Goal: Obtain resource: Obtain resource

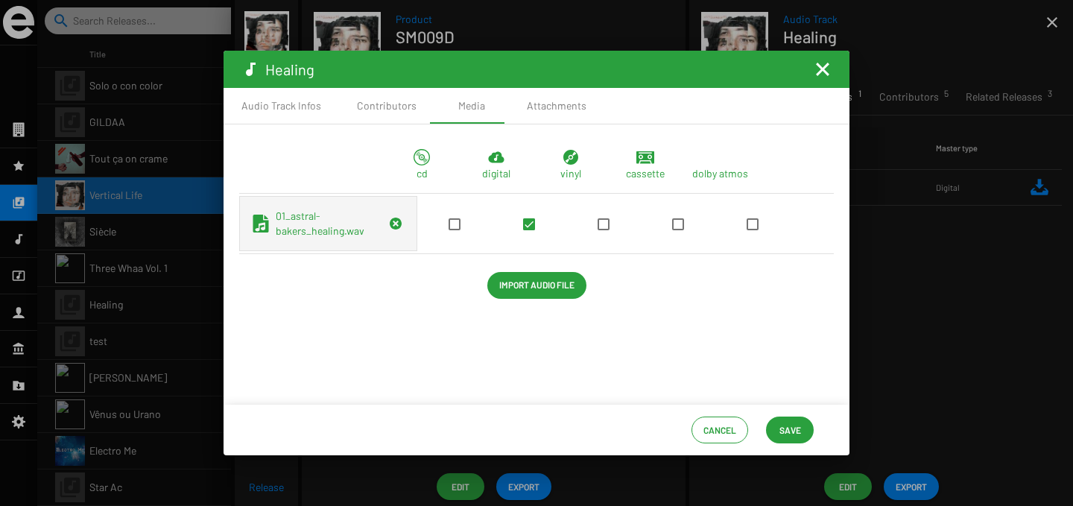
click at [831, 75] on mat-icon "Fermer la fenêtre" at bounding box center [823, 69] width 18 height 18
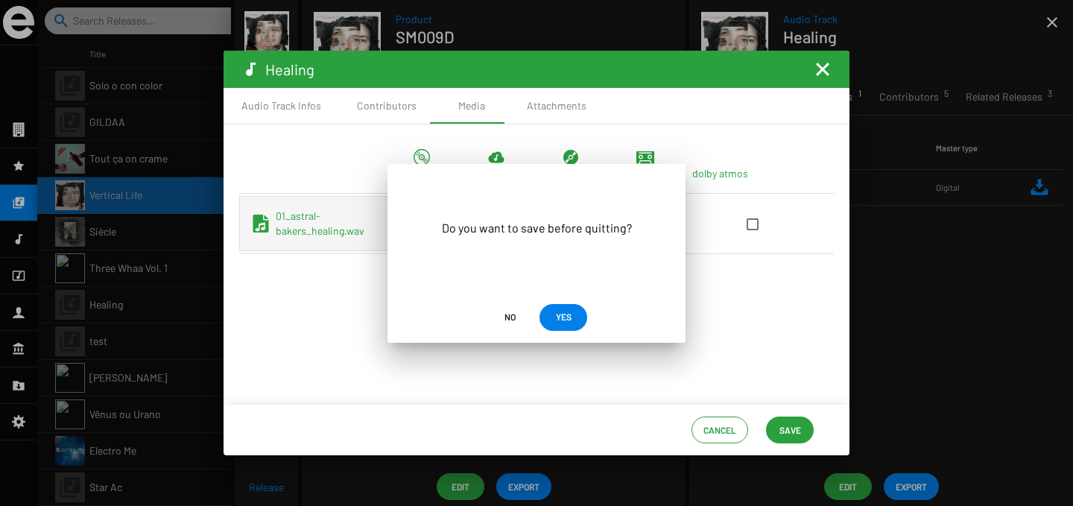
click at [513, 319] on span "No" at bounding box center [509, 316] width 11 height 27
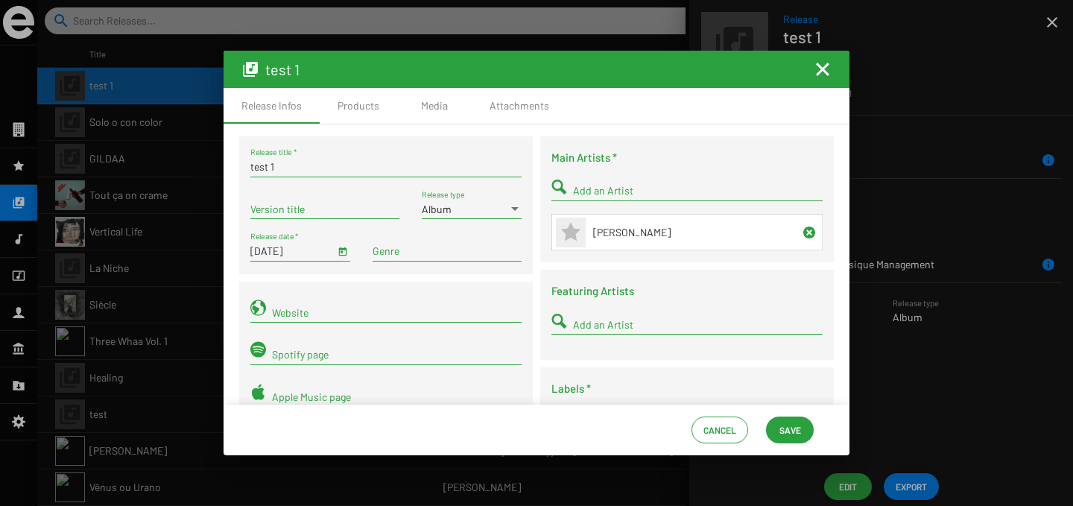
click at [822, 67] on mat-icon "Fermer la fenêtre" at bounding box center [823, 69] width 18 height 18
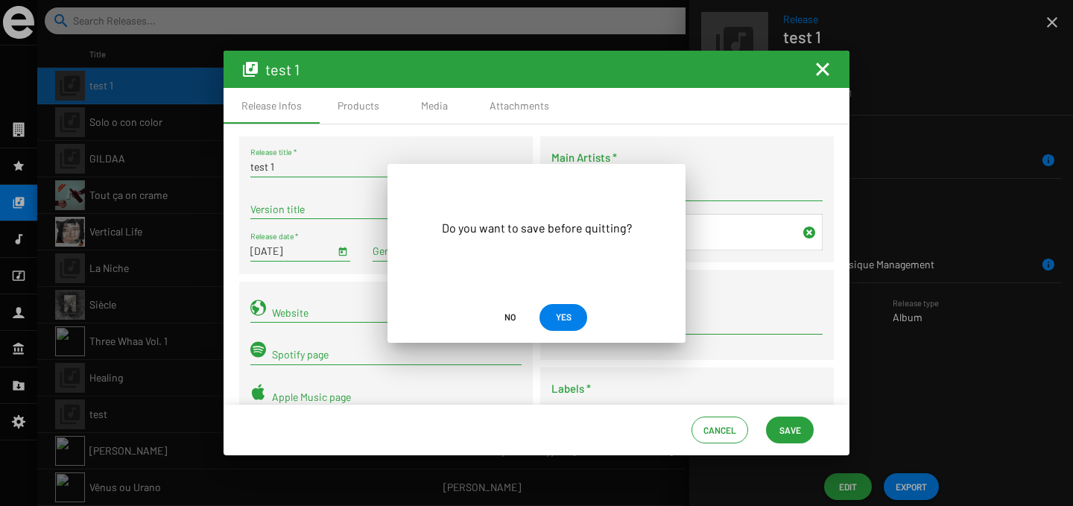
click at [510, 315] on span "No" at bounding box center [509, 316] width 11 height 27
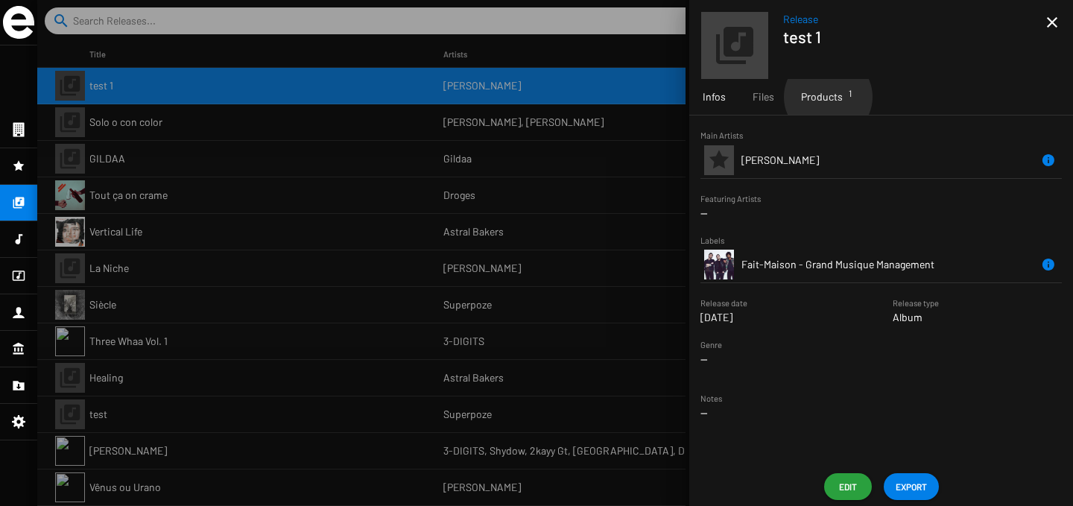
click at [827, 97] on span "Products 1" at bounding box center [822, 96] width 42 height 15
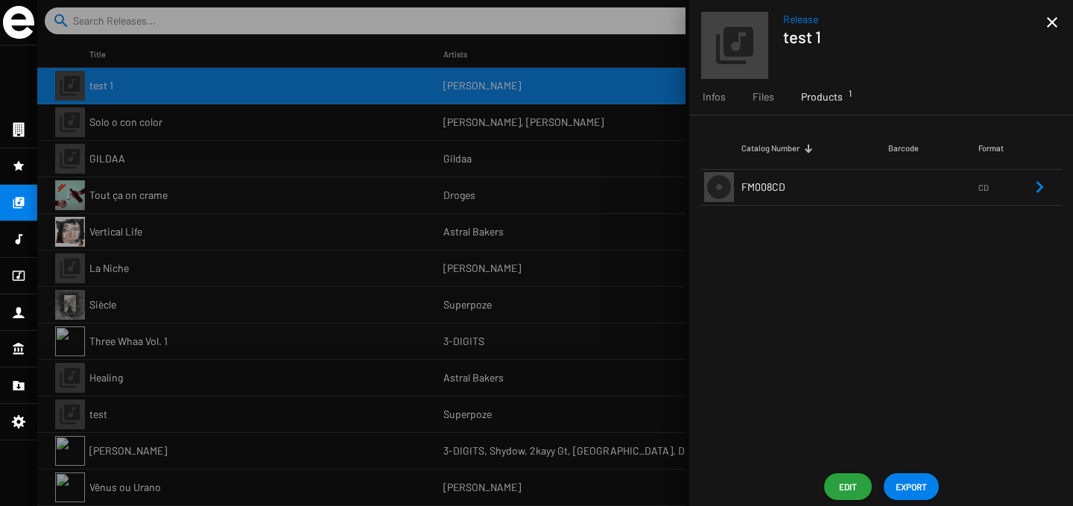
click at [810, 191] on td "FM008CD" at bounding box center [814, 187] width 147 height 36
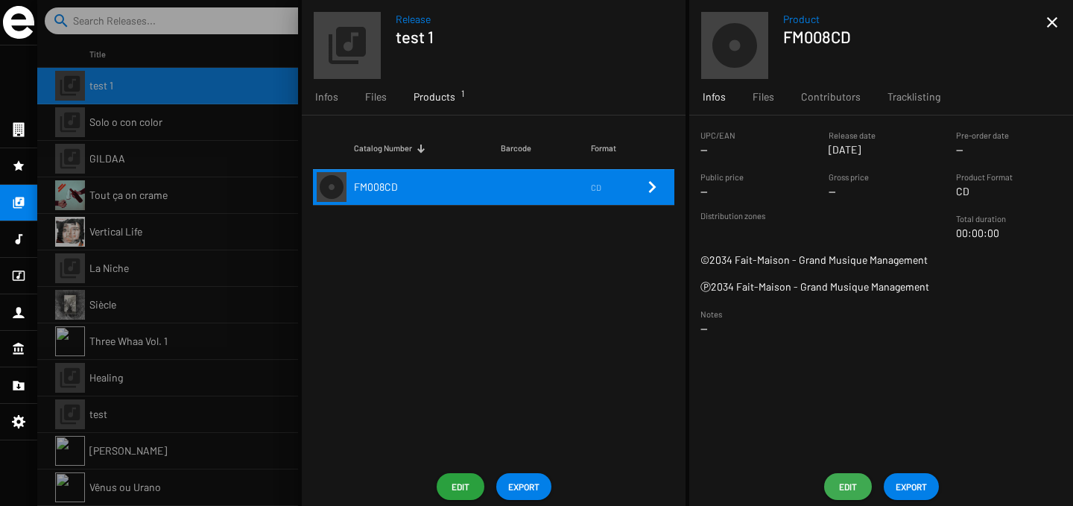
click at [846, 479] on span "Edit" at bounding box center [848, 486] width 24 height 27
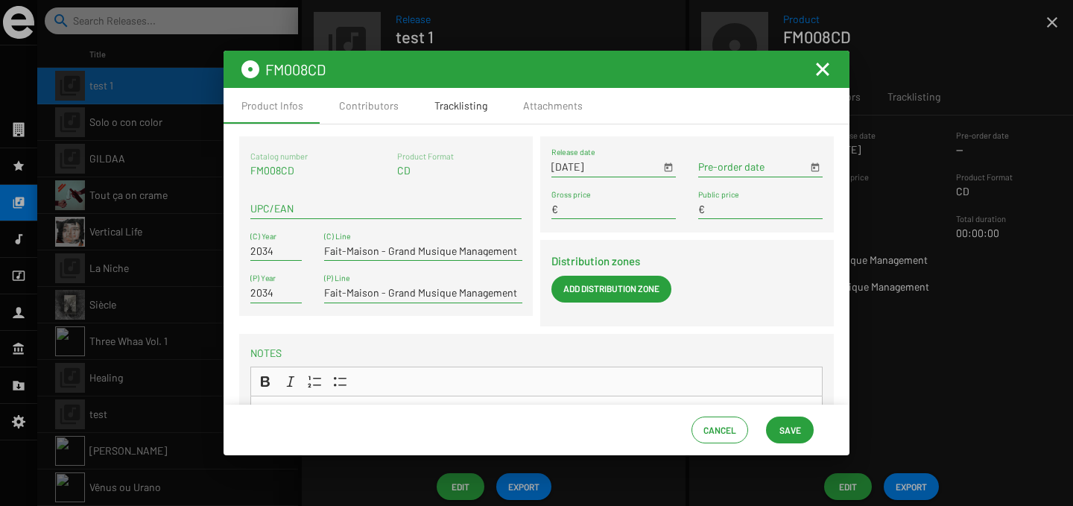
click at [466, 108] on div "Tracklisting" at bounding box center [460, 105] width 53 height 15
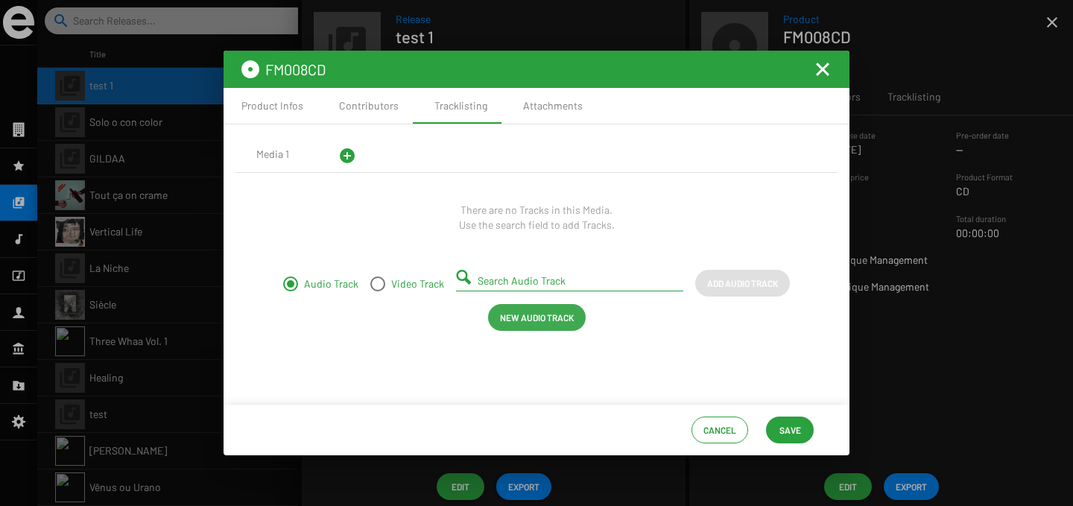
click at [498, 317] on button "New Audio Track" at bounding box center [537, 317] width 98 height 27
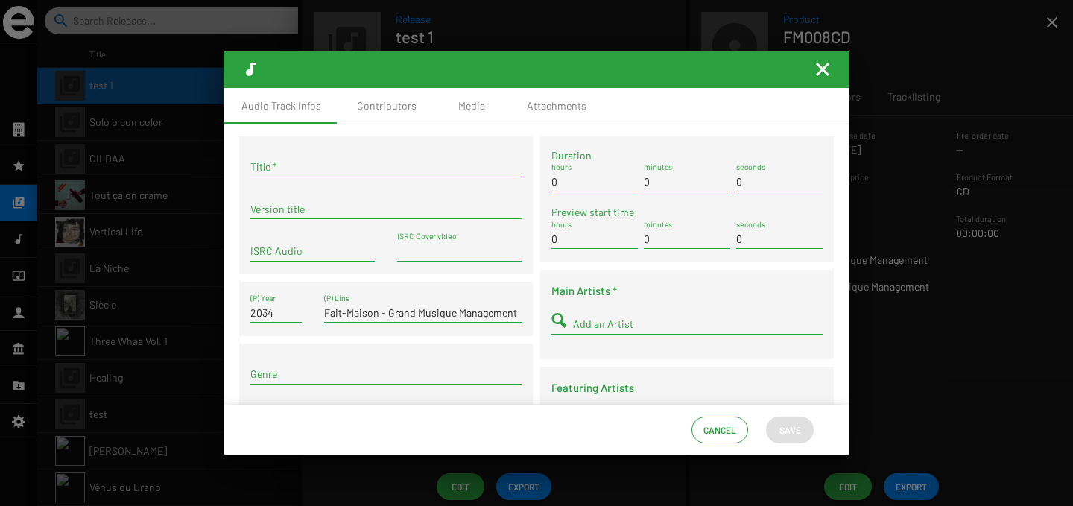
click at [473, 252] on input "ISRC Cover video" at bounding box center [459, 251] width 124 height 12
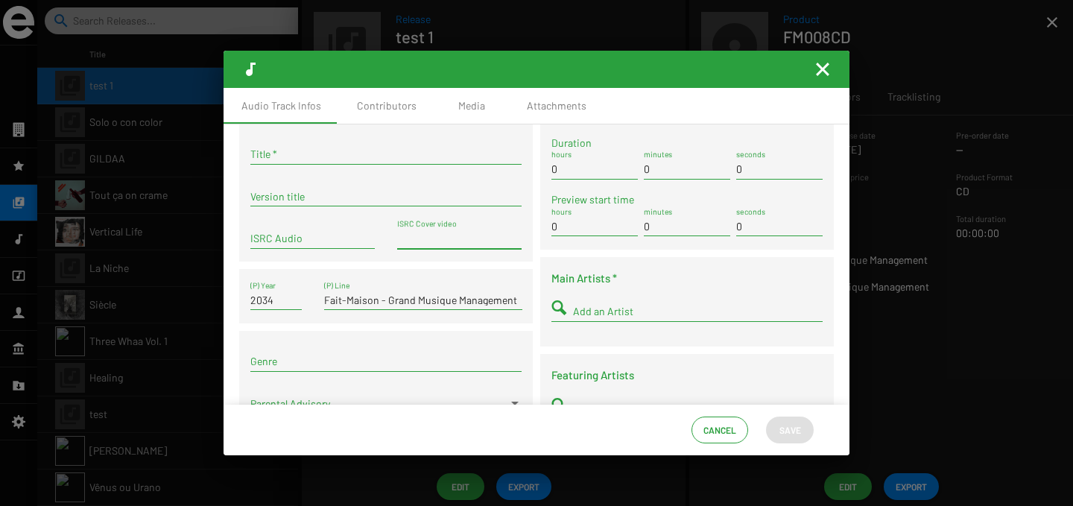
scroll to position [1, 0]
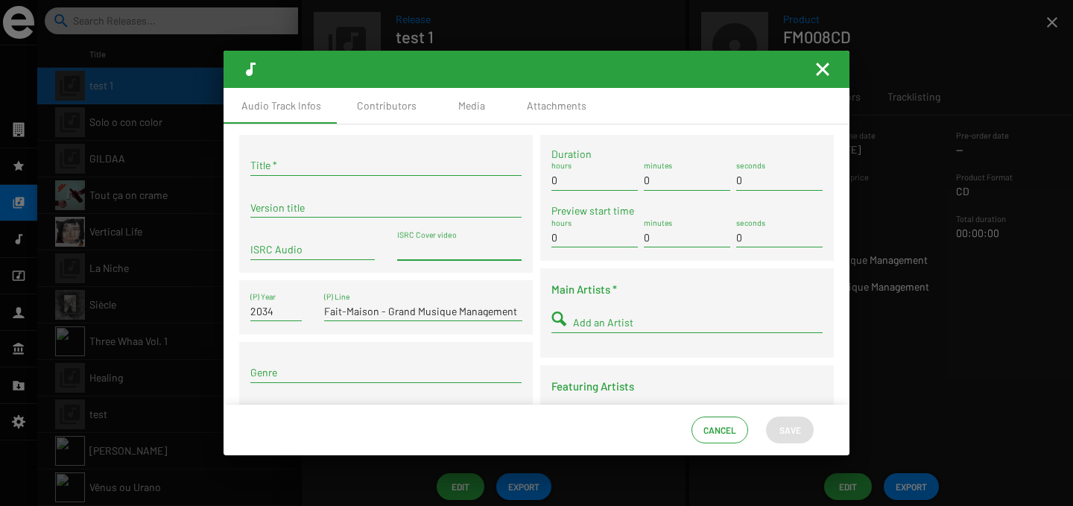
click at [820, 72] on mat-icon "Fermer la fenêtre" at bounding box center [823, 69] width 18 height 18
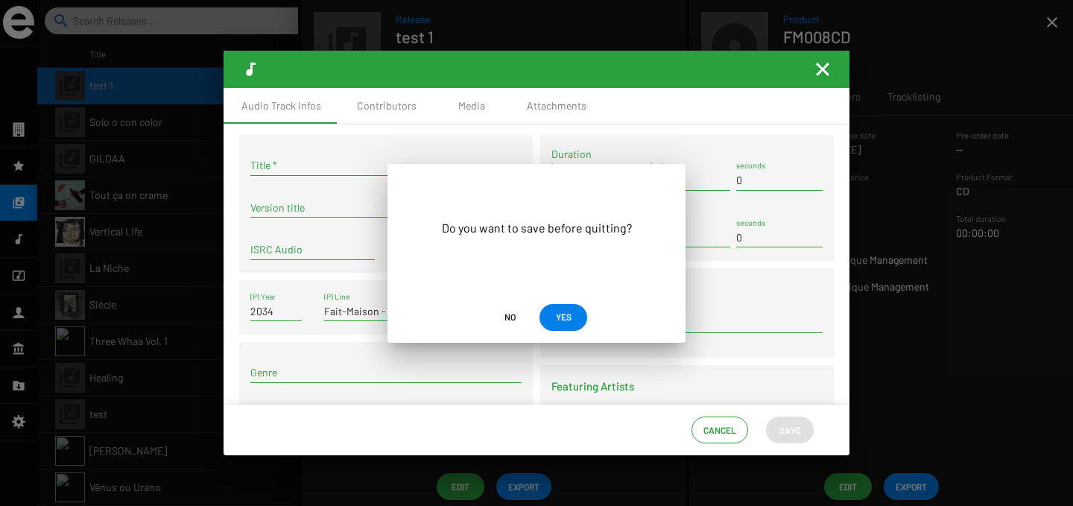
click at [504, 317] on span "No" at bounding box center [509, 316] width 11 height 27
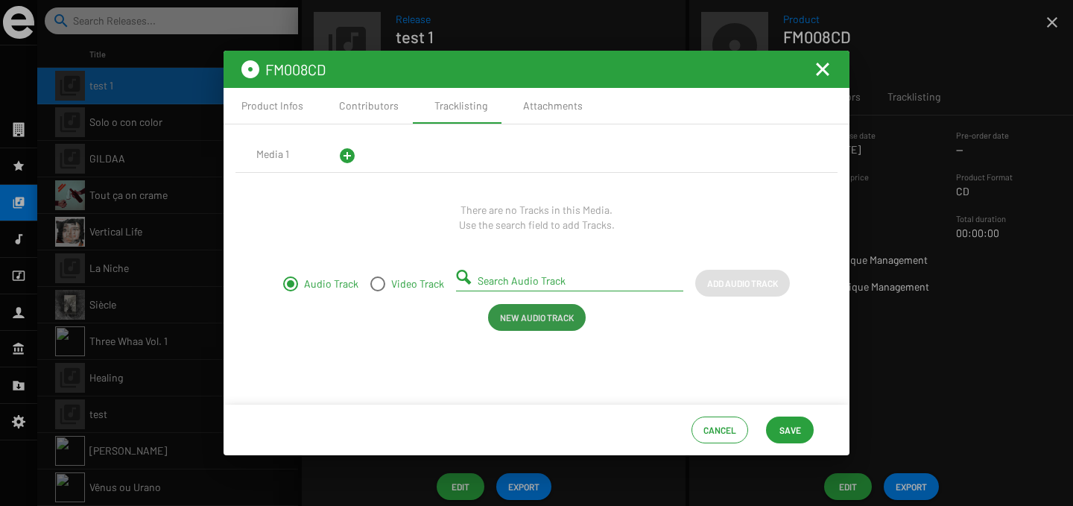
click at [505, 317] on span "New Audio Track" at bounding box center [537, 317] width 74 height 27
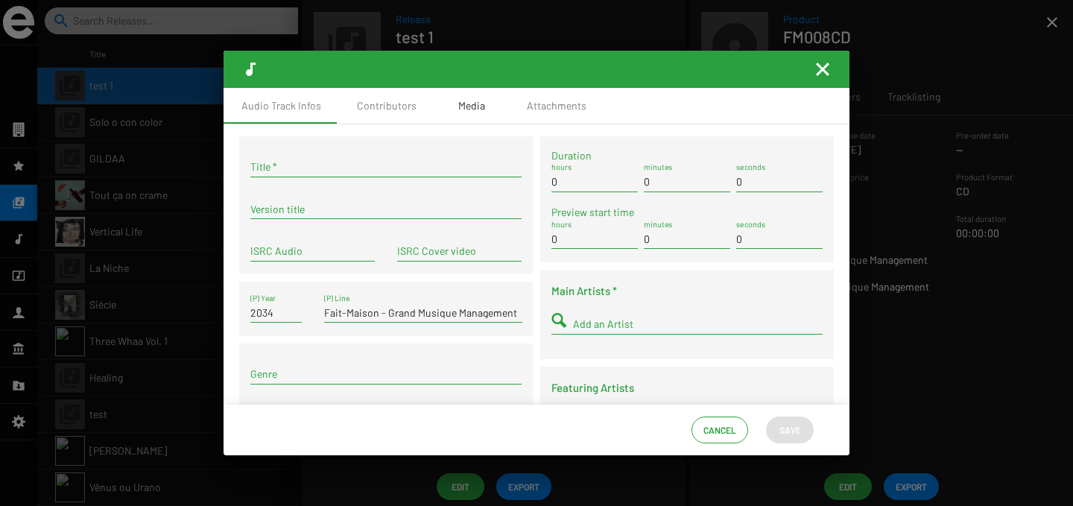
click at [474, 108] on div "Media" at bounding box center [471, 105] width 27 height 15
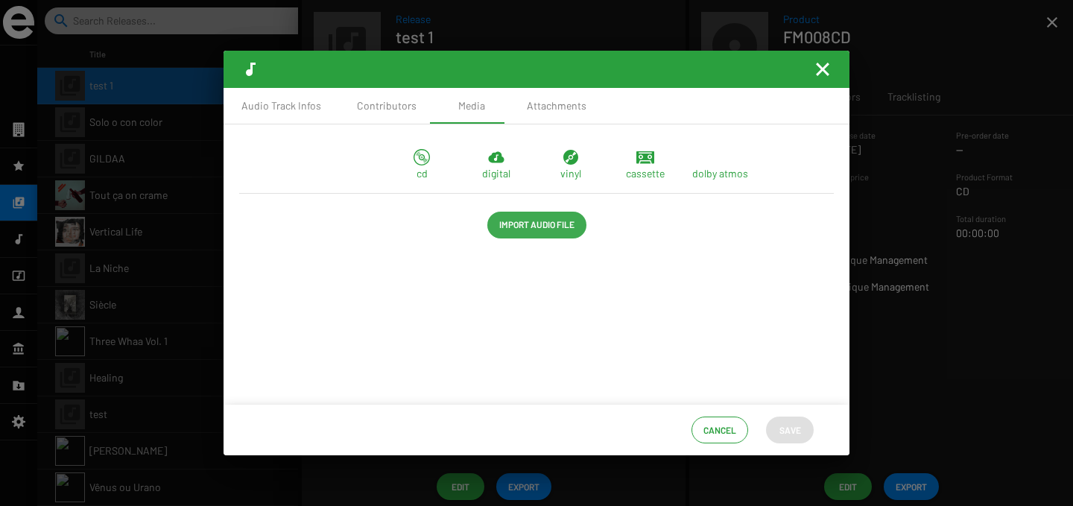
click at [516, 228] on span "Import Audio File" at bounding box center [536, 224] width 75 height 27
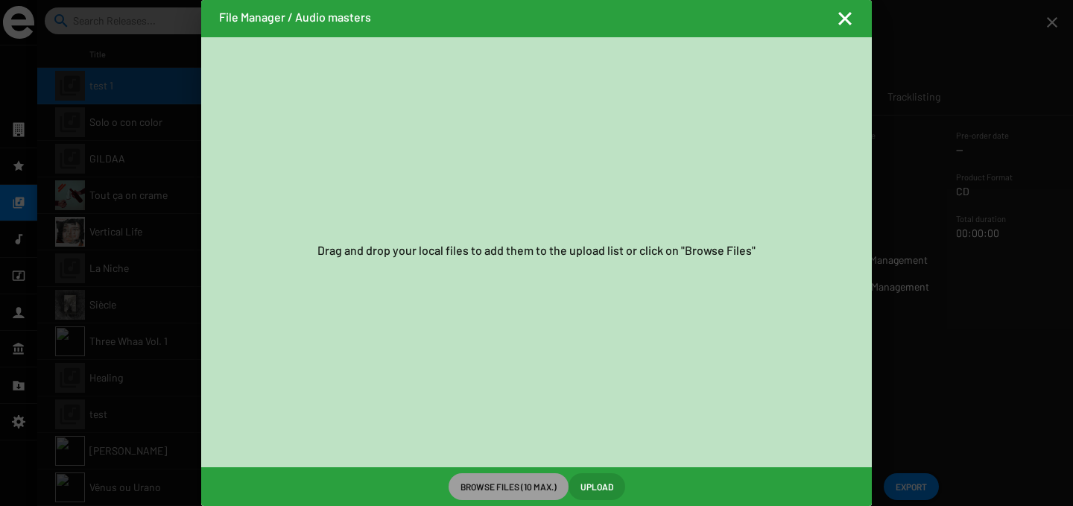
click at [851, 11] on mat-icon "Fermer la fenêtre" at bounding box center [845, 19] width 18 height 18
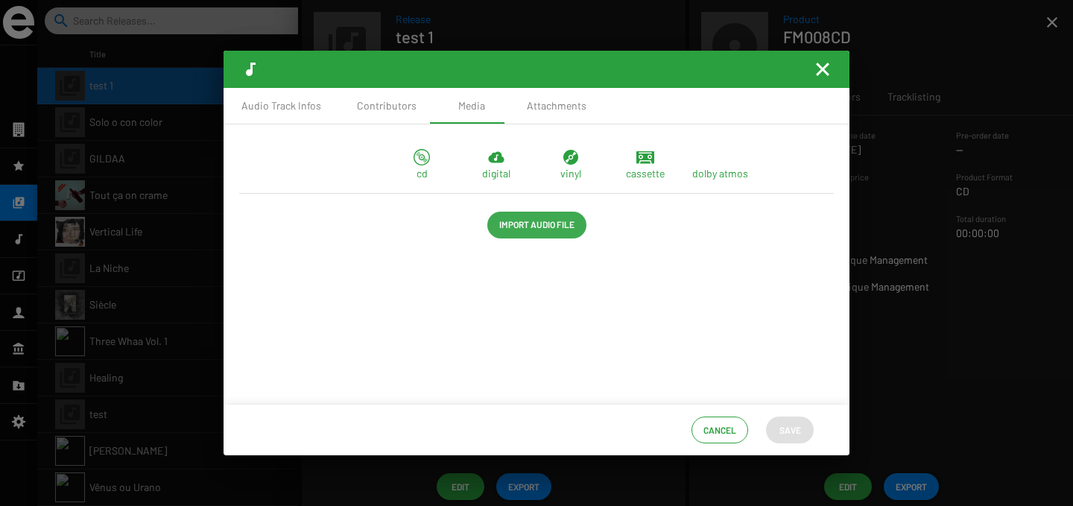
click at [545, 229] on span "Import Audio File" at bounding box center [536, 224] width 75 height 27
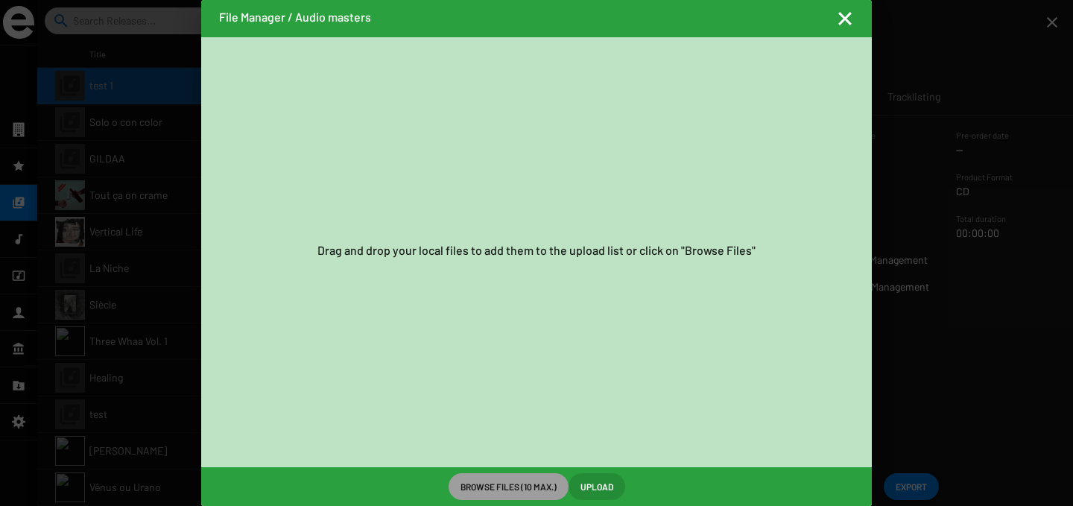
click at [843, 19] on mat-icon "Fermer la fenêtre" at bounding box center [845, 19] width 18 height 18
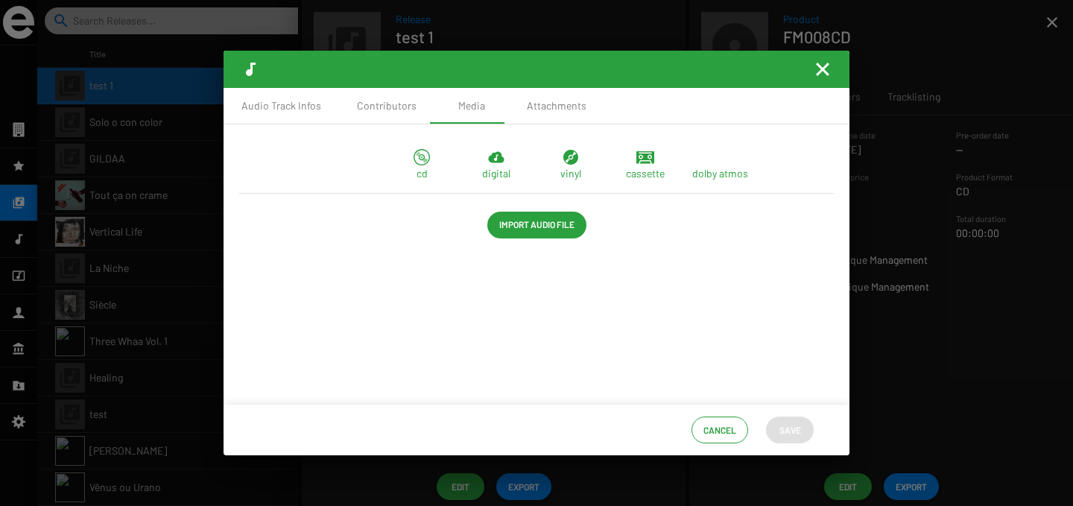
click at [823, 67] on mat-icon "Fermer la fenêtre" at bounding box center [823, 69] width 18 height 18
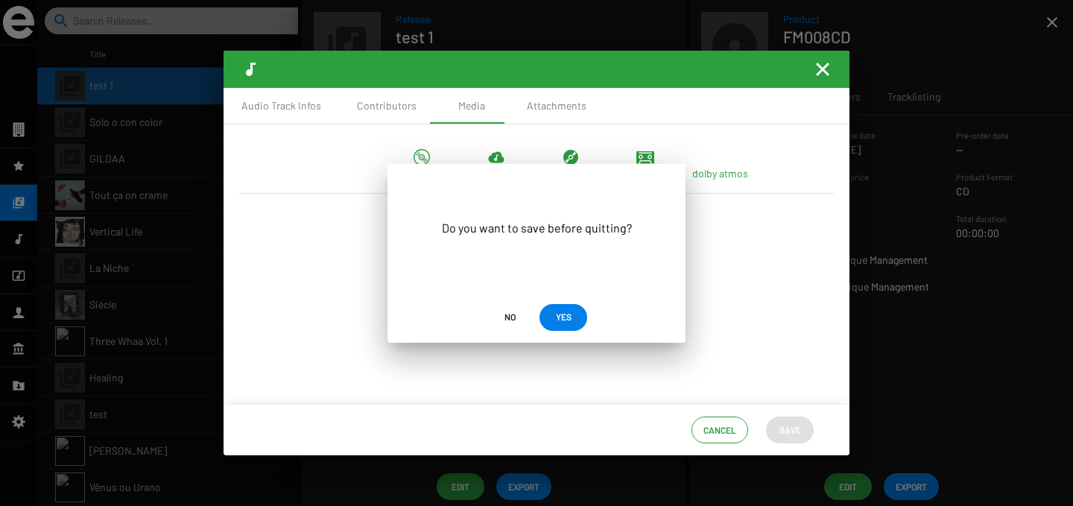
click at [510, 308] on span "No" at bounding box center [509, 316] width 11 height 27
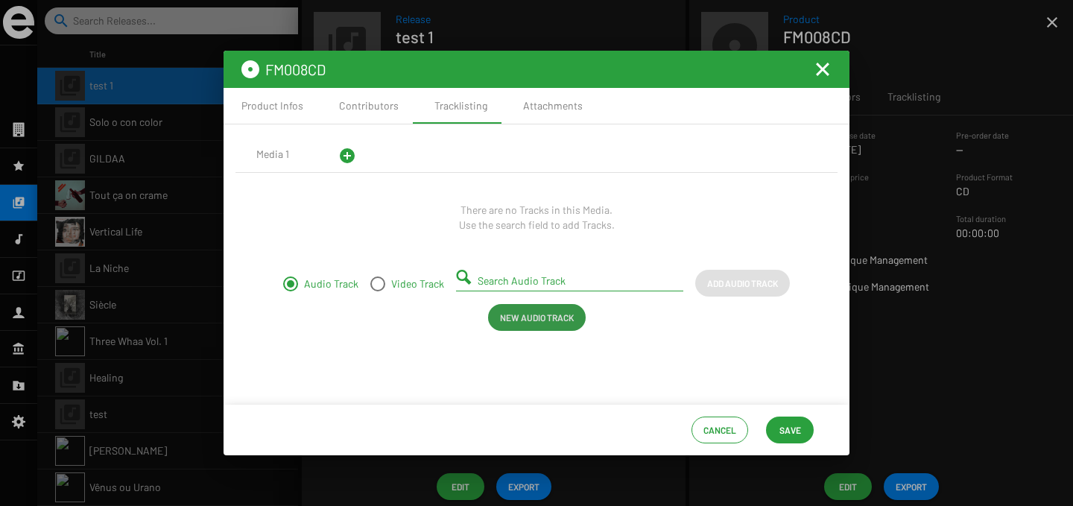
click at [556, 309] on span "New Audio Track" at bounding box center [537, 317] width 74 height 27
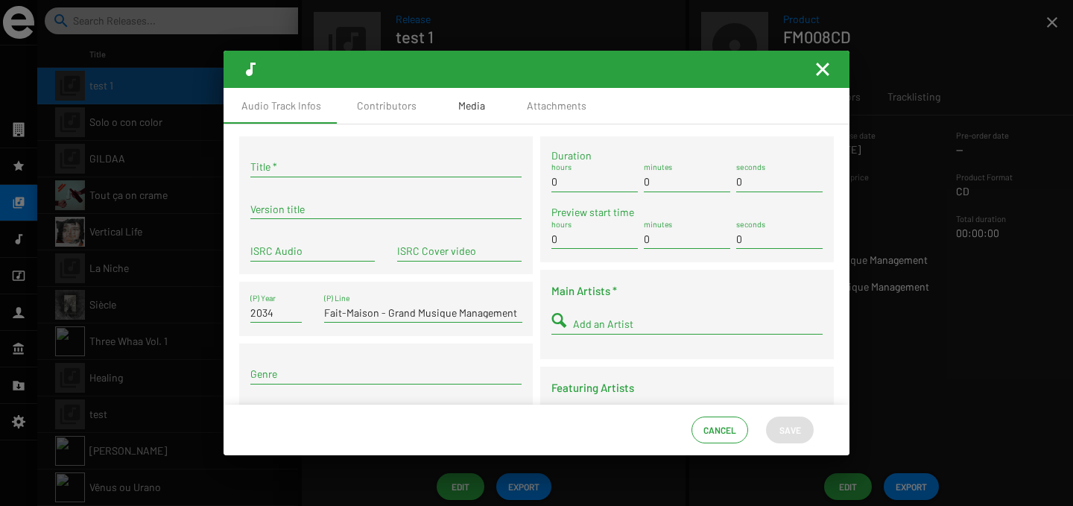
click at [478, 109] on div "Media" at bounding box center [471, 105] width 27 height 15
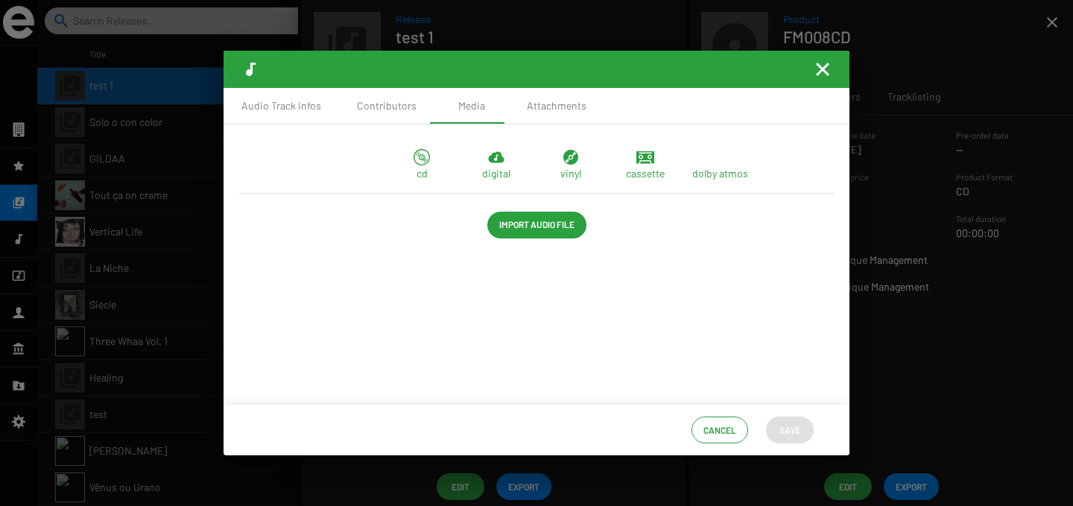
click at [529, 229] on span "Import Audio File" at bounding box center [536, 224] width 75 height 27
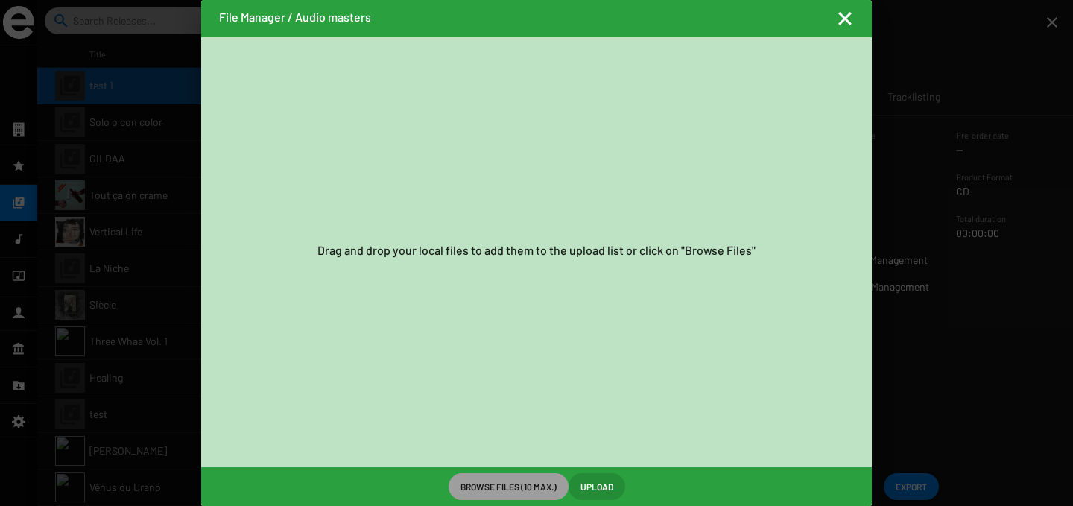
click at [840, 23] on mat-icon "Fermer la fenêtre" at bounding box center [845, 19] width 18 height 18
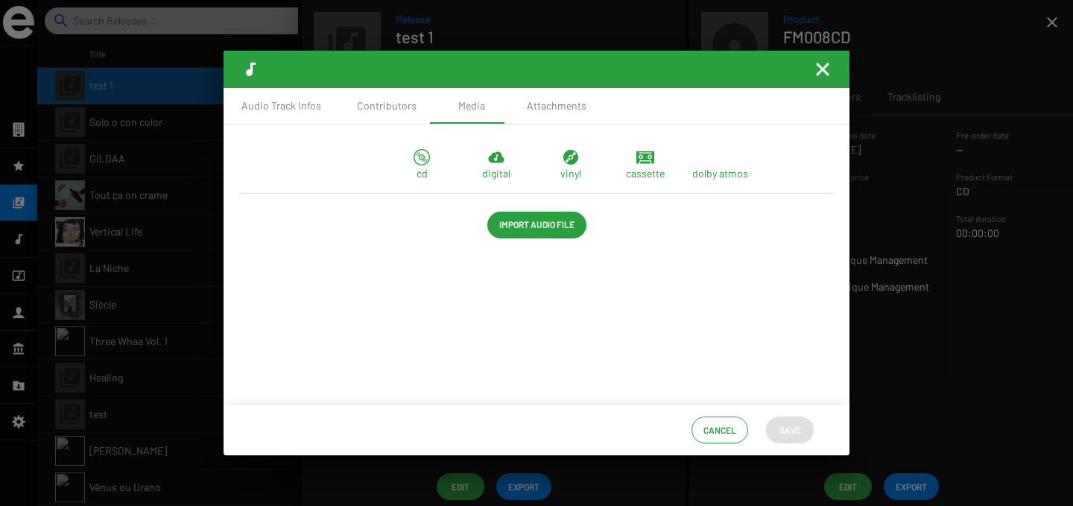
click at [815, 76] on mat-icon "Fermer la fenêtre" at bounding box center [823, 69] width 18 height 18
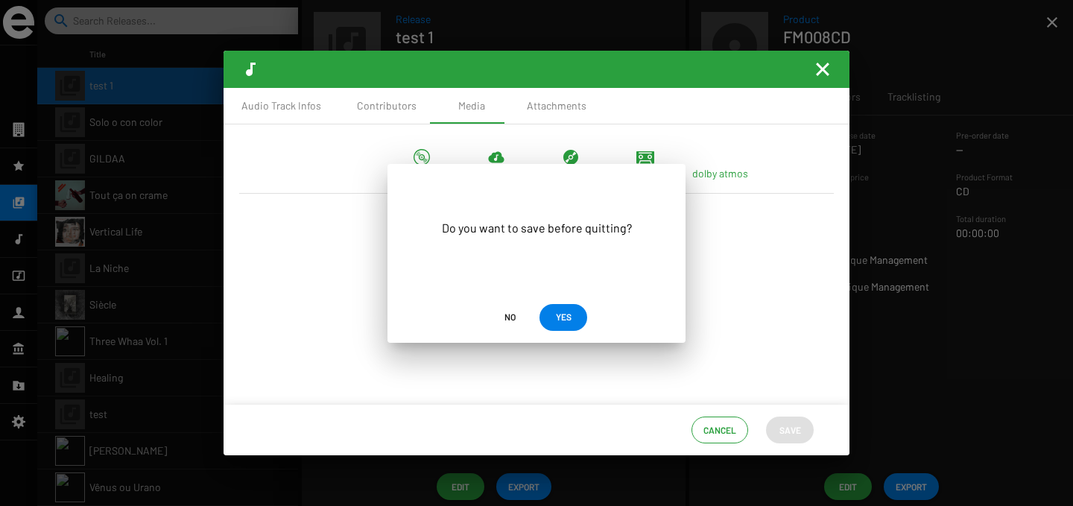
click at [504, 322] on span "No" at bounding box center [509, 316] width 11 height 27
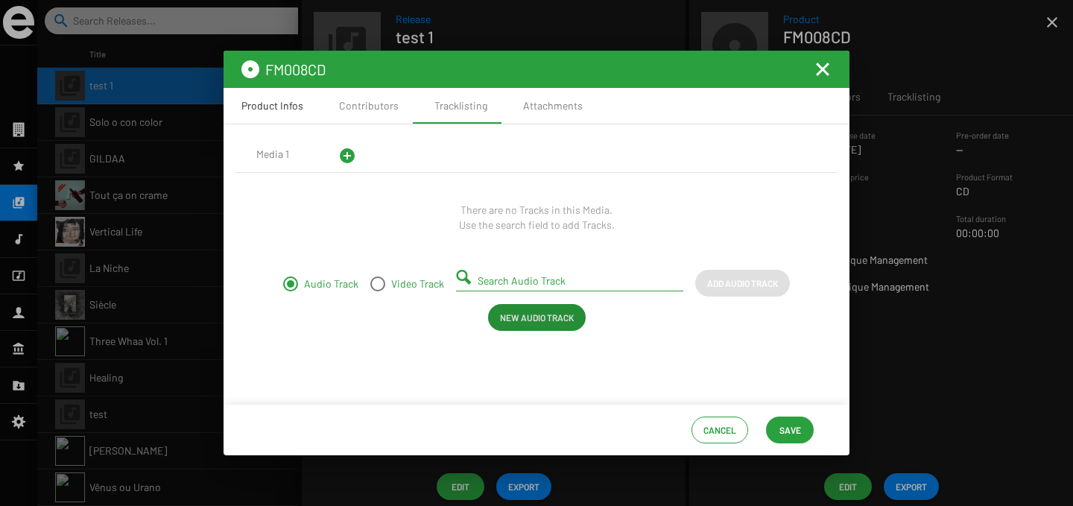
click at [291, 107] on div "Product Infos" at bounding box center [272, 105] width 62 height 15
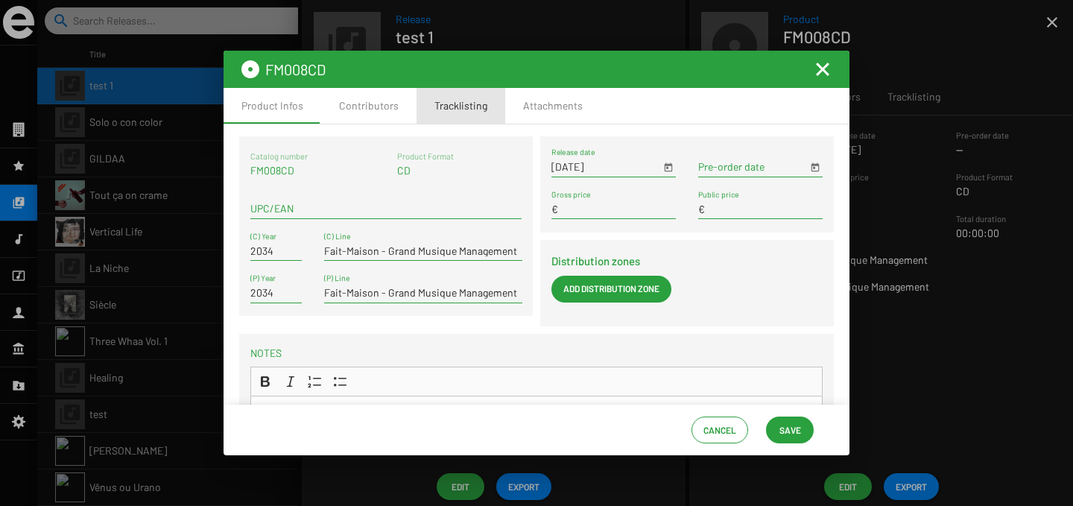
click at [437, 110] on div "Tracklisting" at bounding box center [460, 105] width 53 height 15
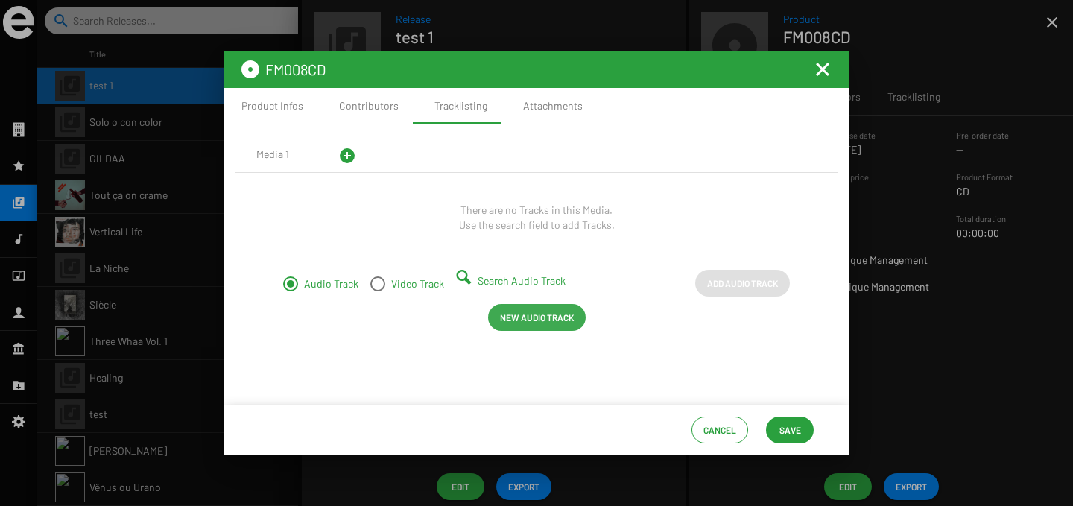
click at [528, 315] on span "New Audio Track" at bounding box center [537, 317] width 74 height 27
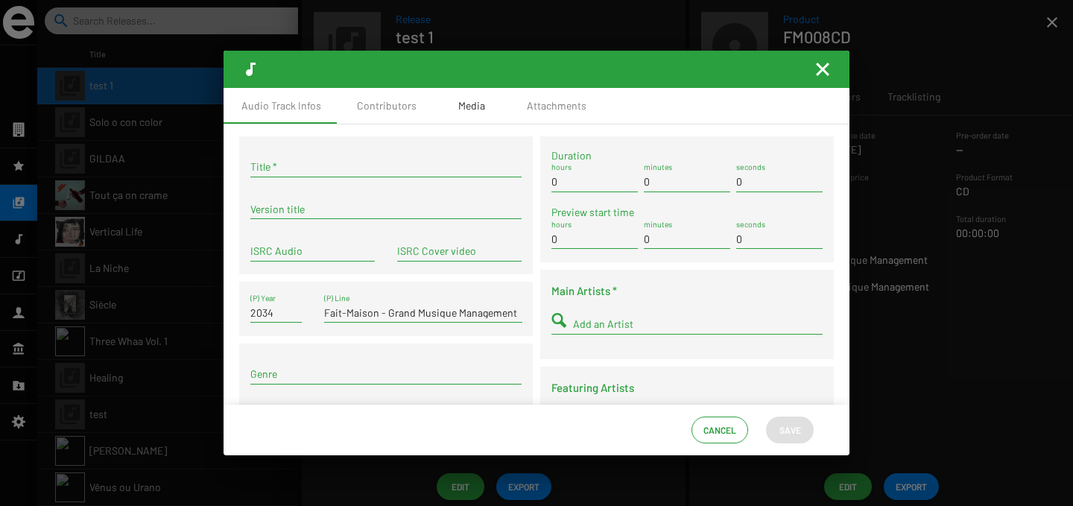
click at [478, 116] on div "Media" at bounding box center [471, 106] width 75 height 36
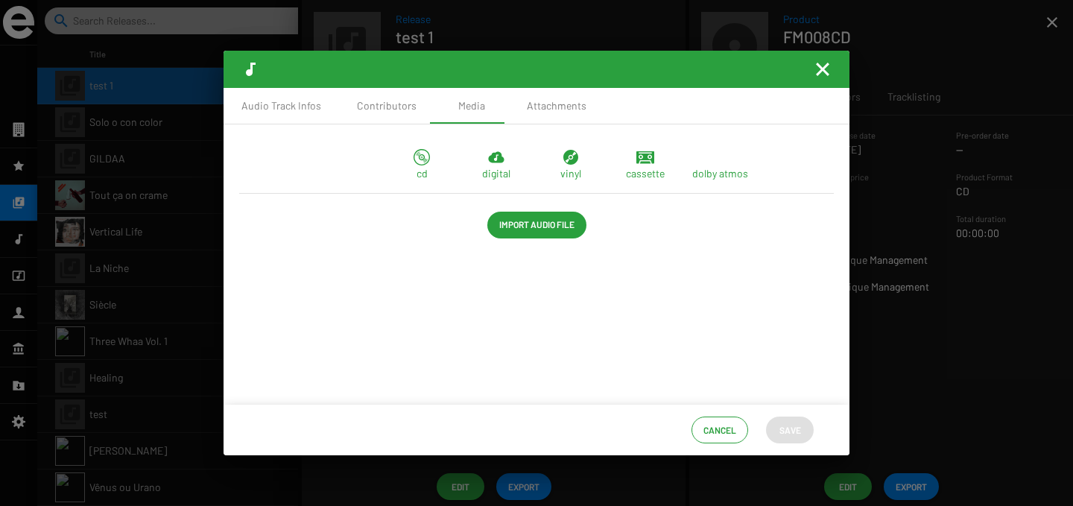
click at [499, 222] on span "Import Audio File" at bounding box center [536, 224] width 75 height 27
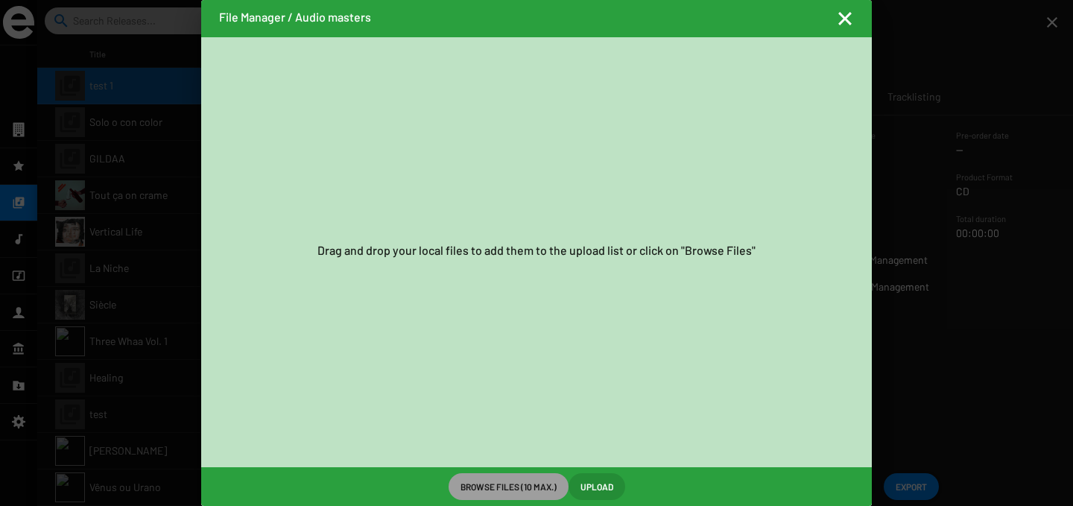
click at [835, 16] on mat-toolbar "File Manager / Audio masters" at bounding box center [536, 18] width 671 height 37
click at [841, 21] on mat-icon "Fermer la fenêtre" at bounding box center [845, 19] width 18 height 18
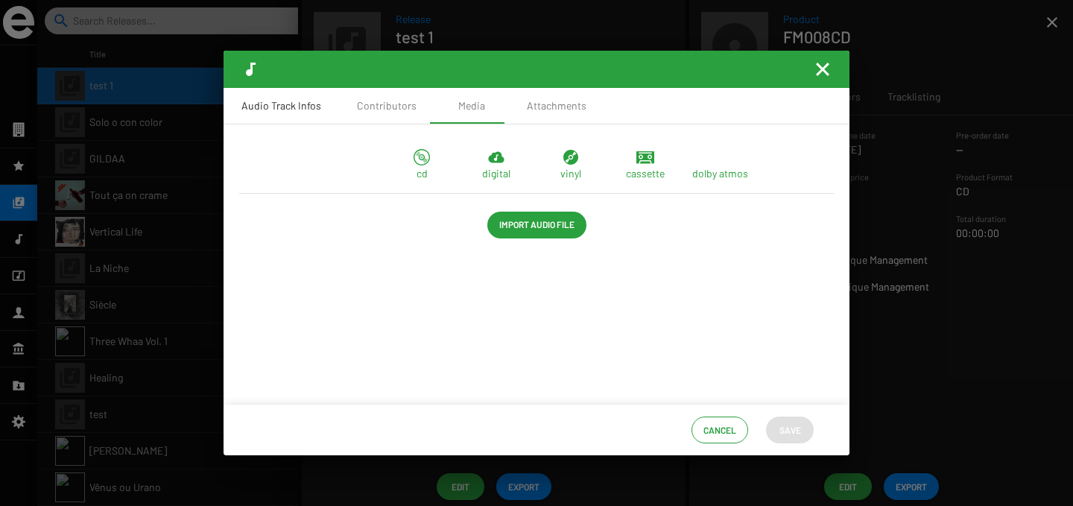
click at [304, 109] on div "Audio Track Infos" at bounding box center [281, 105] width 80 height 15
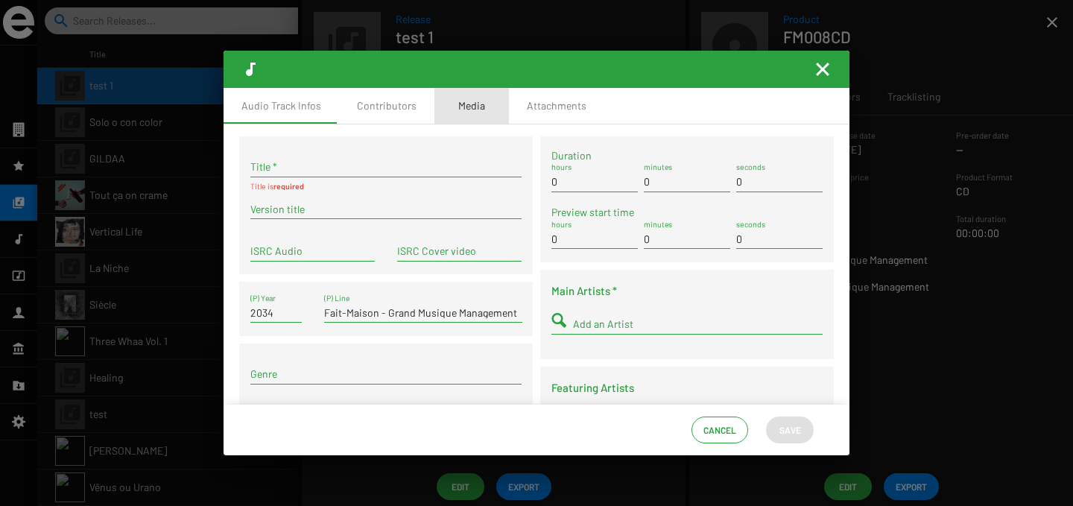
click at [479, 102] on div "Media" at bounding box center [471, 105] width 27 height 15
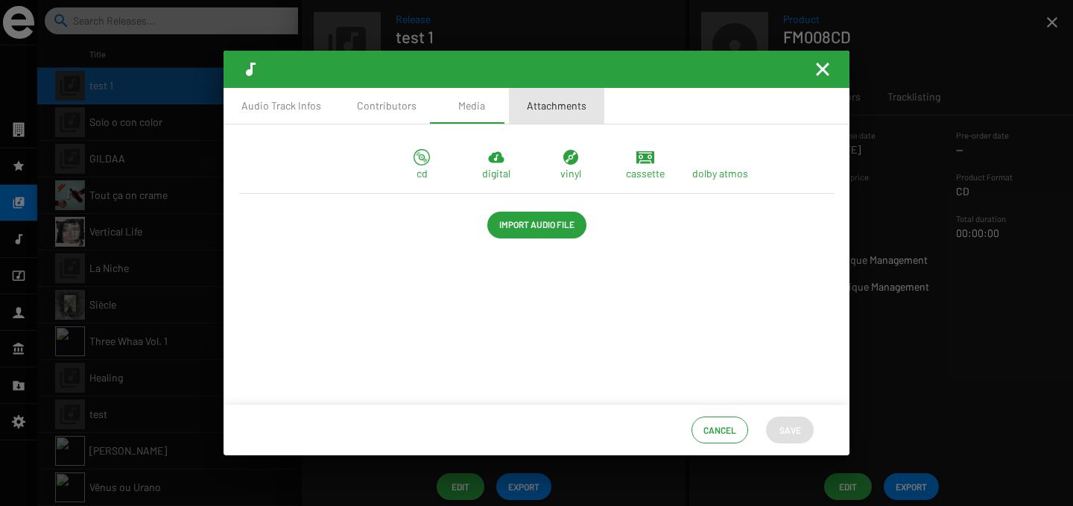
click at [569, 104] on div "Attachments" at bounding box center [557, 105] width 60 height 15
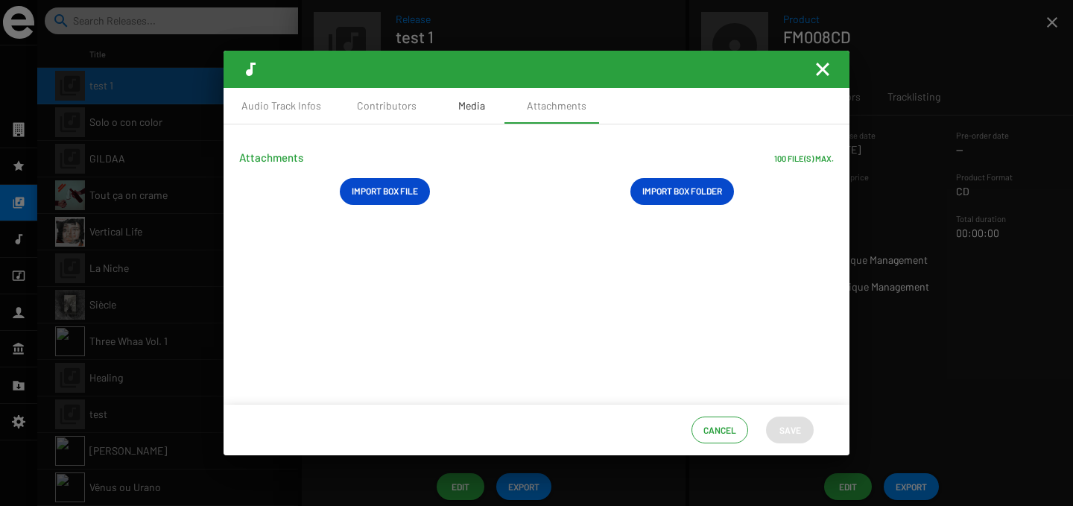
click at [467, 113] on div "Media" at bounding box center [471, 106] width 75 height 36
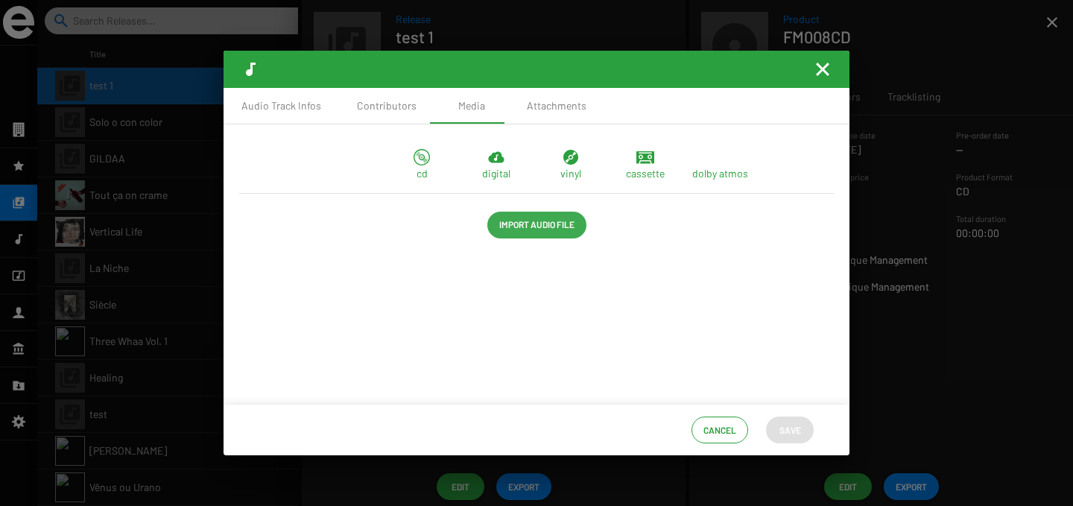
click at [514, 228] on span "Import Audio File" at bounding box center [536, 224] width 75 height 27
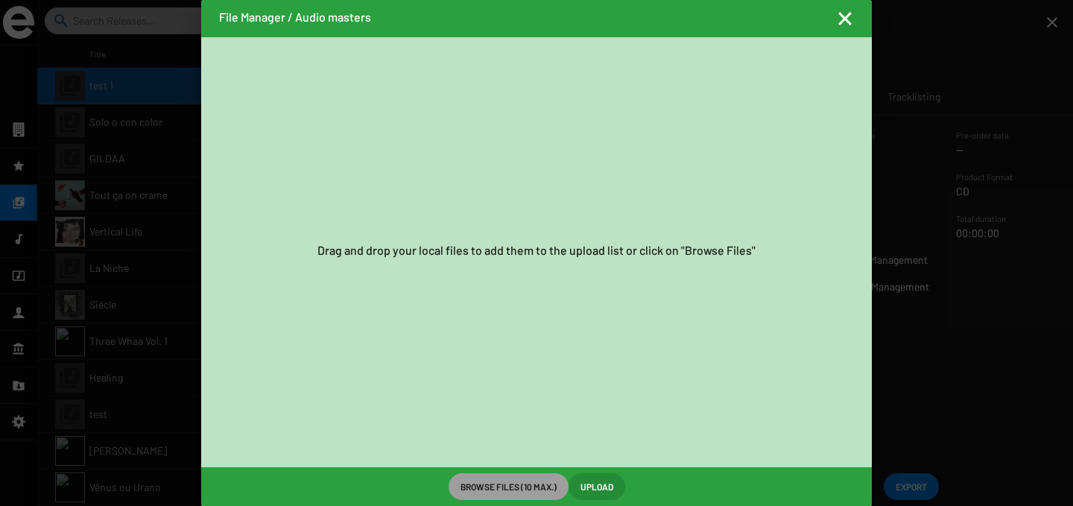
click at [843, 19] on mat-icon "Fermer la fenêtre" at bounding box center [845, 19] width 18 height 18
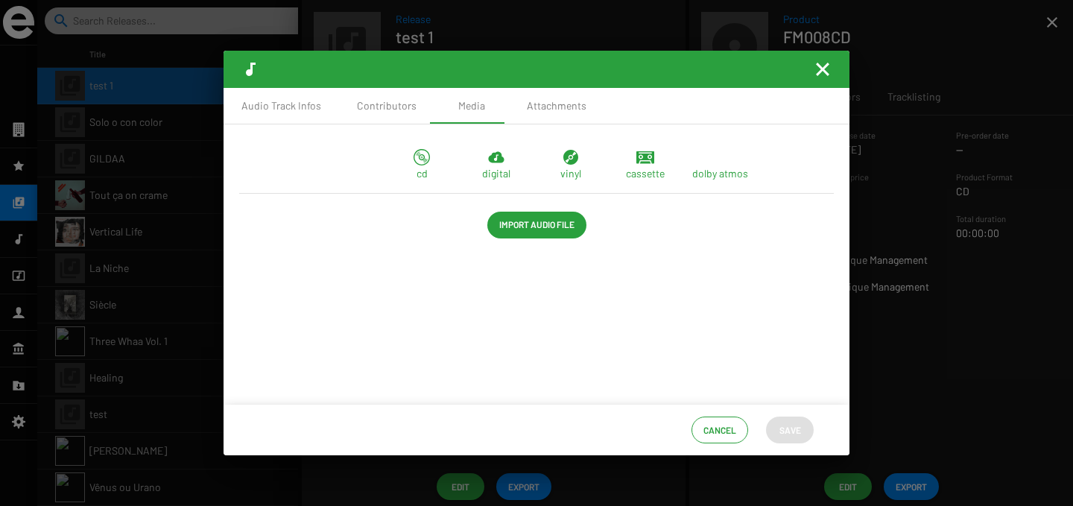
click at [825, 73] on mat-icon "Fermer la fenêtre" at bounding box center [823, 69] width 18 height 18
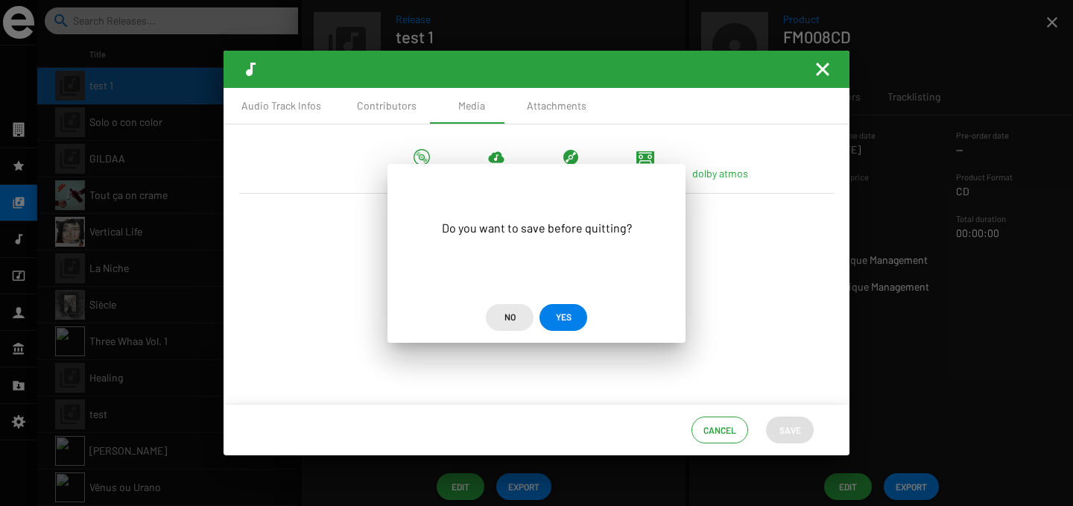
click at [514, 315] on span "No" at bounding box center [509, 316] width 11 height 27
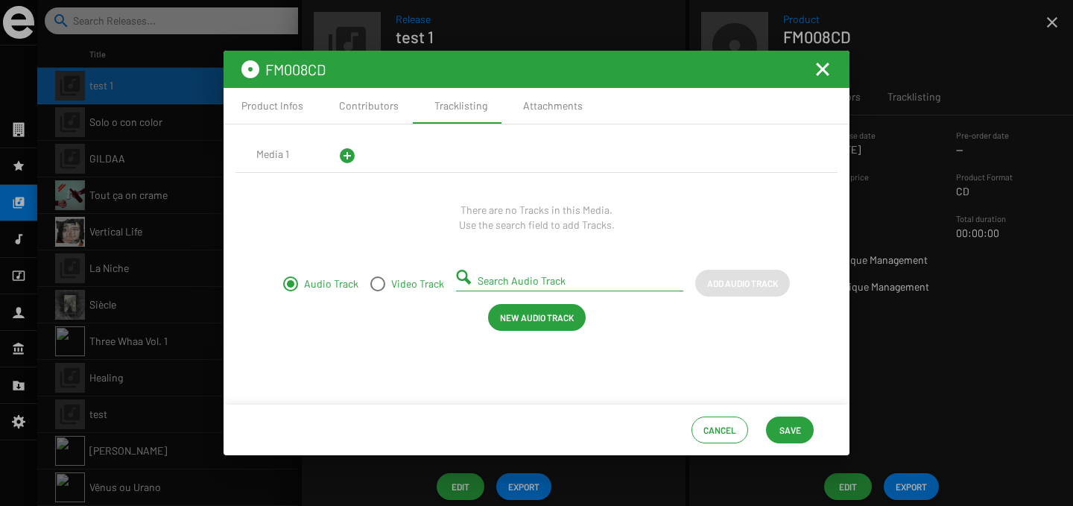
click at [822, 73] on mat-icon "Fermer la fenêtre" at bounding box center [823, 69] width 18 height 18
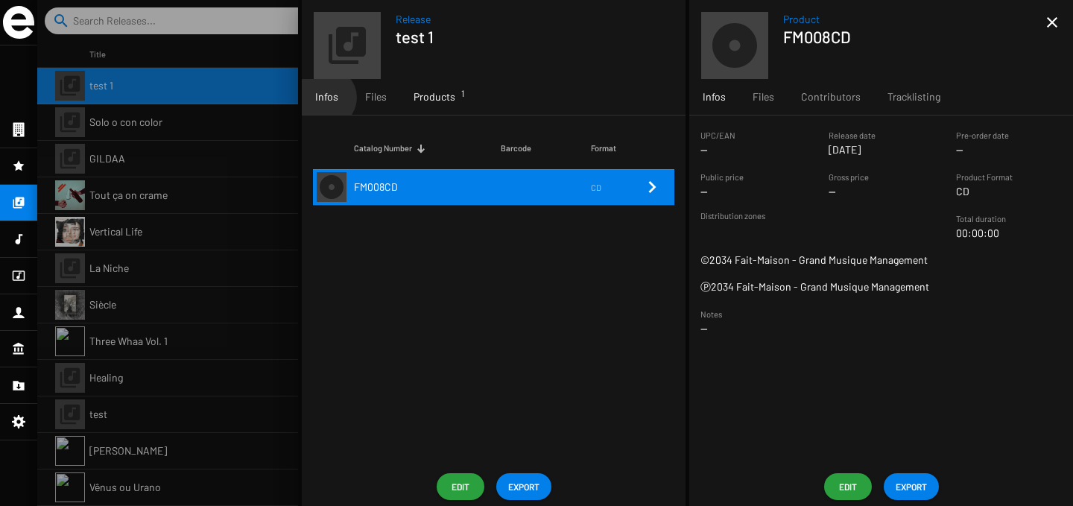
click at [326, 98] on span "Infos" at bounding box center [326, 96] width 23 height 15
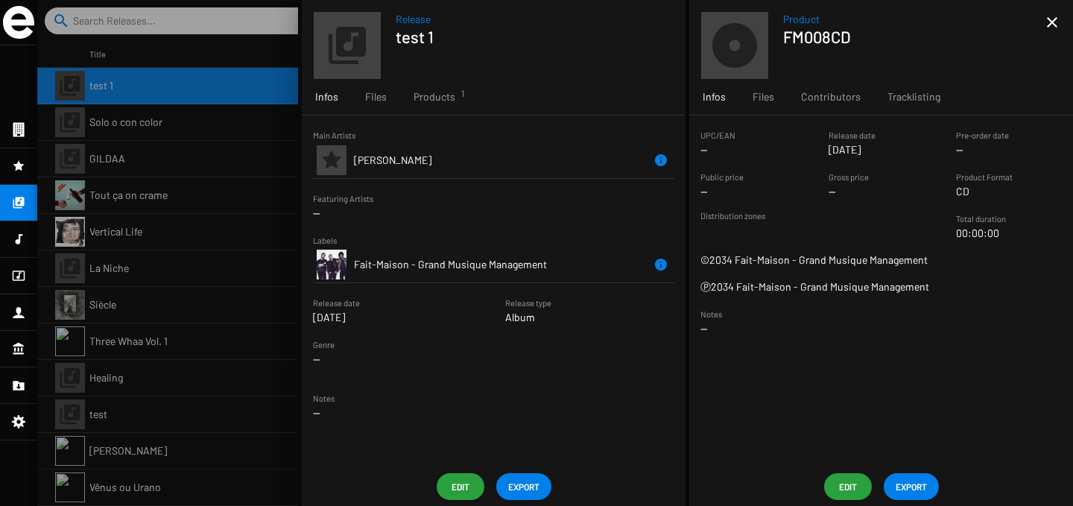
click at [464, 484] on span "Edit" at bounding box center [461, 486] width 24 height 27
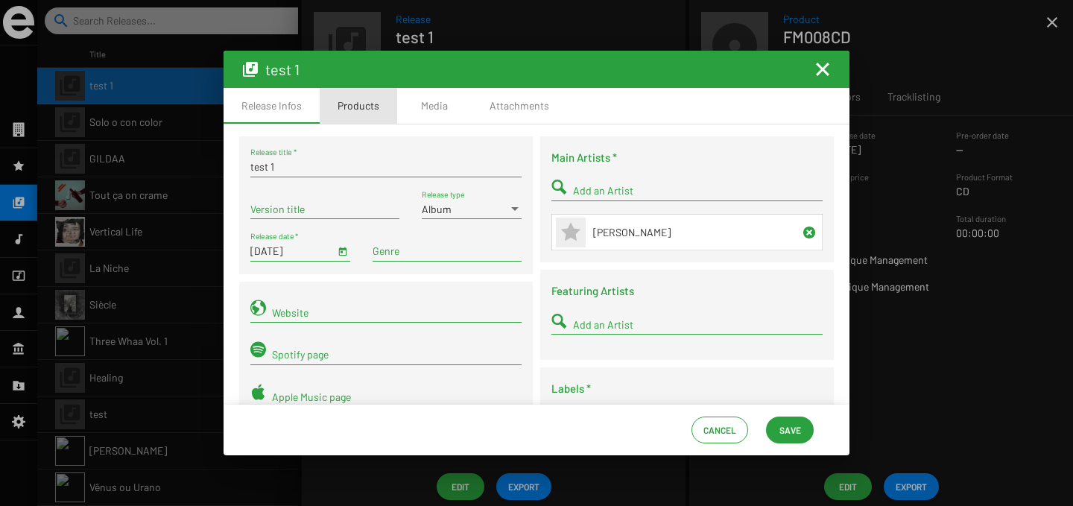
click at [339, 111] on div "Products" at bounding box center [358, 105] width 42 height 15
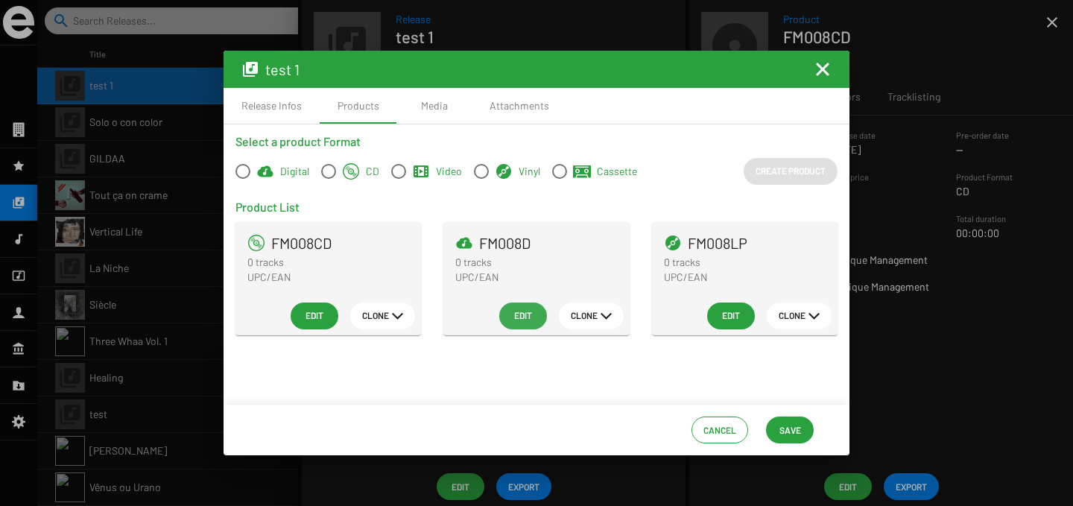
click at [533, 316] on span "Edit" at bounding box center [523, 315] width 24 height 27
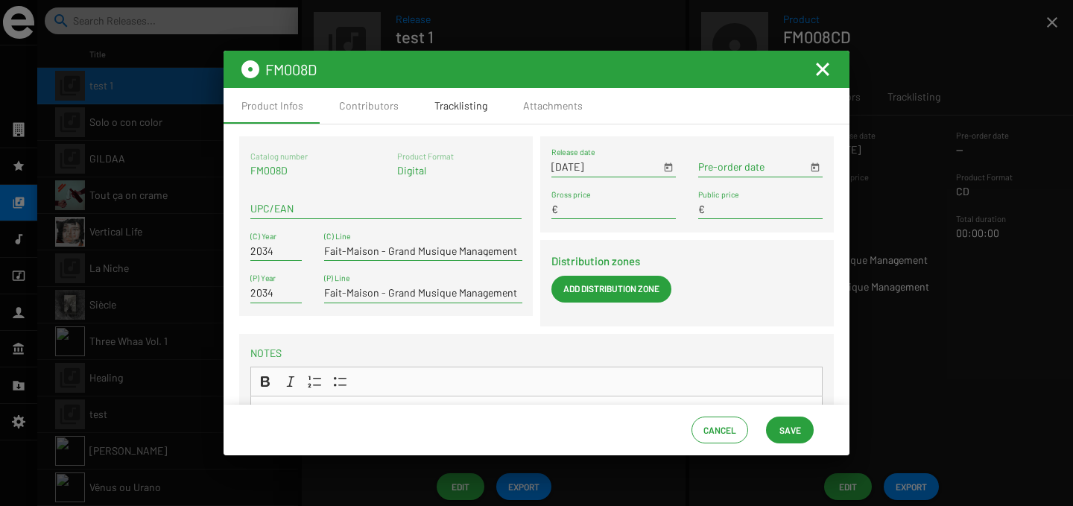
click at [449, 100] on div "Tracklisting" at bounding box center [460, 105] width 53 height 15
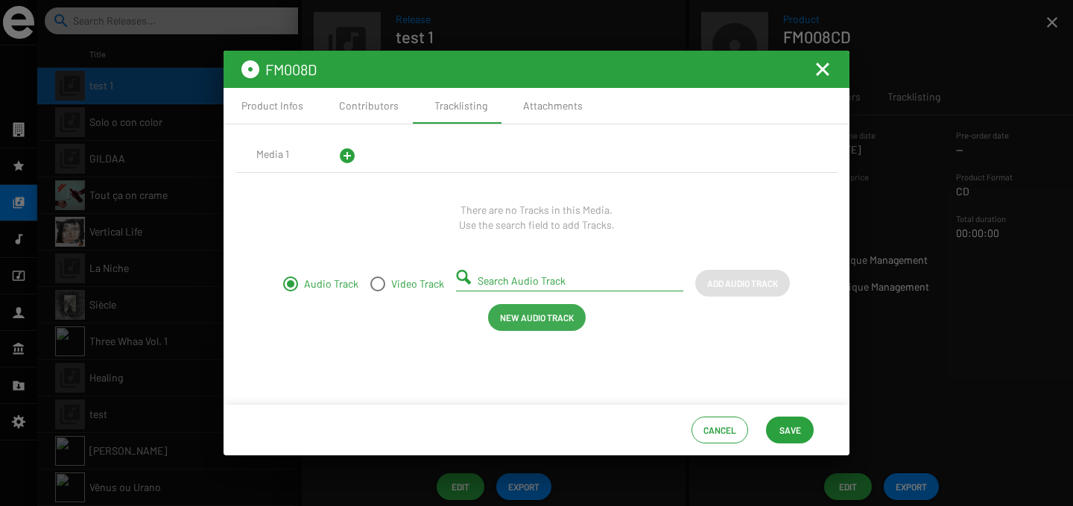
click at [531, 310] on span "New Audio Track" at bounding box center [537, 317] width 74 height 27
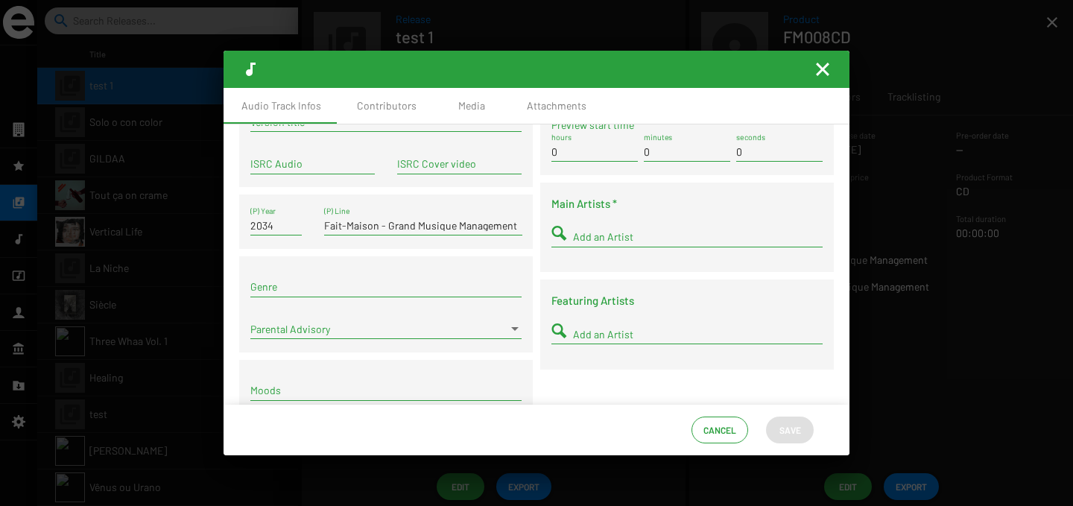
scroll to position [0, 0]
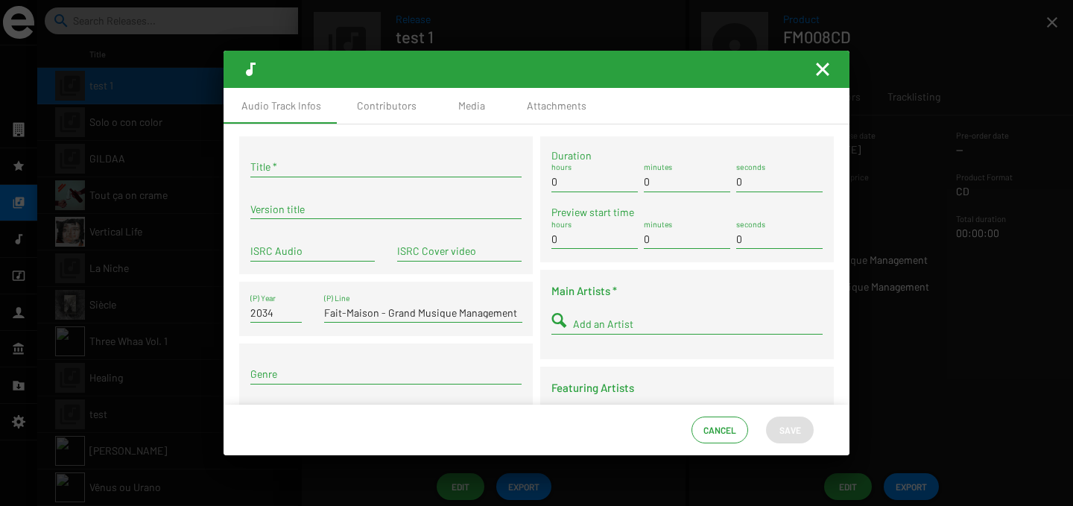
click at [828, 66] on mat-icon "Fermer la fenêtre" at bounding box center [823, 69] width 18 height 18
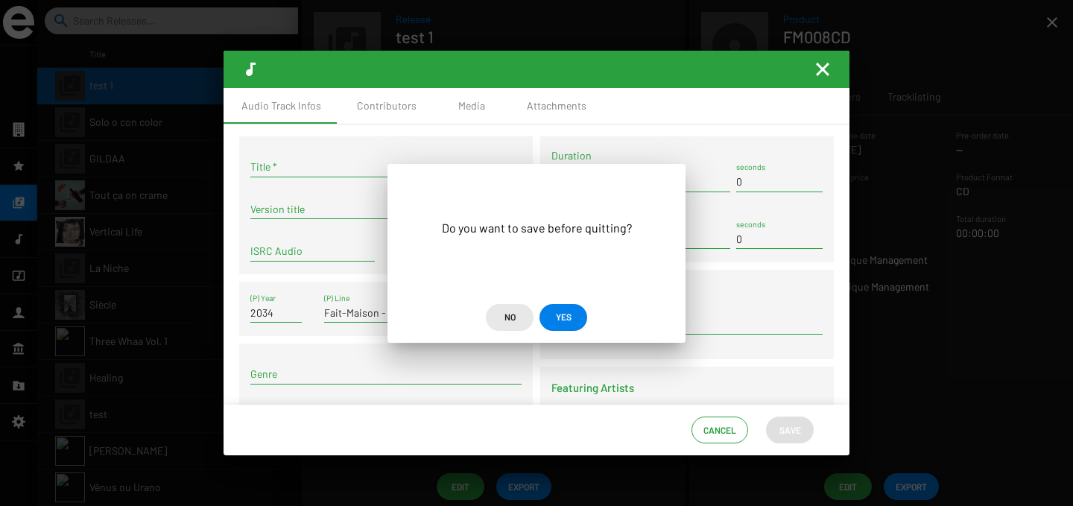
click at [501, 320] on span "No" at bounding box center [510, 316] width 24 height 27
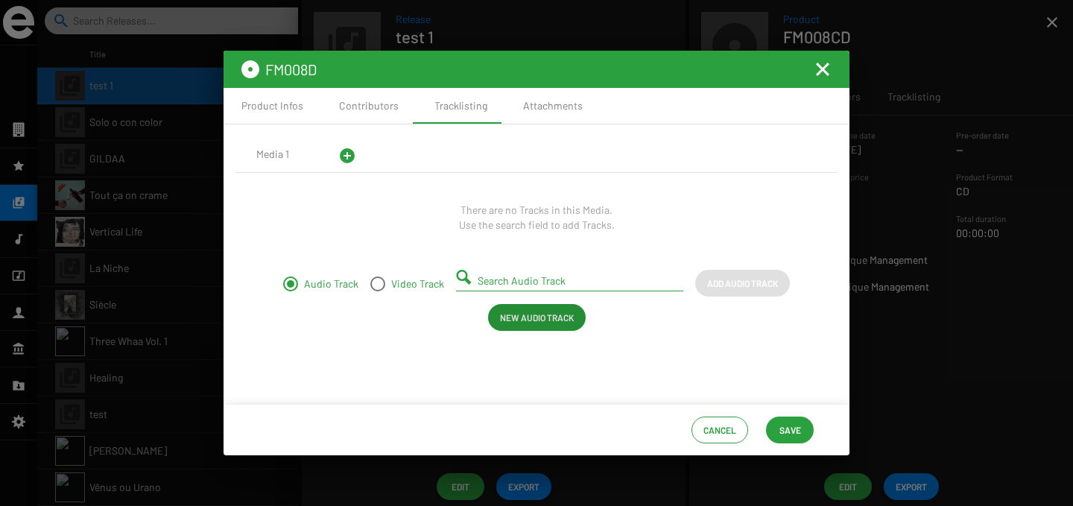
click at [574, 283] on input "Search Audio Track" at bounding box center [573, 281] width 190 height 12
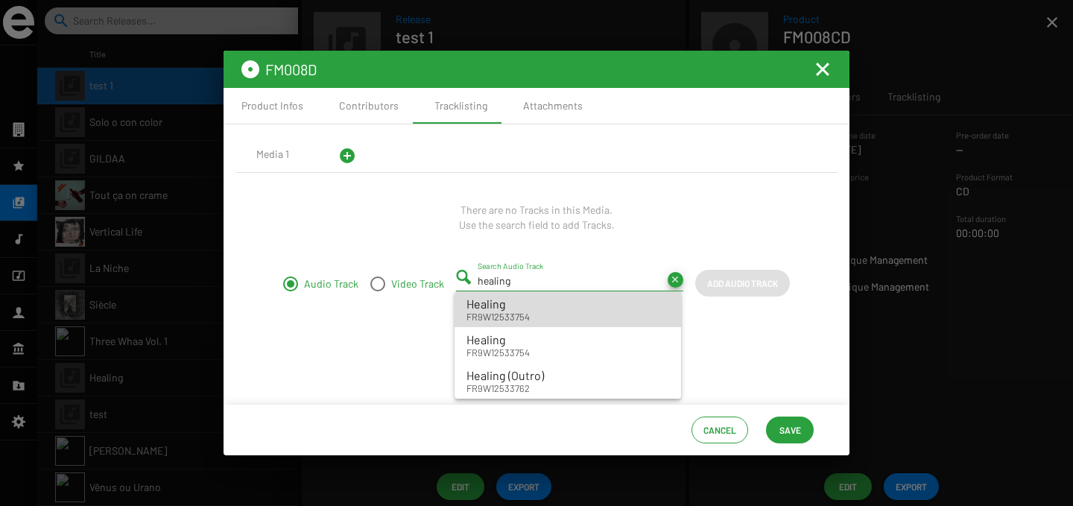
click at [573, 314] on span "Healing FR9W12533754" at bounding box center [567, 309] width 203 height 28
type input "Healing - FR9W12533754"
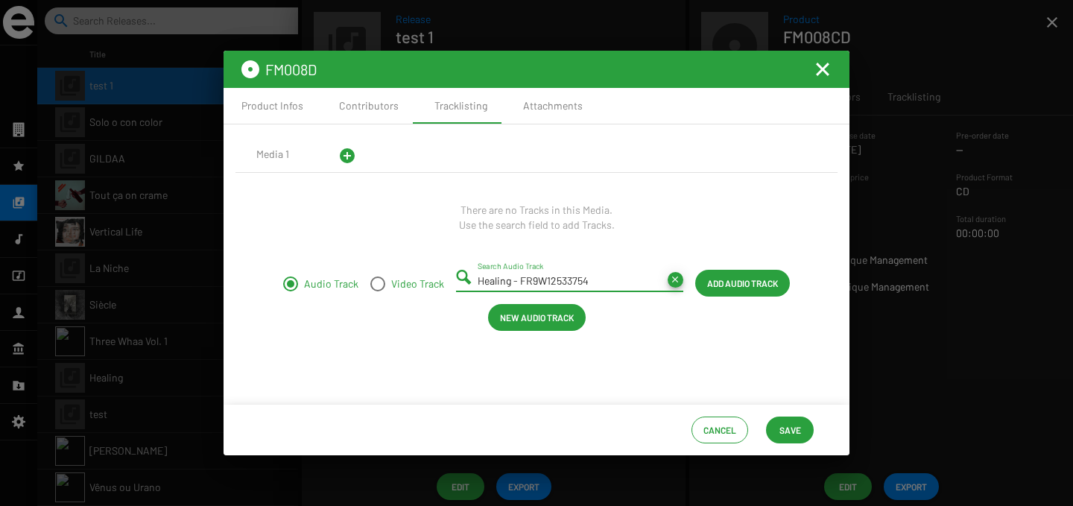
click at [709, 289] on span "Add Audio Track" at bounding box center [742, 283] width 71 height 27
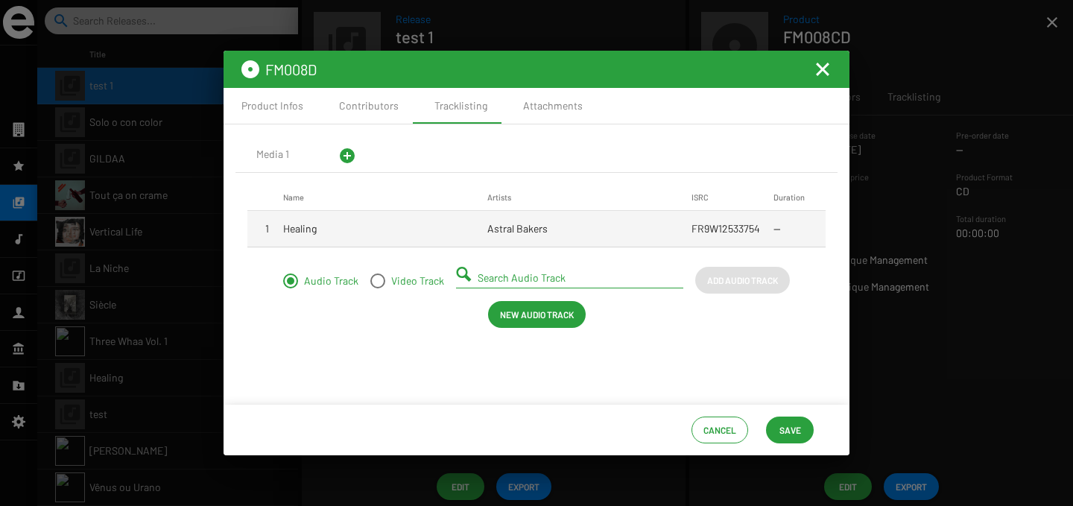
click at [492, 235] on mat-cell "Astral Bakers" at bounding box center [589, 229] width 204 height 36
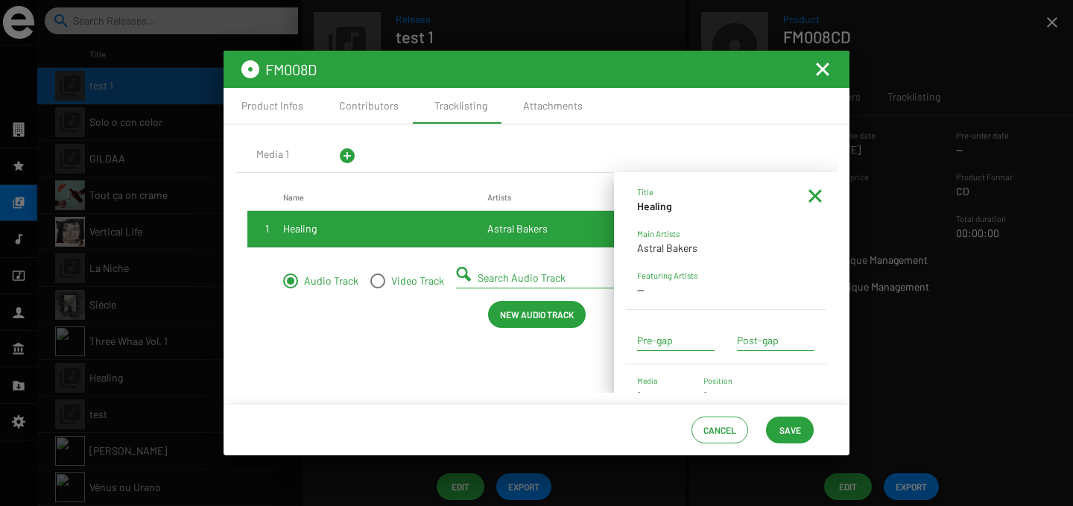
click at [806, 199] on mat-icon at bounding box center [815, 196] width 18 height 18
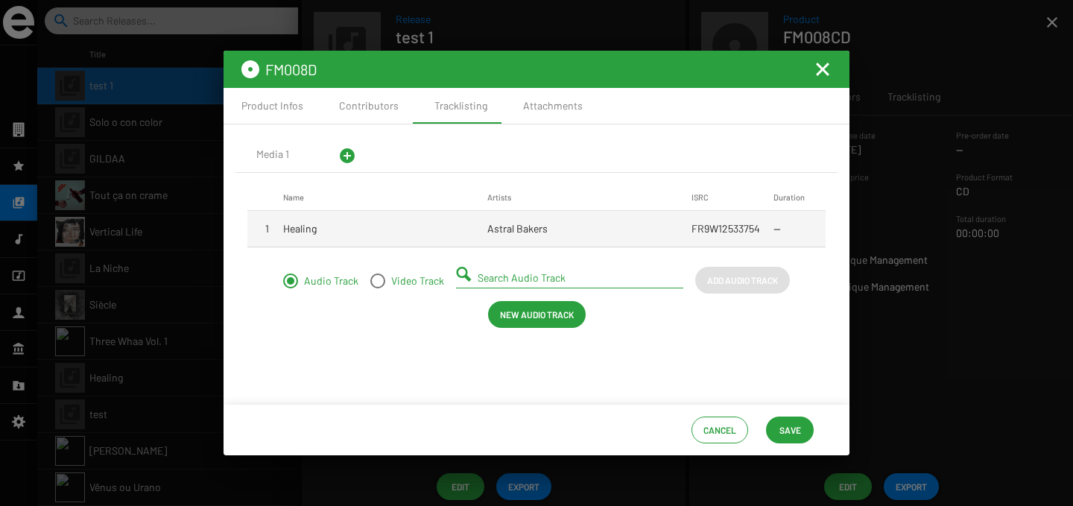
click at [823, 66] on mat-icon "Fermer la fenêtre" at bounding box center [823, 69] width 18 height 18
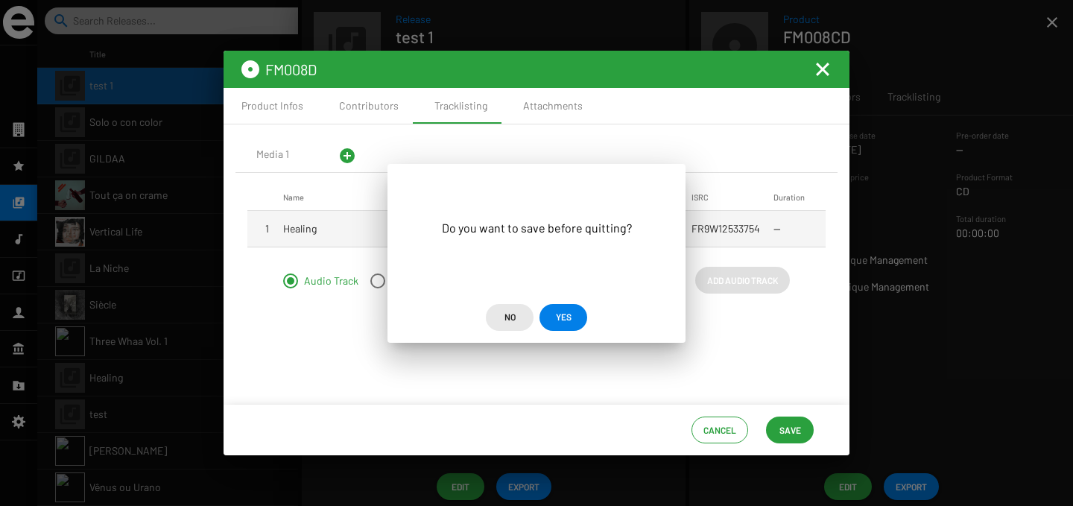
click at [513, 316] on span "No" at bounding box center [509, 316] width 11 height 27
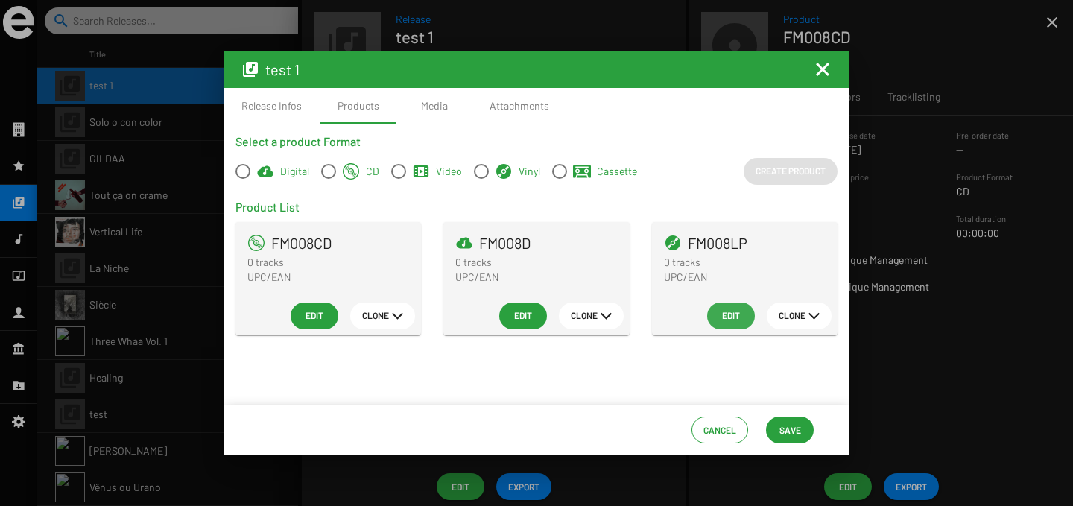
click at [734, 317] on span "Edit" at bounding box center [731, 315] width 24 height 27
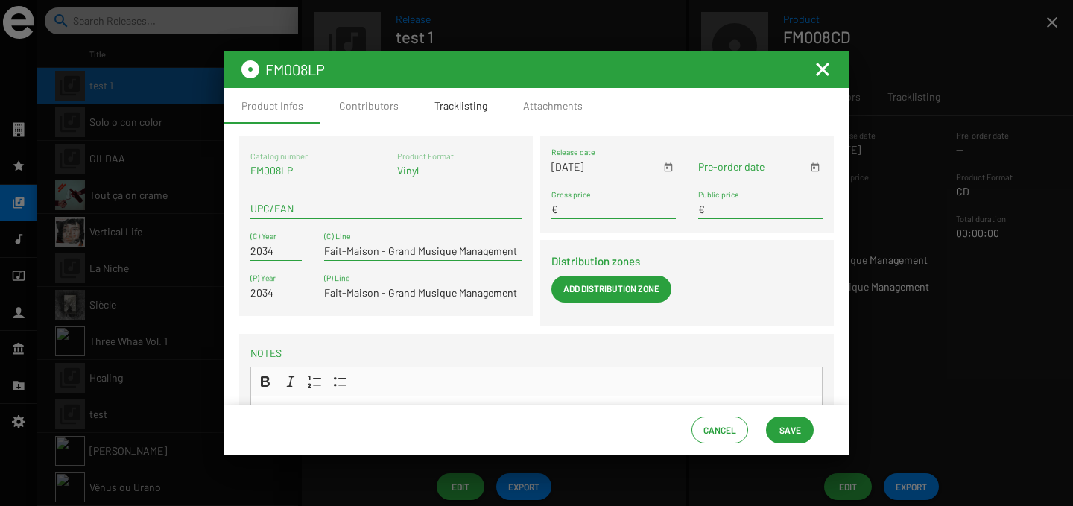
click at [466, 115] on div "Tracklisting" at bounding box center [460, 106] width 89 height 36
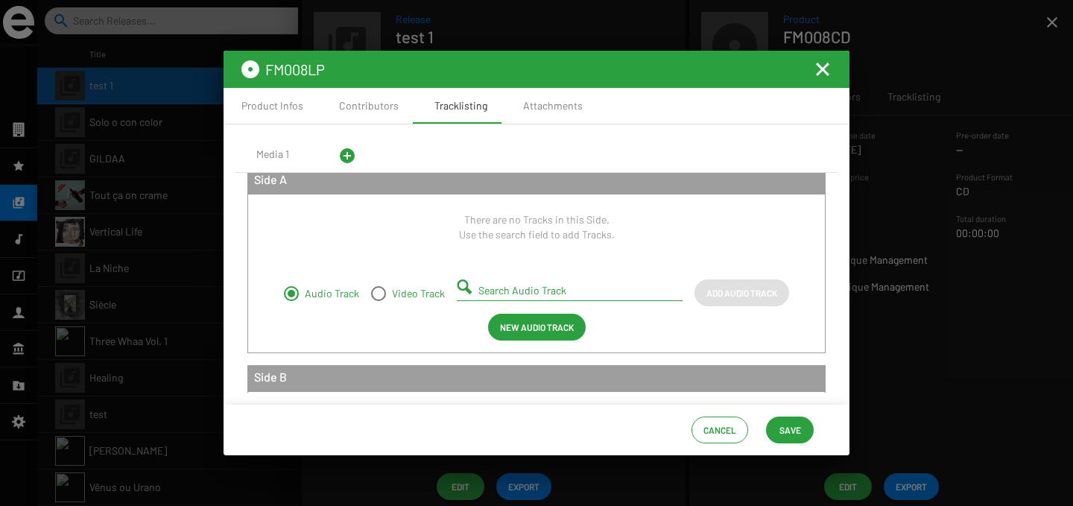
scroll to position [19, 0]
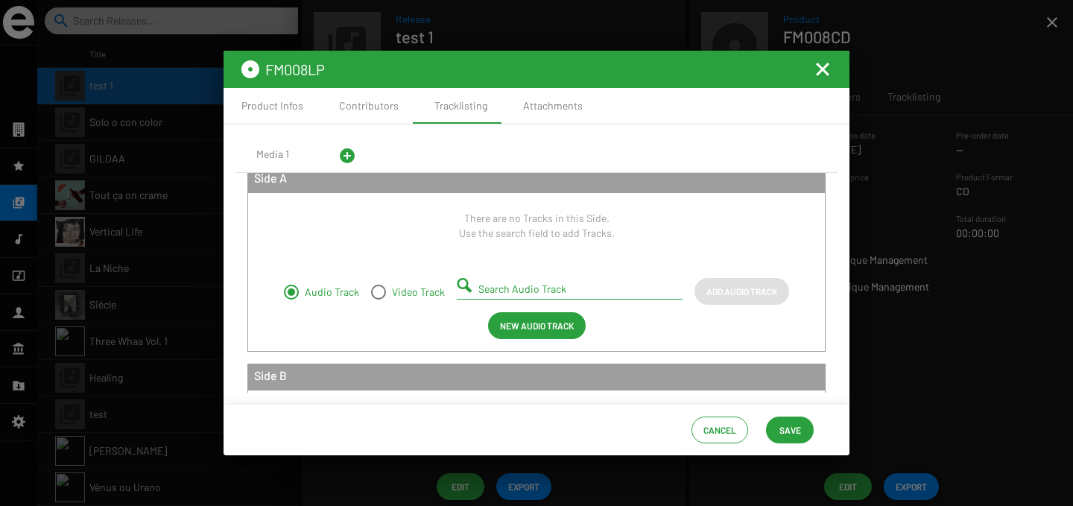
click at [514, 285] on input "Search Audio Track" at bounding box center [572, 289] width 188 height 12
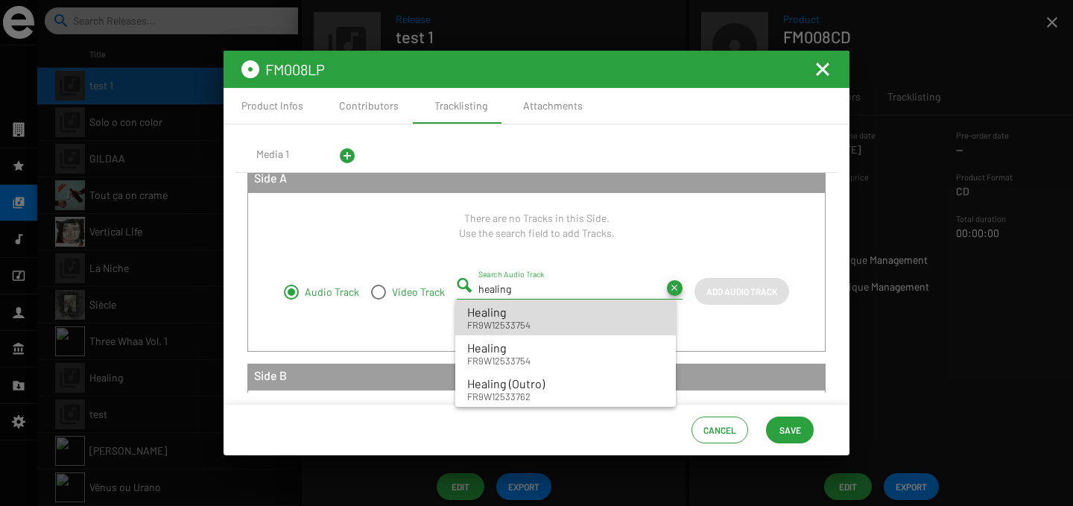
click at [510, 316] on div "Healing" at bounding box center [498, 312] width 63 height 18
type input "Healing - FR9W12533754"
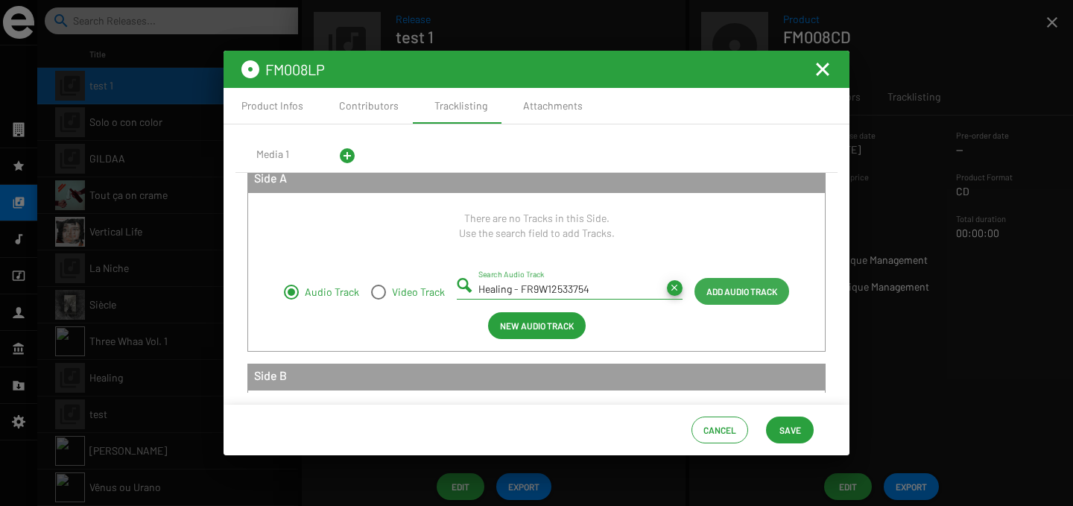
click at [717, 297] on span "Add Audio Track" at bounding box center [741, 291] width 71 height 27
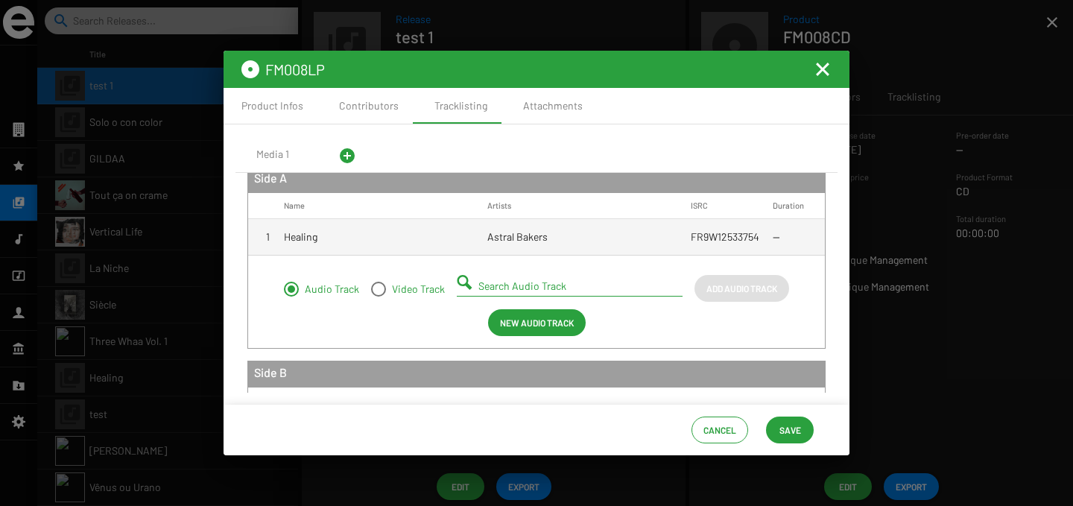
click at [712, 423] on span "Cancel" at bounding box center [719, 429] width 33 height 27
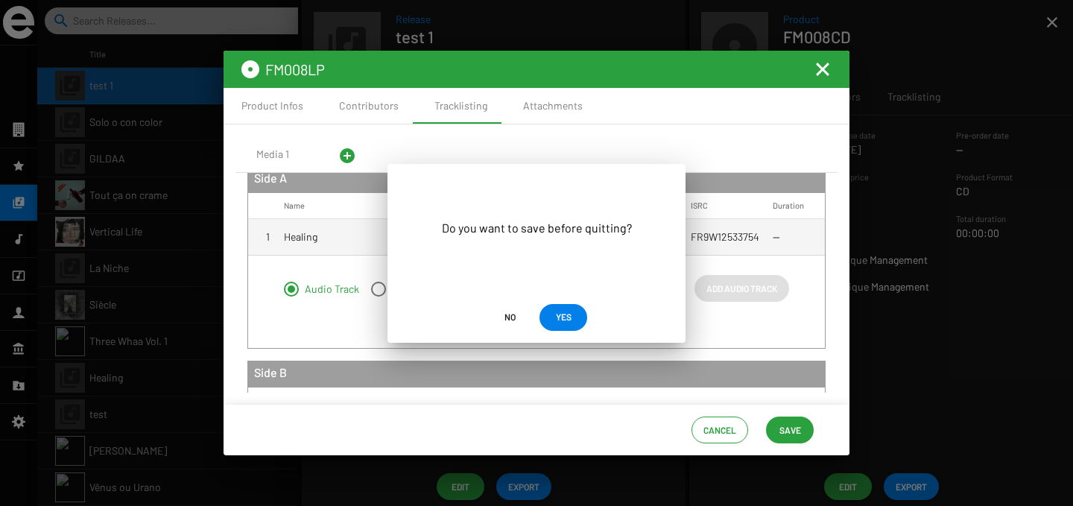
click at [511, 318] on span "No" at bounding box center [509, 316] width 11 height 27
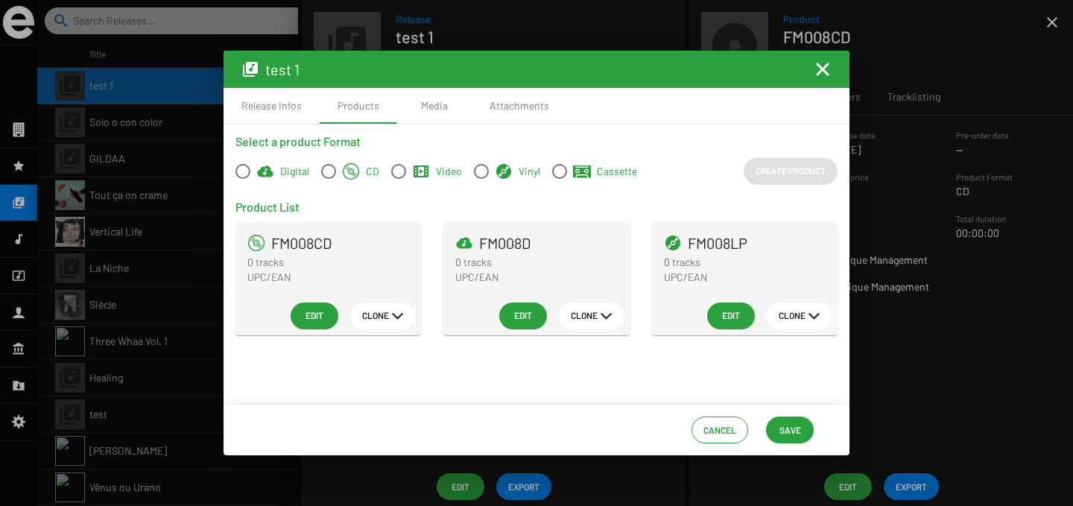
click at [820, 68] on mat-icon "Fermer la fenêtre" at bounding box center [823, 69] width 18 height 18
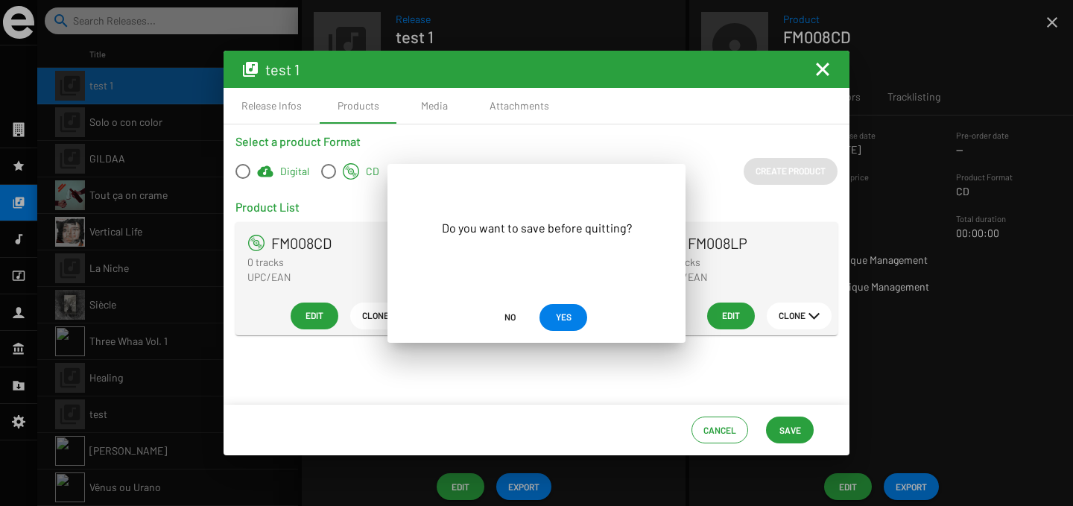
click at [508, 323] on span "No" at bounding box center [509, 316] width 11 height 27
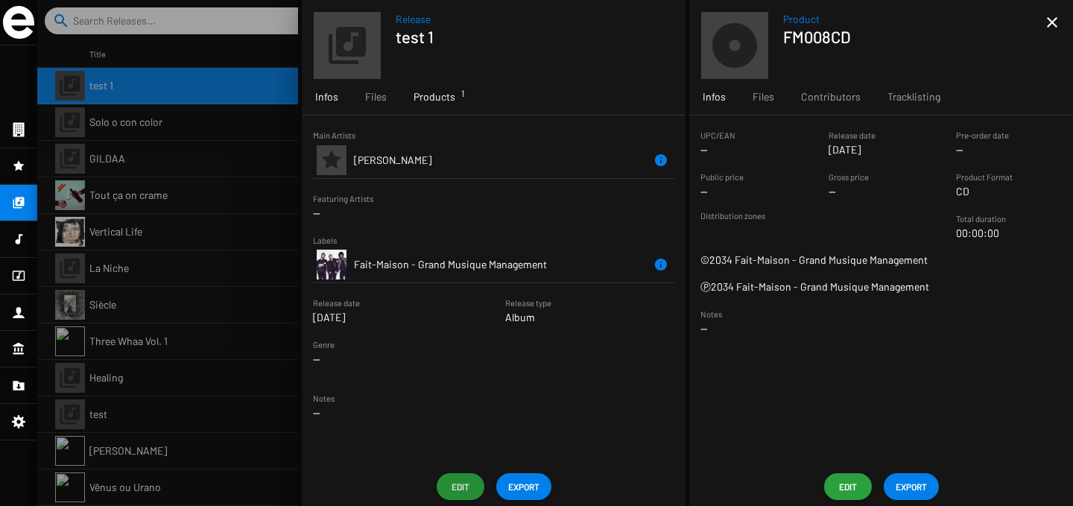
click at [426, 96] on span "Products 1" at bounding box center [434, 96] width 42 height 15
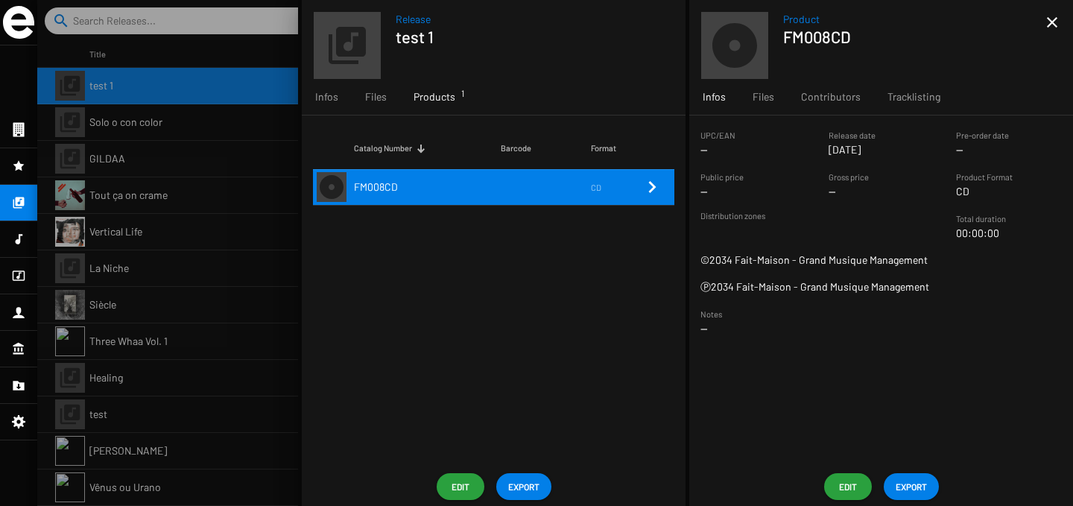
click at [464, 253] on div "Catalog Number Barcode Format FM008CD CD" at bounding box center [494, 291] width 384 height 352
click at [337, 101] on span "Infos" at bounding box center [326, 96] width 23 height 15
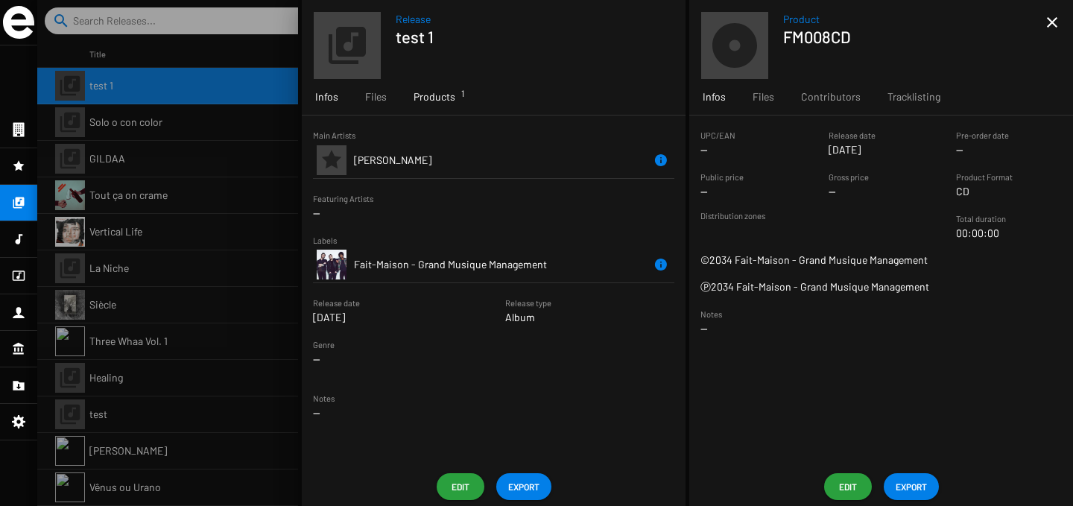
click at [446, 102] on span "Products 1" at bounding box center [434, 96] width 42 height 15
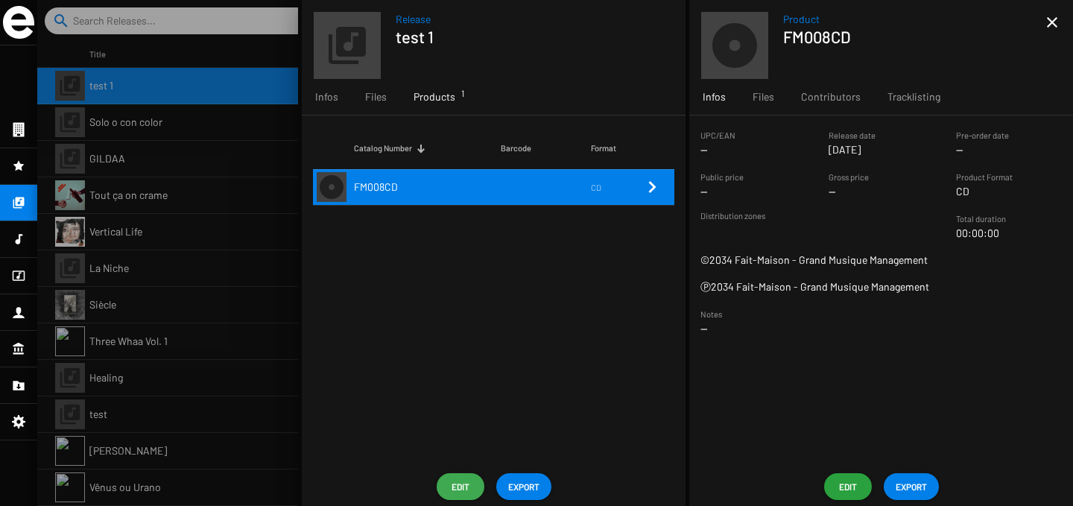
click at [460, 484] on span "Edit" at bounding box center [461, 486] width 24 height 27
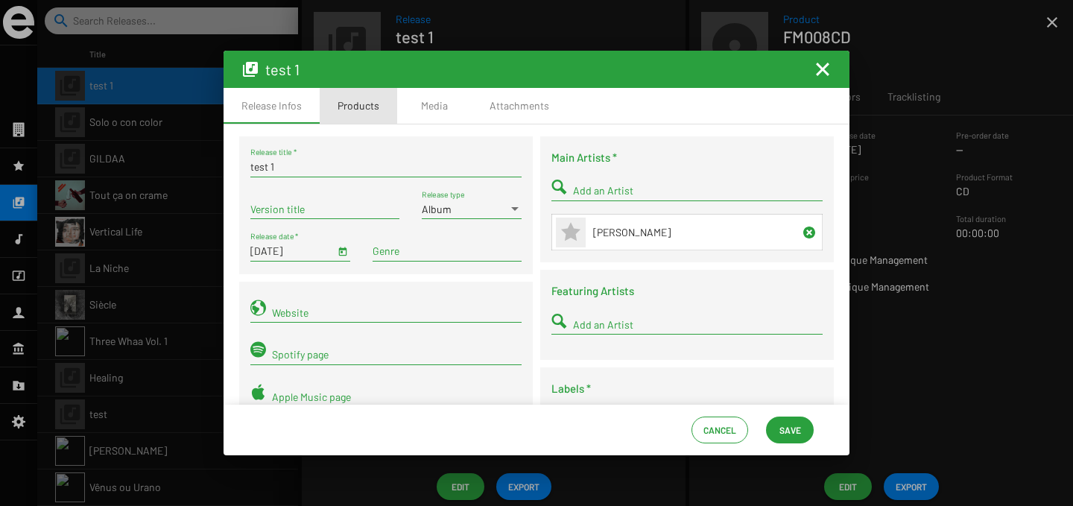
click at [390, 110] on div "Products" at bounding box center [358, 106] width 77 height 36
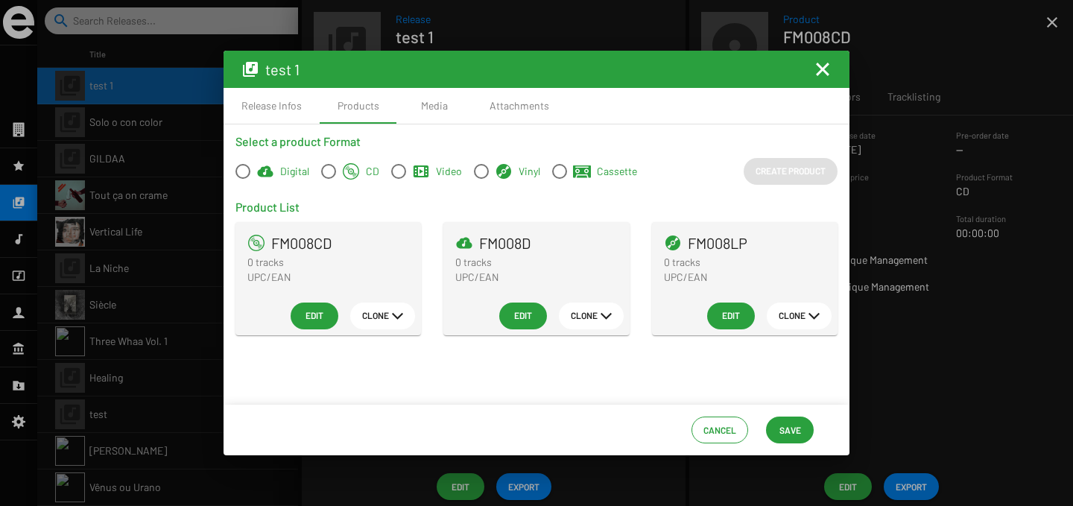
click at [727, 311] on span "Edit" at bounding box center [731, 315] width 24 height 27
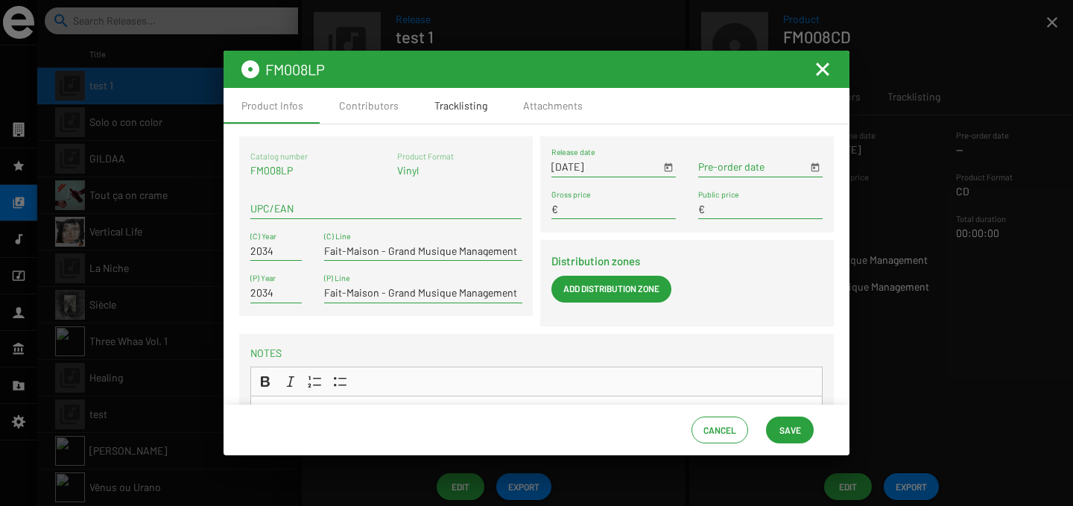
click at [465, 104] on div "Tracklisting" at bounding box center [460, 105] width 53 height 15
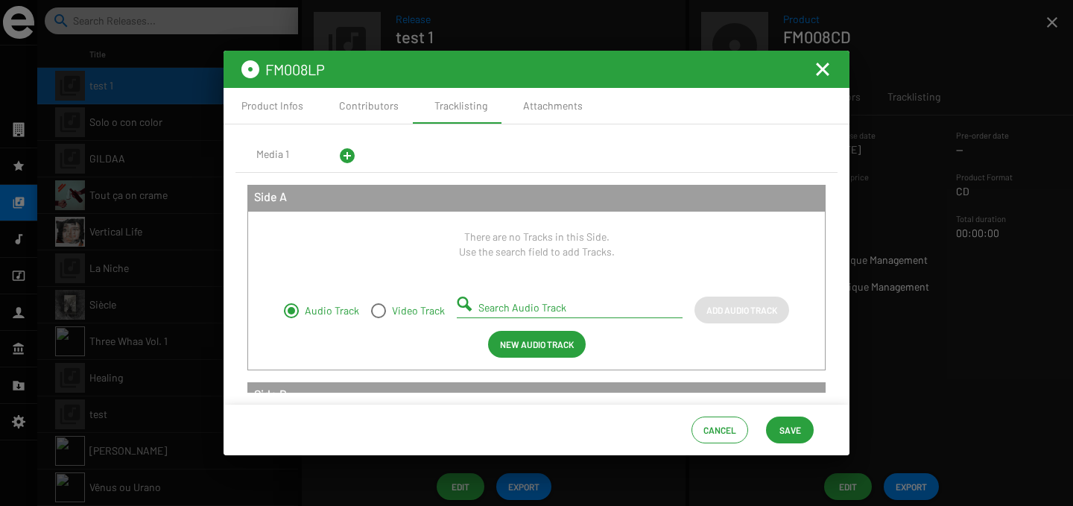
click at [510, 305] on input "Search Audio Track" at bounding box center [572, 308] width 188 height 12
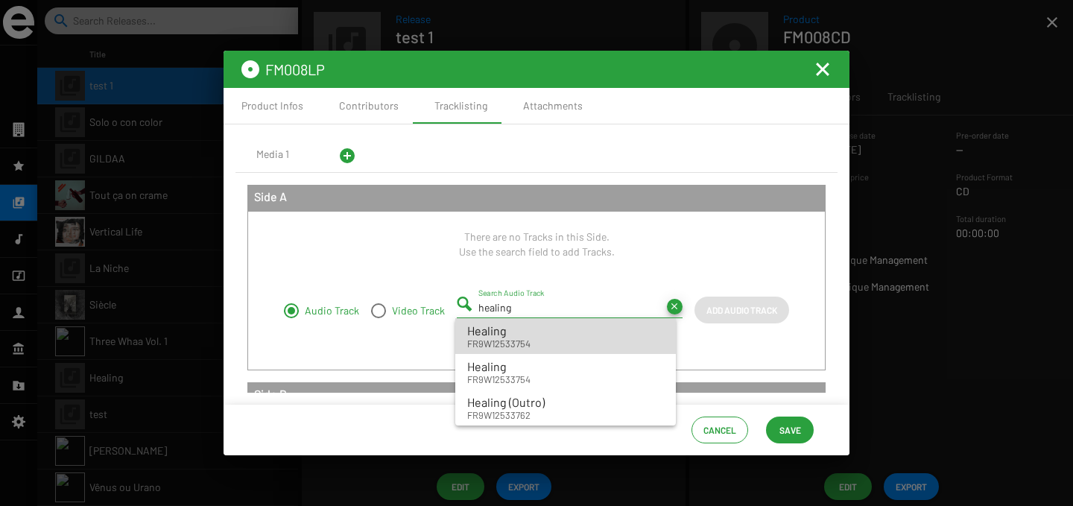
click at [523, 324] on div "Healing" at bounding box center [498, 331] width 63 height 18
type input "Healing - FR9W12533754"
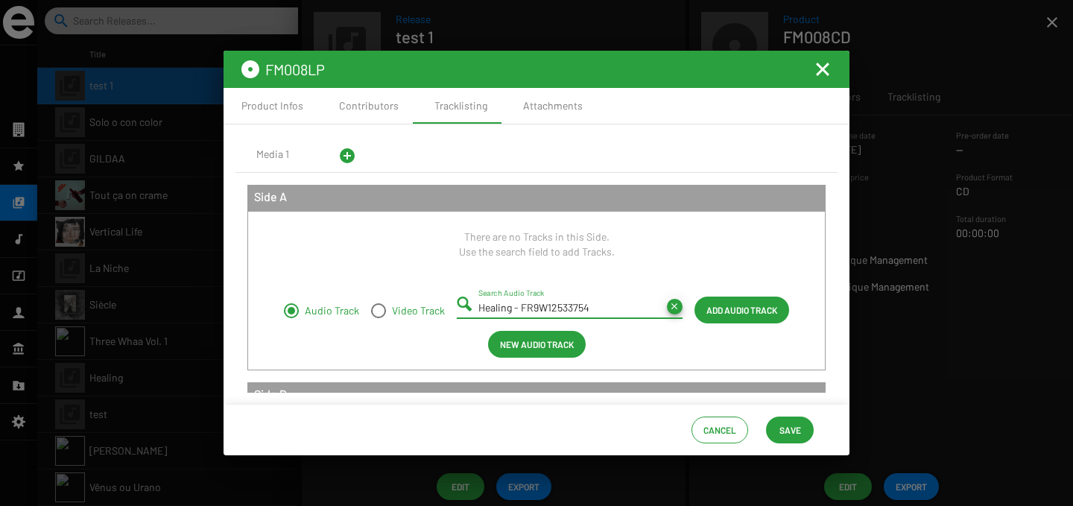
click at [748, 318] on span "Add Audio Track" at bounding box center [741, 310] width 71 height 27
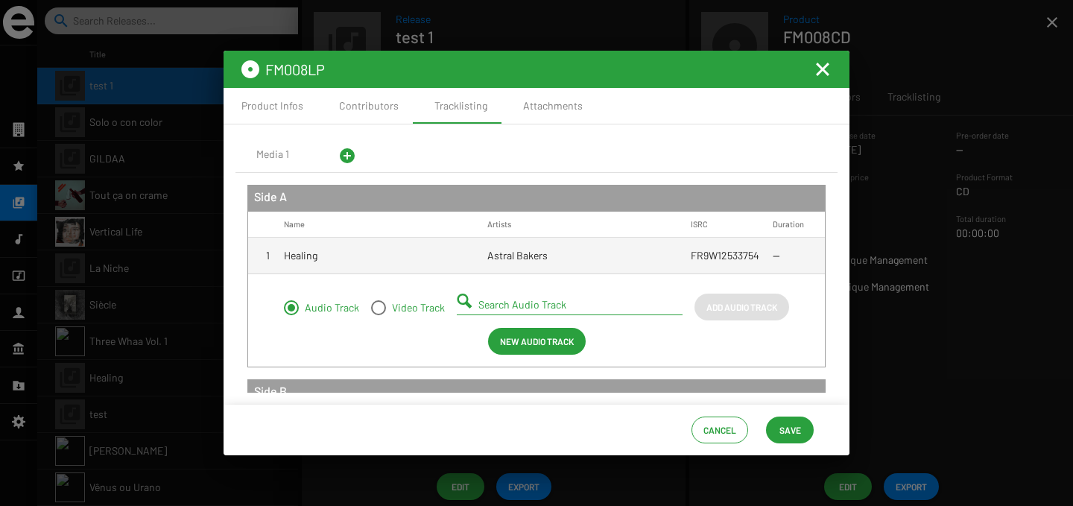
click at [600, 262] on mat-cell "Astral Bakers" at bounding box center [588, 256] width 203 height 36
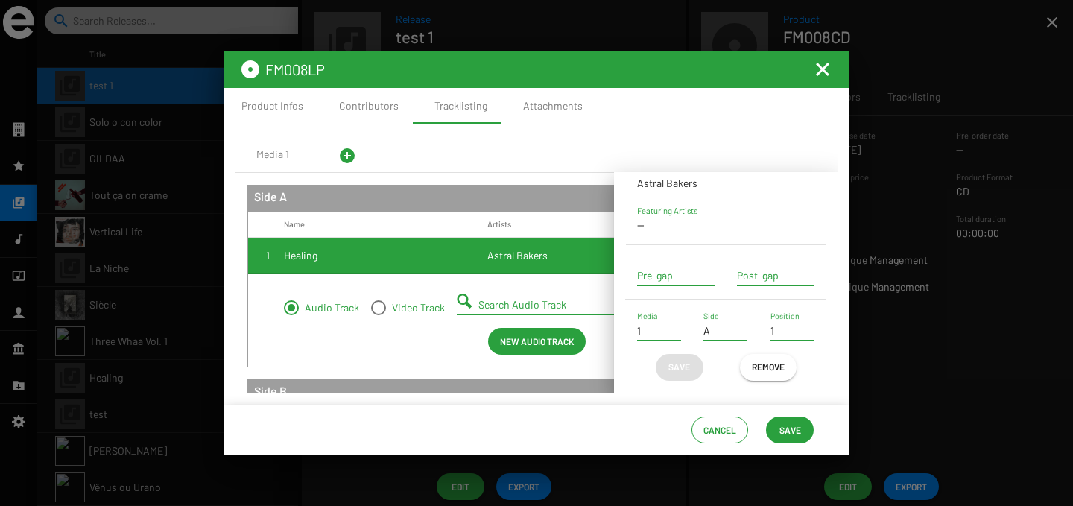
scroll to position [0, 0]
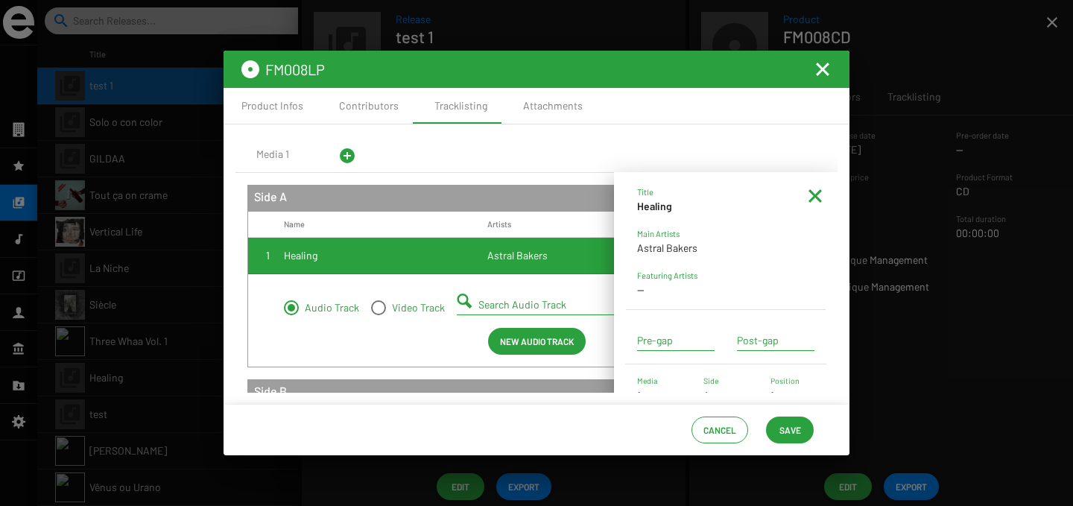
click at [806, 196] on mat-icon at bounding box center [815, 196] width 18 height 18
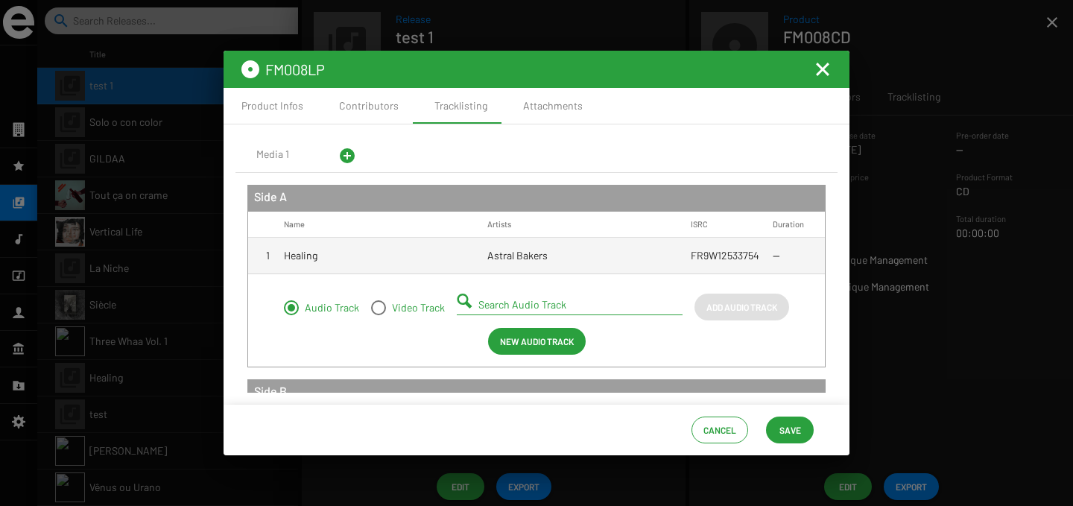
click at [823, 61] on mat-icon "Fermer la fenêtre" at bounding box center [823, 69] width 18 height 18
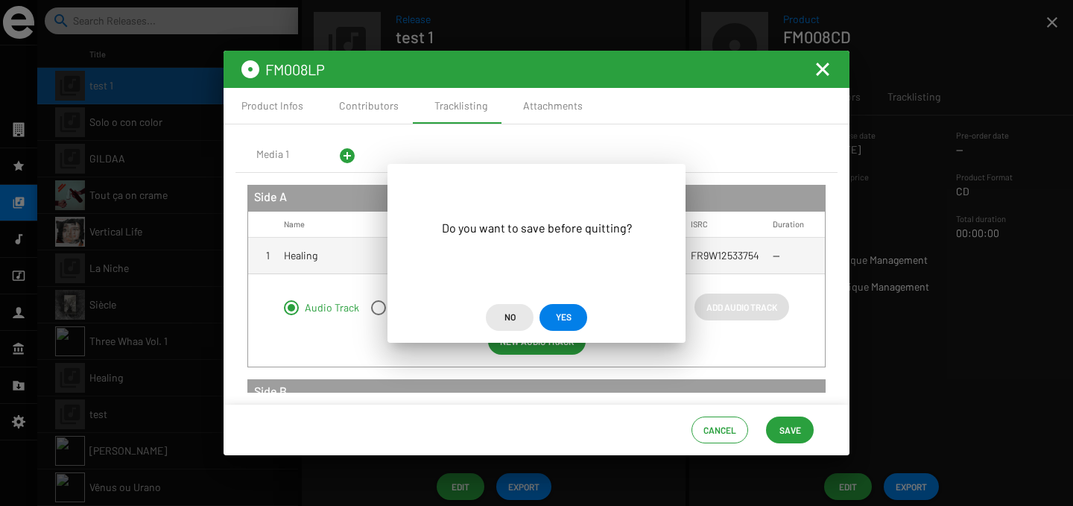
click at [497, 319] on button "No" at bounding box center [510, 317] width 48 height 27
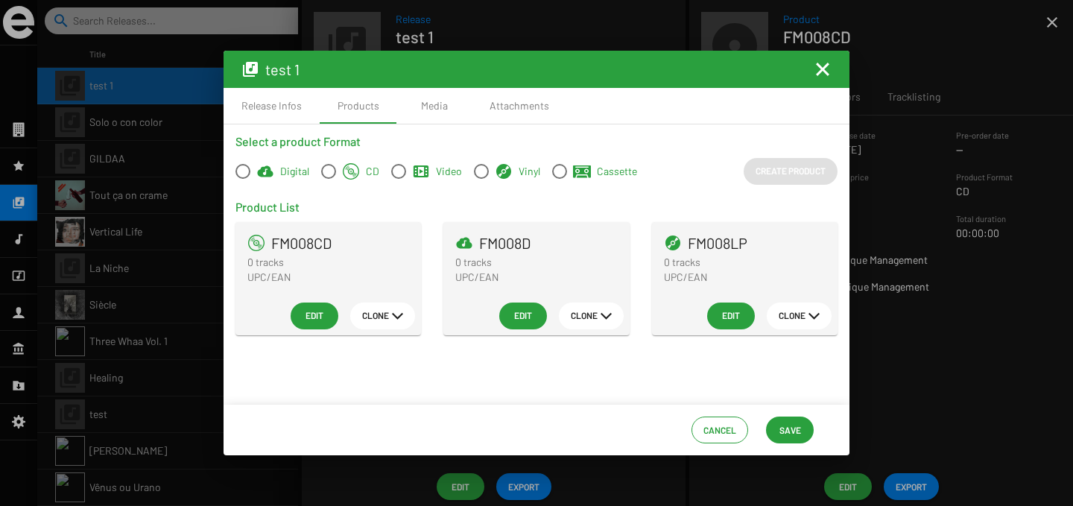
click at [828, 69] on mat-icon "Fermer la fenêtre" at bounding box center [823, 69] width 18 height 18
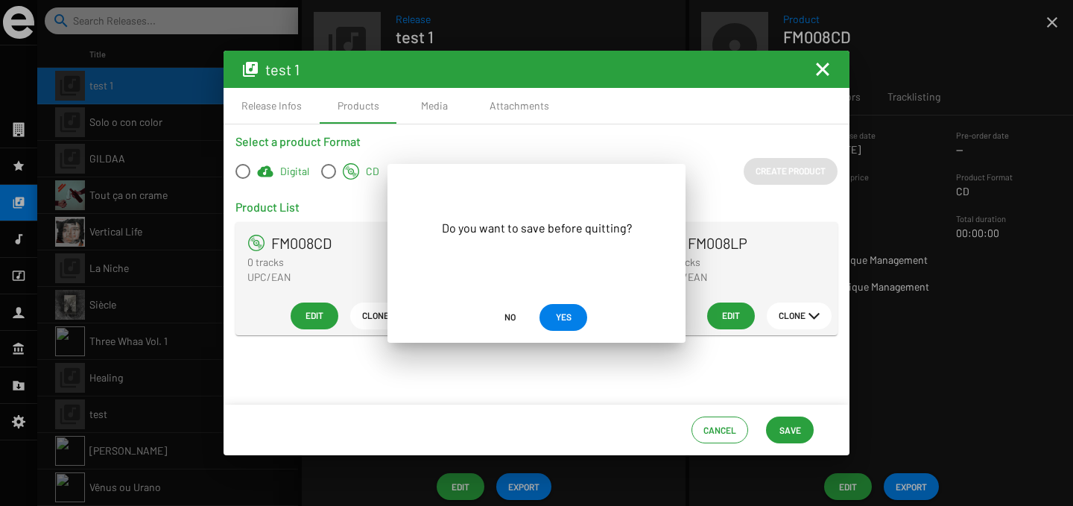
click at [508, 314] on span "No" at bounding box center [509, 316] width 11 height 27
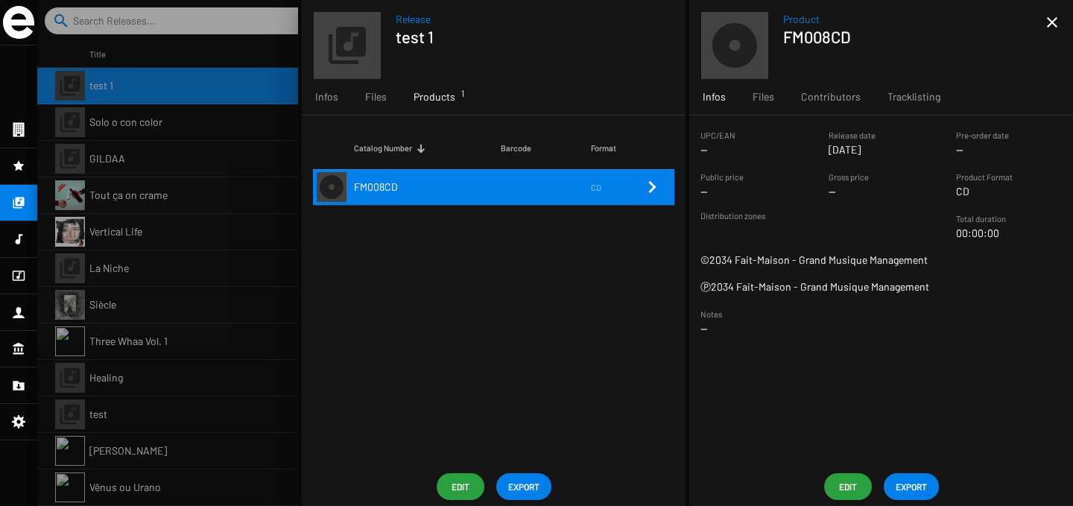
click at [124, 11] on div at bounding box center [555, 253] width 1036 height 506
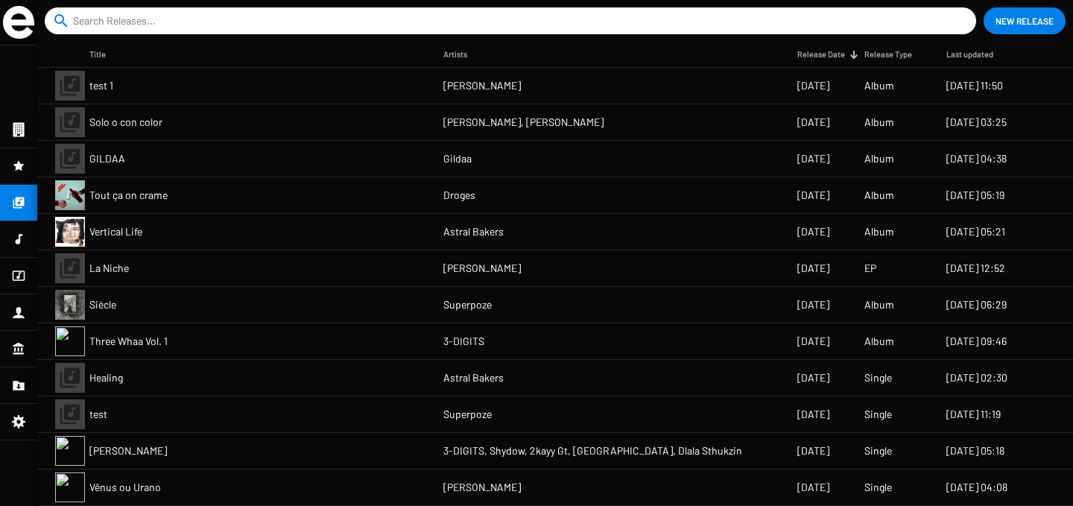
click at [170, 235] on mat-cell "Vertical Life" at bounding box center [266, 232] width 354 height 36
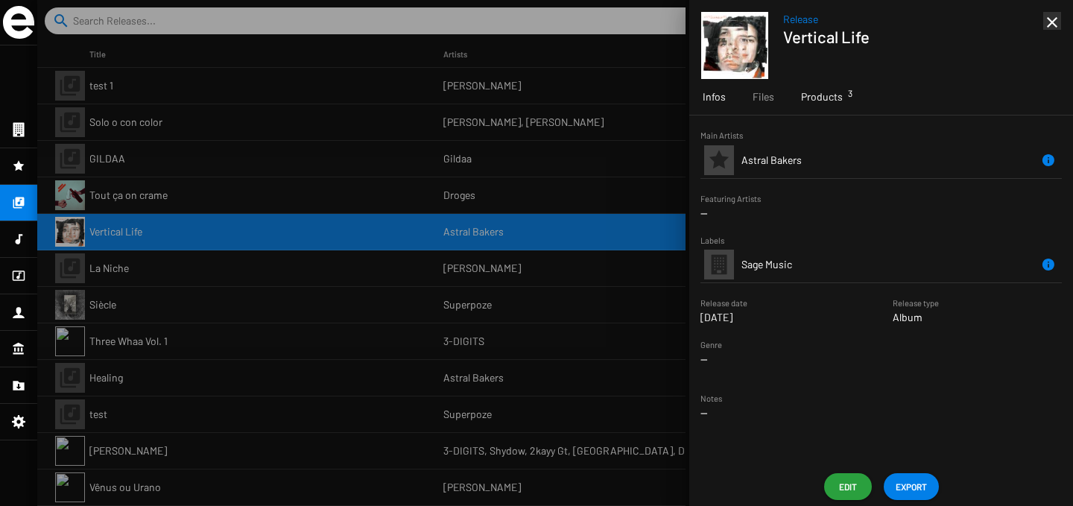
click at [809, 101] on span "Products 3" at bounding box center [822, 96] width 42 height 15
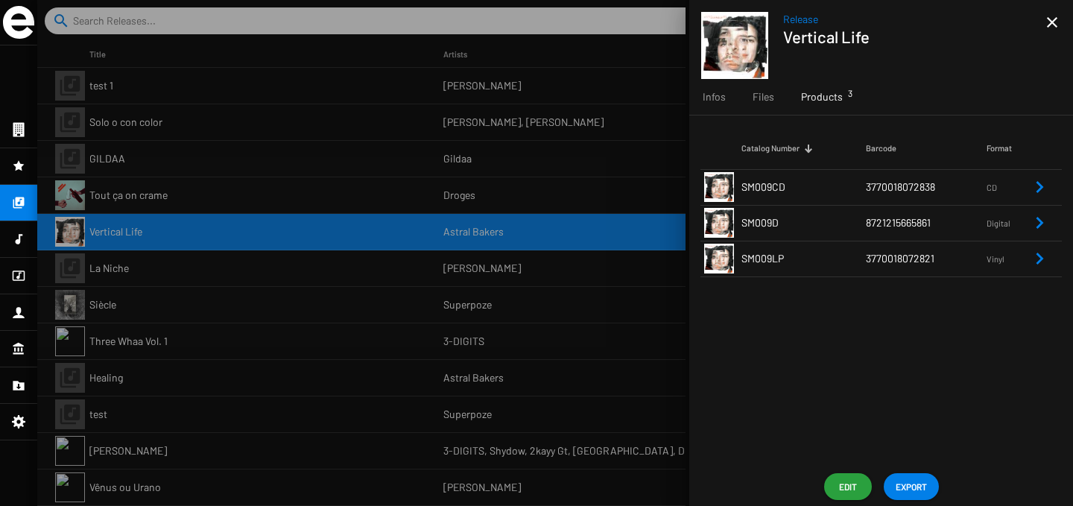
click at [877, 235] on td "8721215665861" at bounding box center [926, 223] width 121 height 36
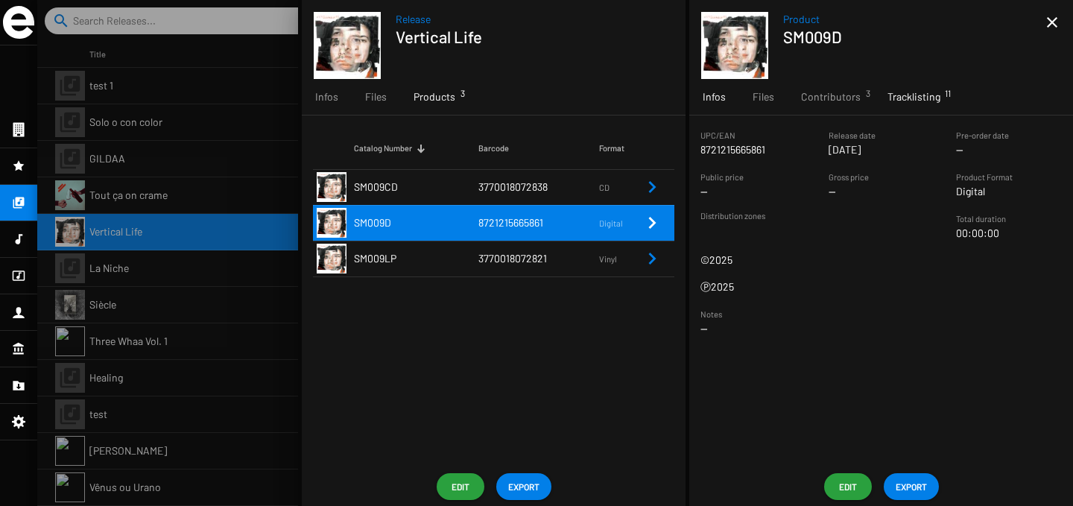
click at [887, 99] on span "Tracklisting 11" at bounding box center [913, 96] width 53 height 15
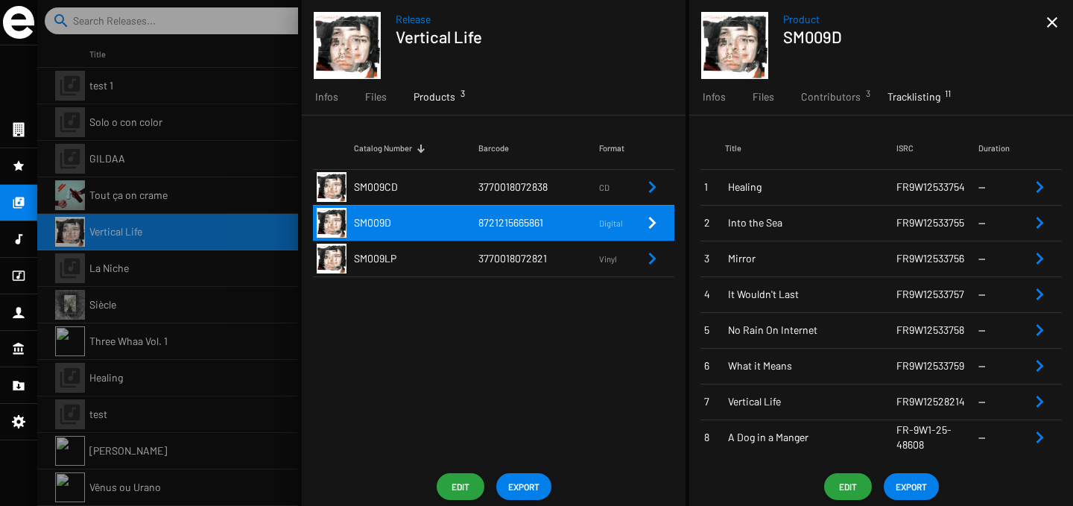
click at [875, 197] on td "Healing" at bounding box center [810, 187] width 171 height 36
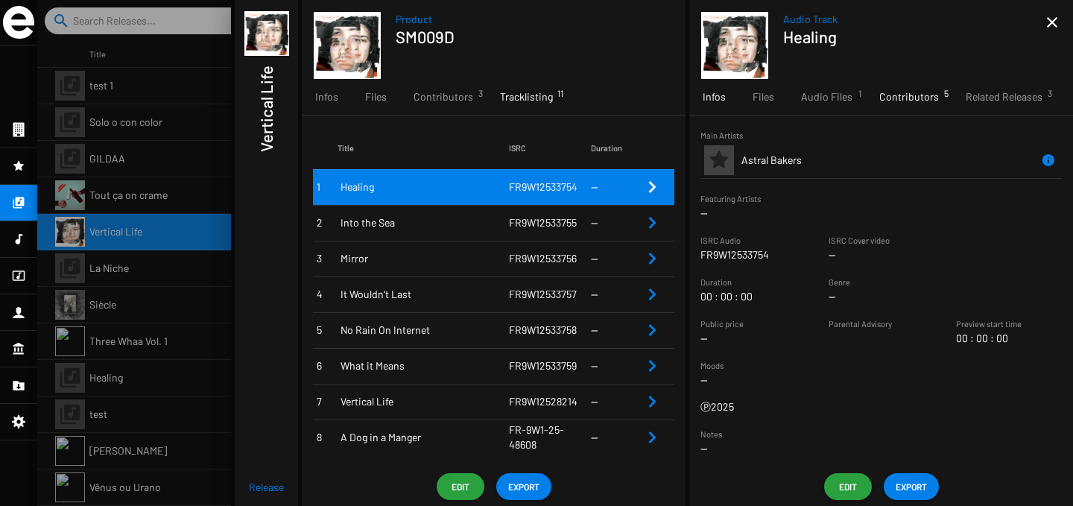
click at [888, 95] on span "Contributors 5" at bounding box center [909, 96] width 60 height 15
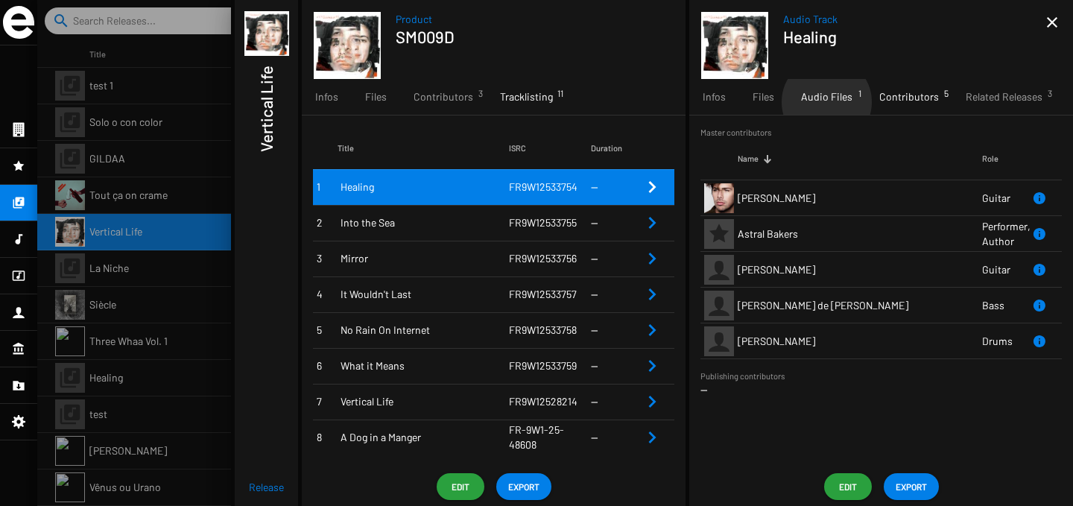
click at [825, 102] on span "Audio Files 1" at bounding box center [826, 96] width 51 height 15
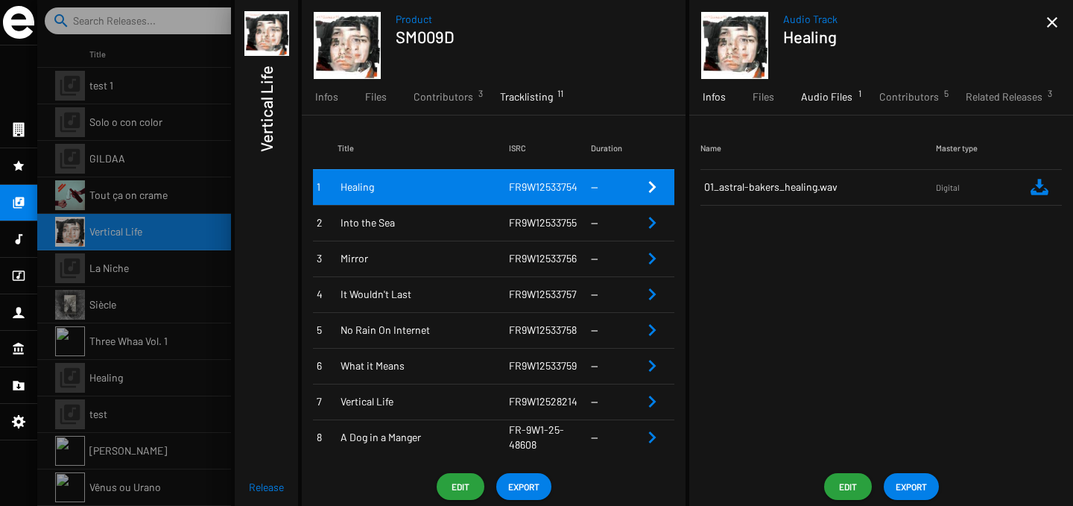
click at [718, 100] on span "Infos" at bounding box center [714, 96] width 23 height 15
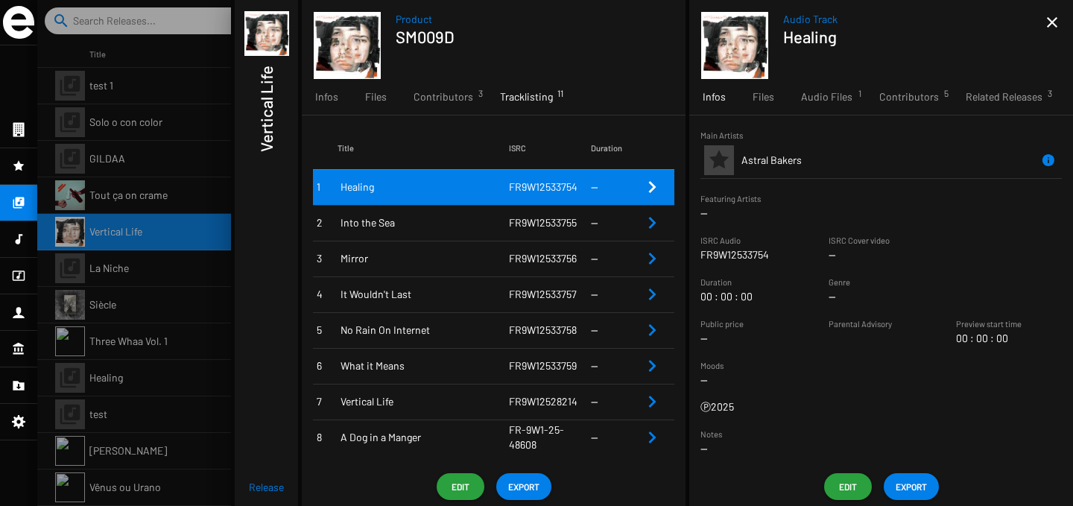
click at [857, 480] on span "Edit" at bounding box center [848, 486] width 24 height 27
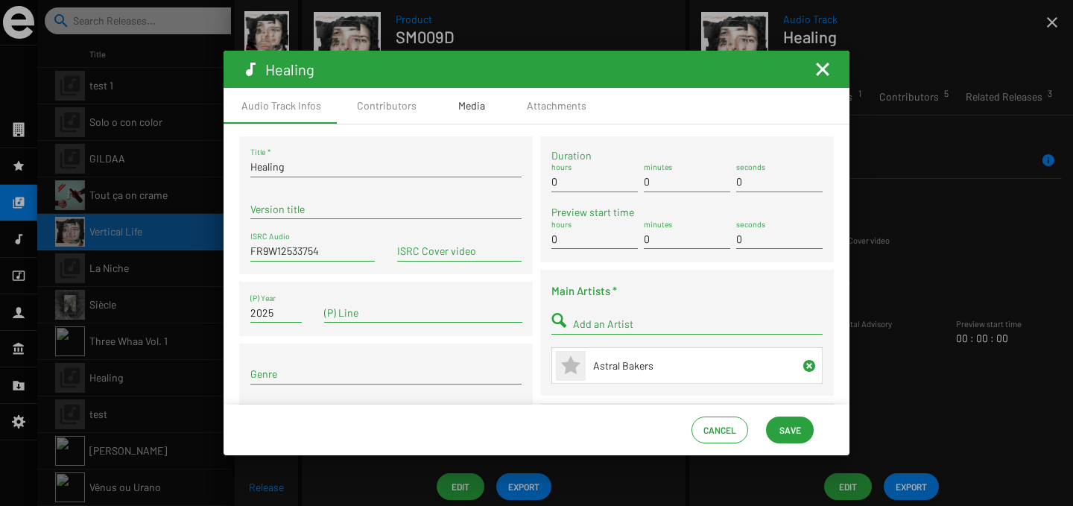
click at [461, 106] on div "Media" at bounding box center [471, 105] width 27 height 15
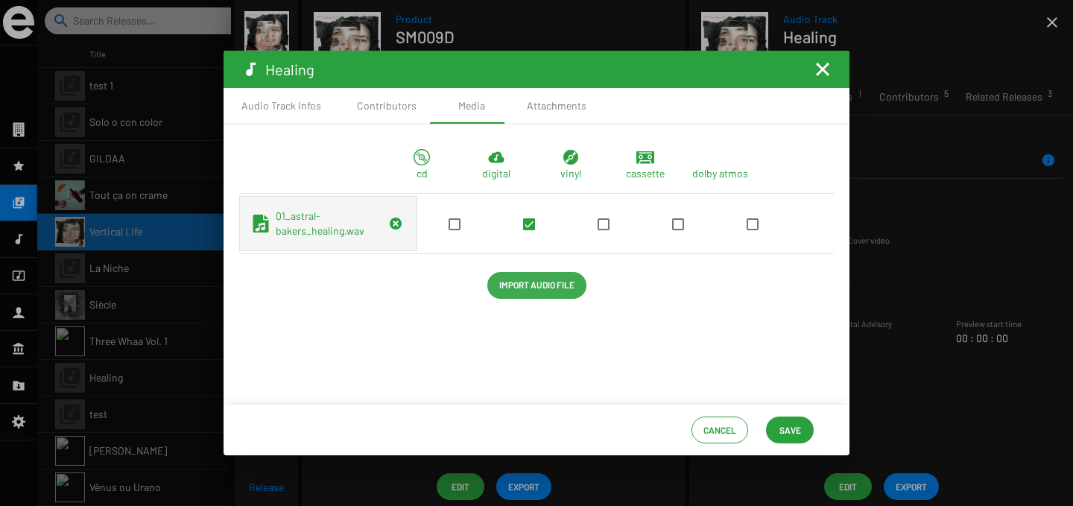
click at [527, 288] on span "Import Audio File" at bounding box center [536, 284] width 75 height 27
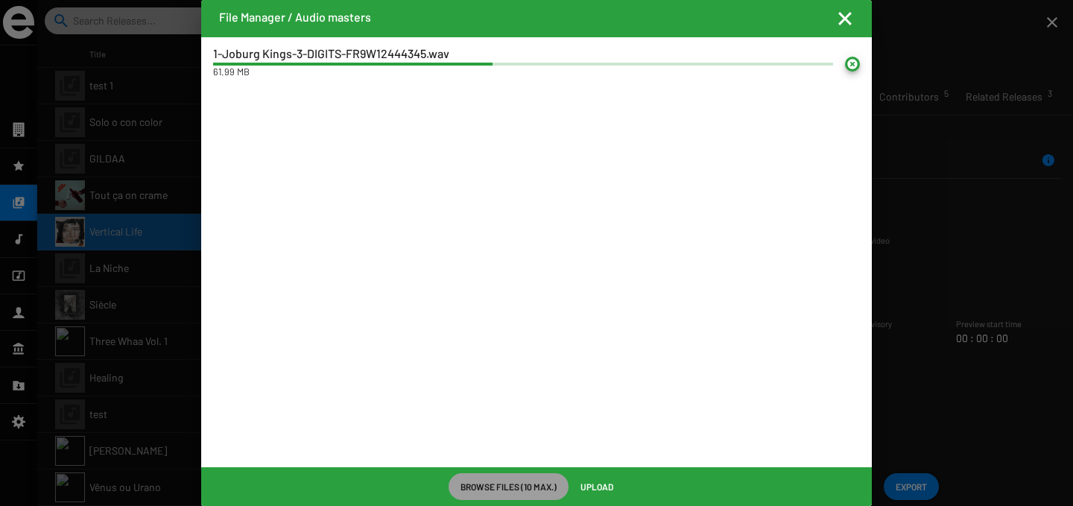
click at [603, 489] on span "Upload" at bounding box center [596, 486] width 33 height 27
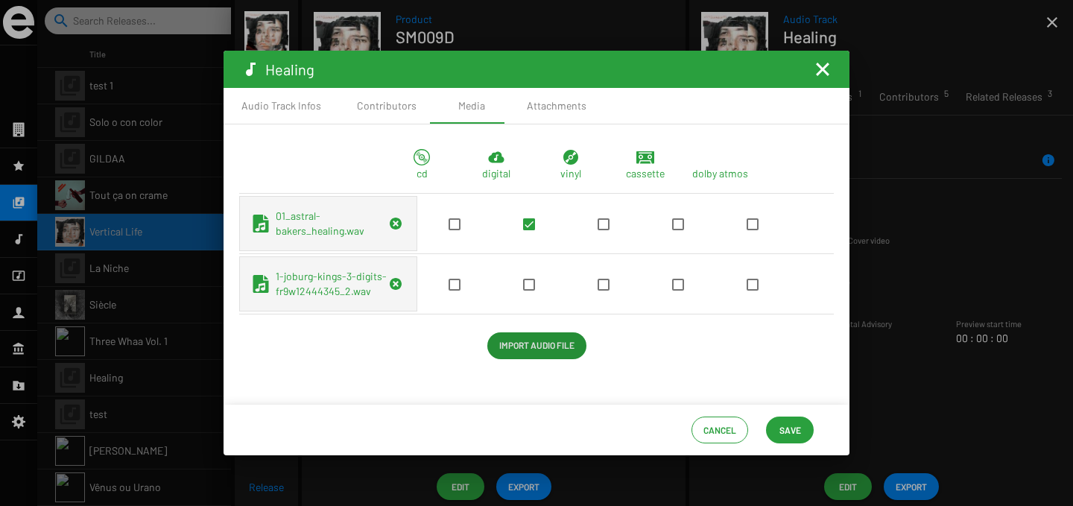
click at [598, 286] on span at bounding box center [604, 285] width 12 height 12
click at [603, 291] on input "checkbox" at bounding box center [603, 291] width 1 height 1
click at [387, 288] on icon "Remove Reference" at bounding box center [396, 284] width 18 height 18
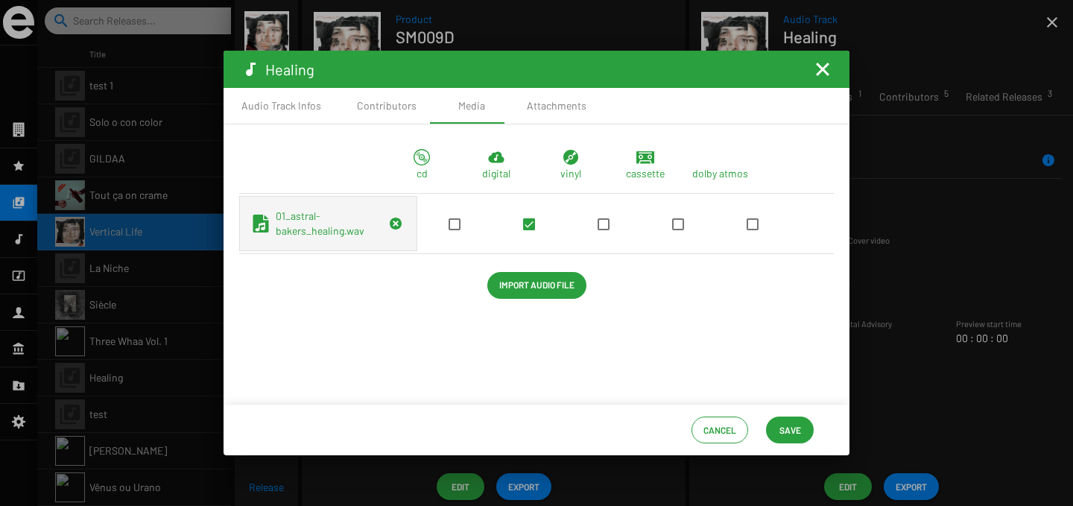
click at [735, 427] on span "Cancel" at bounding box center [719, 429] width 33 height 27
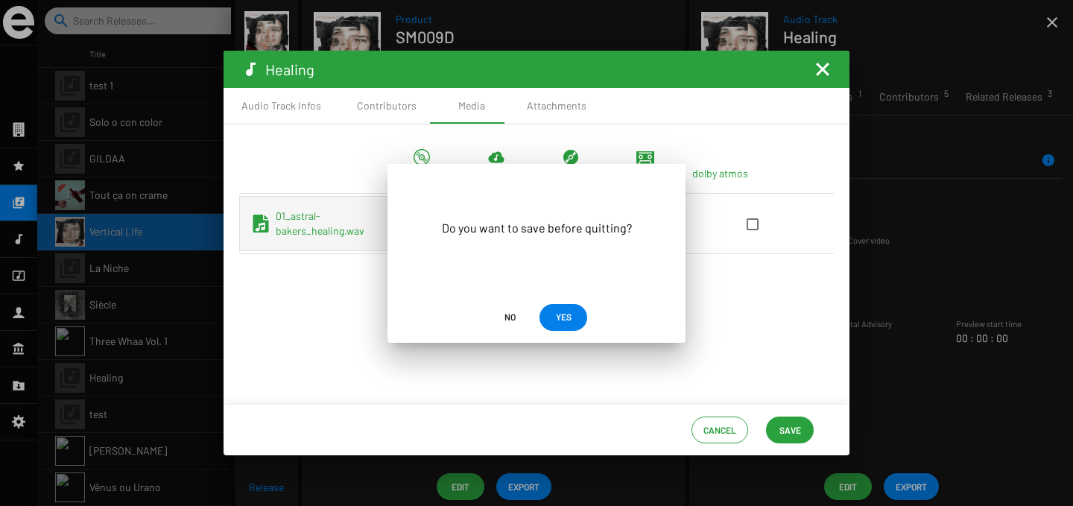
click at [506, 312] on span "No" at bounding box center [509, 316] width 11 height 27
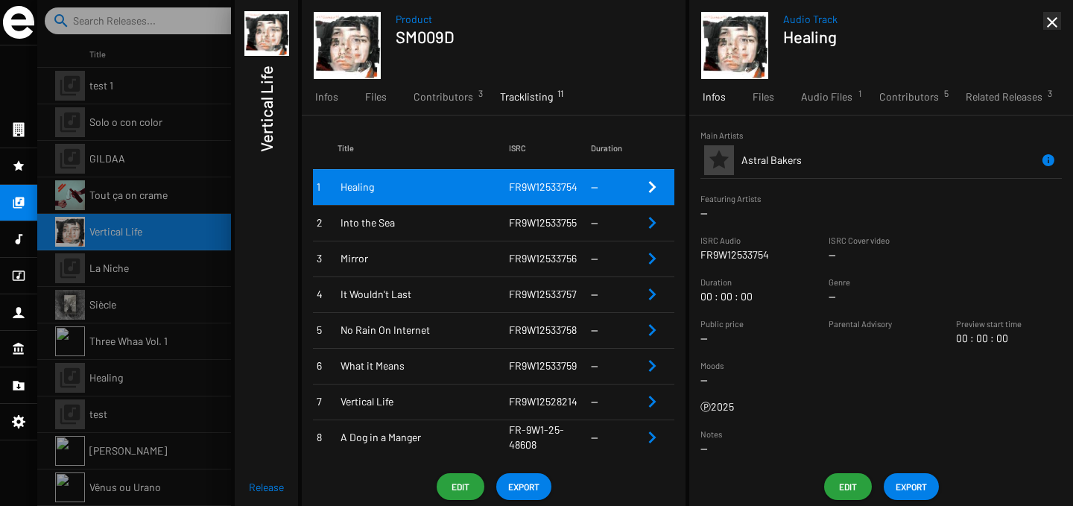
click at [1054, 25] on mat-icon "close" at bounding box center [1052, 22] width 18 height 18
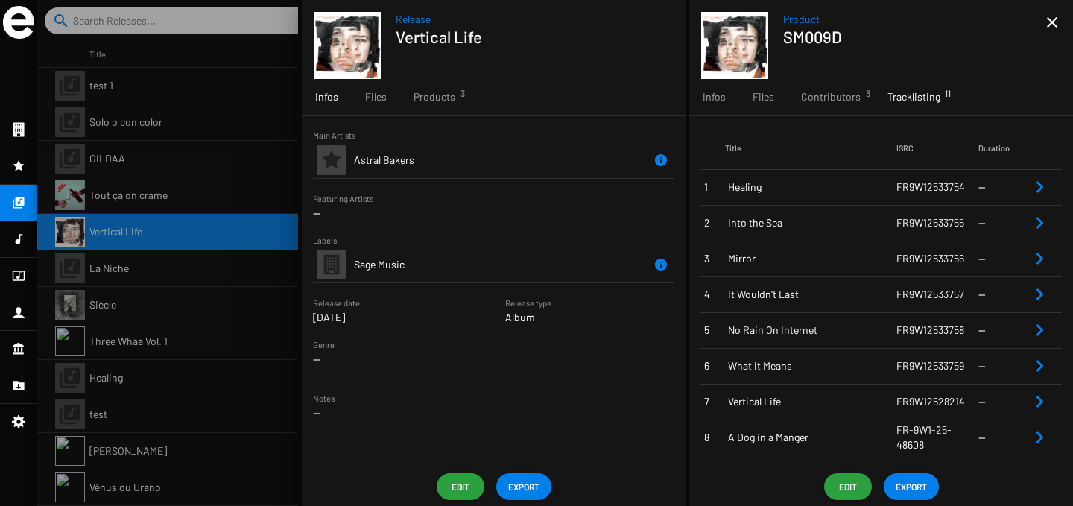
click at [1048, 28] on mat-icon "close" at bounding box center [1052, 22] width 18 height 18
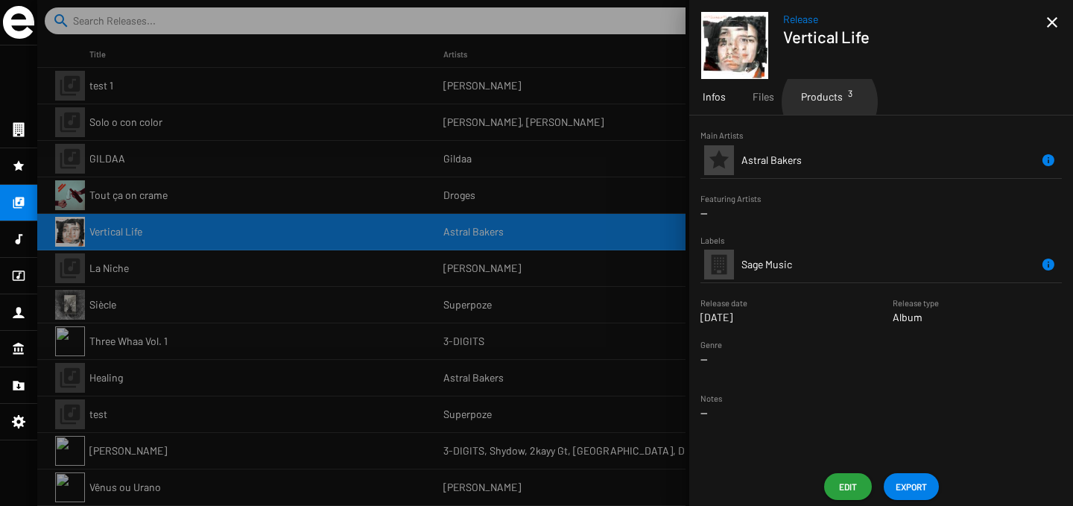
click at [828, 102] on span "Products 3" at bounding box center [822, 96] width 42 height 15
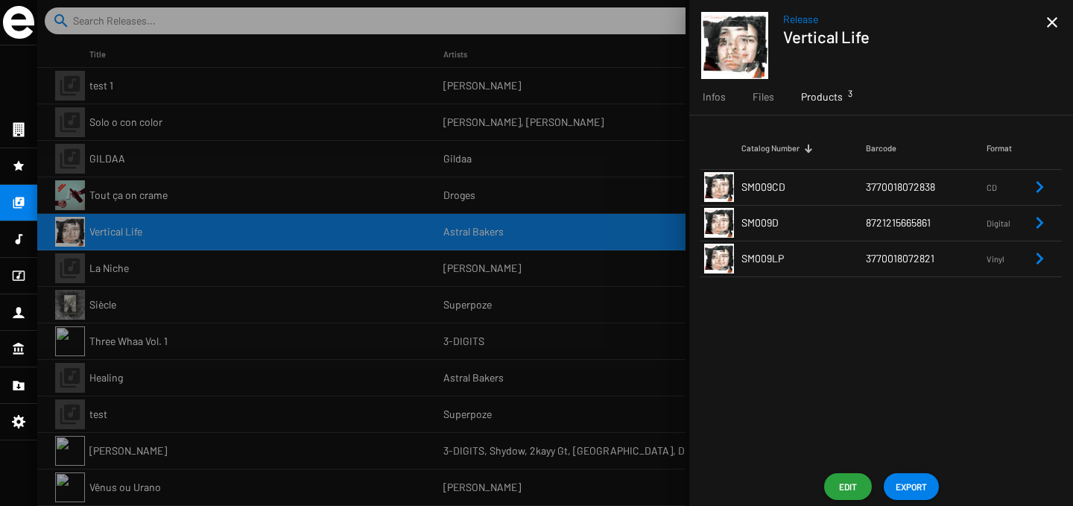
click at [289, 374] on div at bounding box center [555, 253] width 1036 height 506
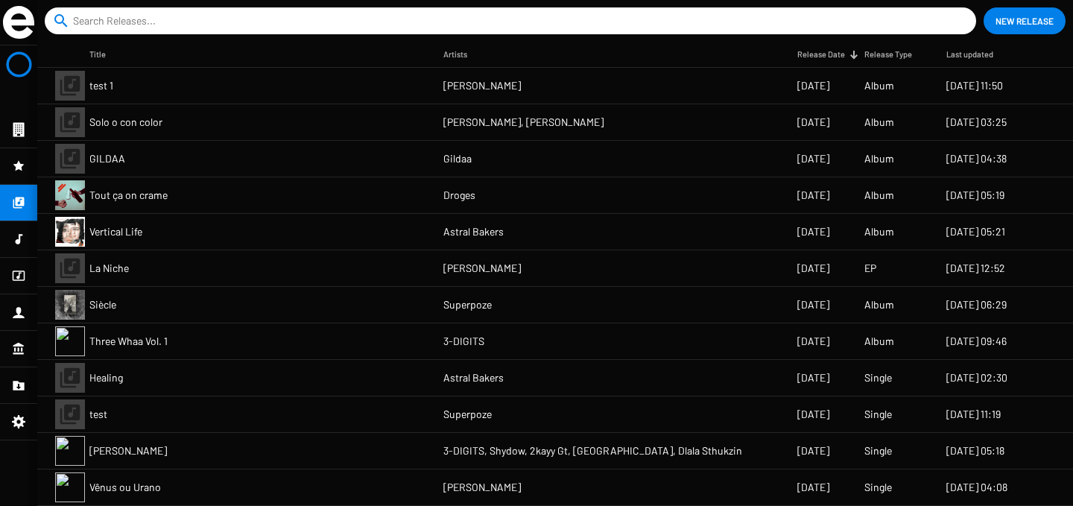
click at [242, 13] on input at bounding box center [513, 20] width 881 height 27
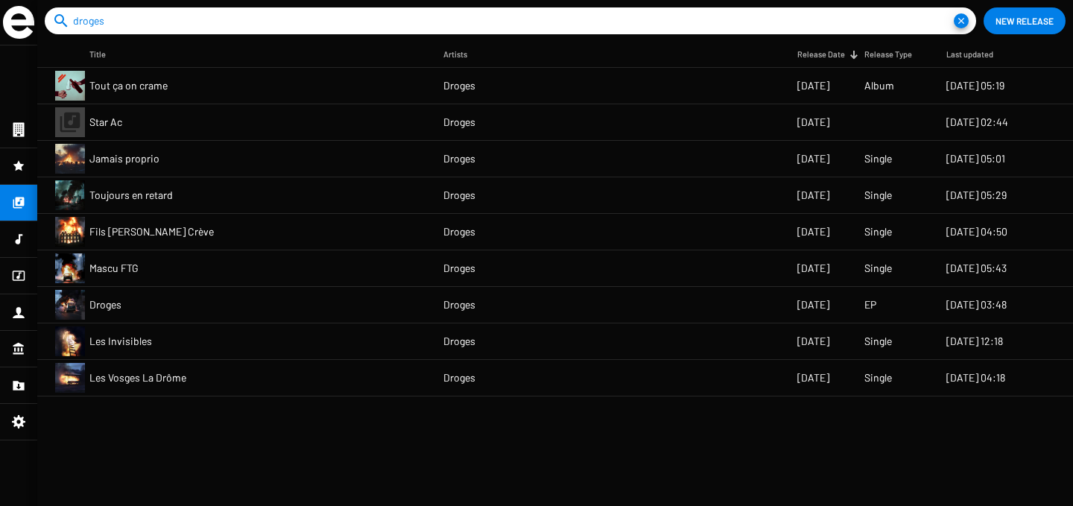
type input "droges"
click at [255, 88] on mat-cell "Tout ça on crame" at bounding box center [266, 86] width 354 height 36
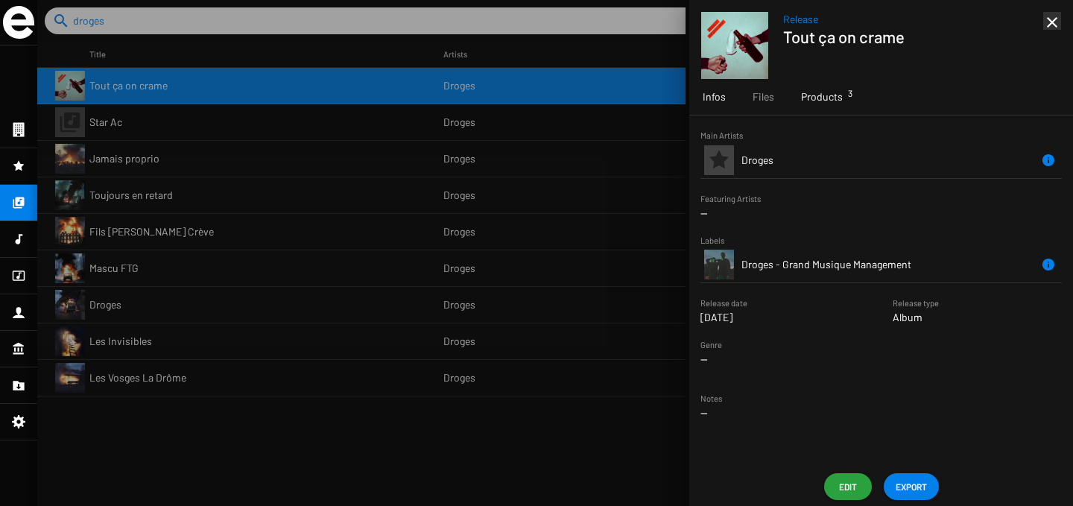
click at [825, 95] on span "Products 3" at bounding box center [822, 96] width 42 height 15
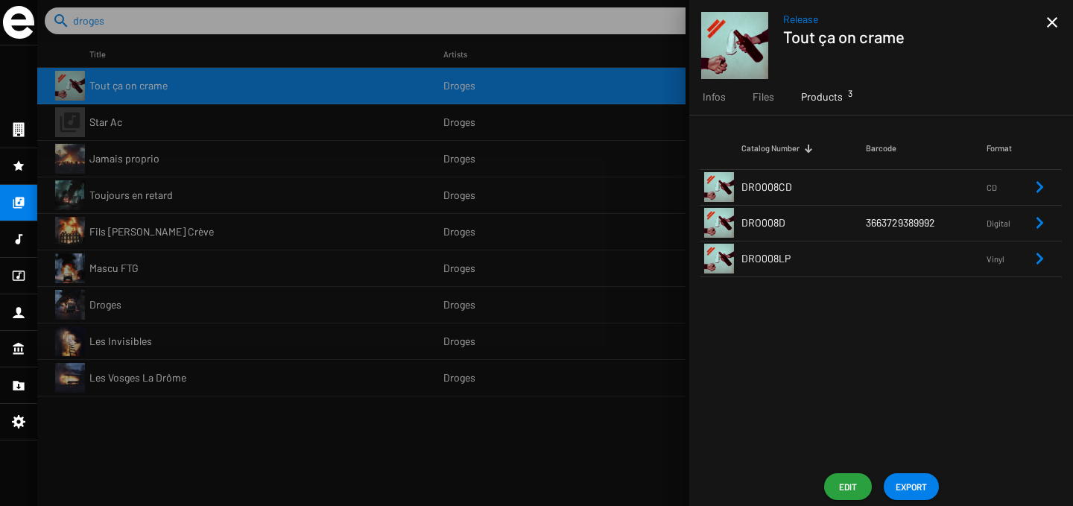
click at [814, 254] on td "DRO008LP" at bounding box center [803, 259] width 124 height 36
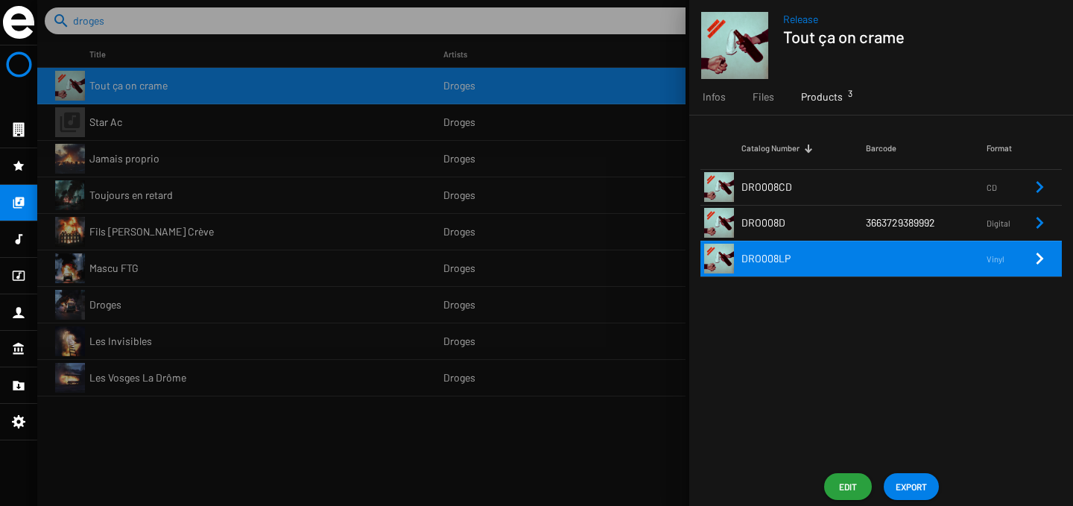
click at [843, 262] on td "DRO008LP" at bounding box center [803, 259] width 124 height 36
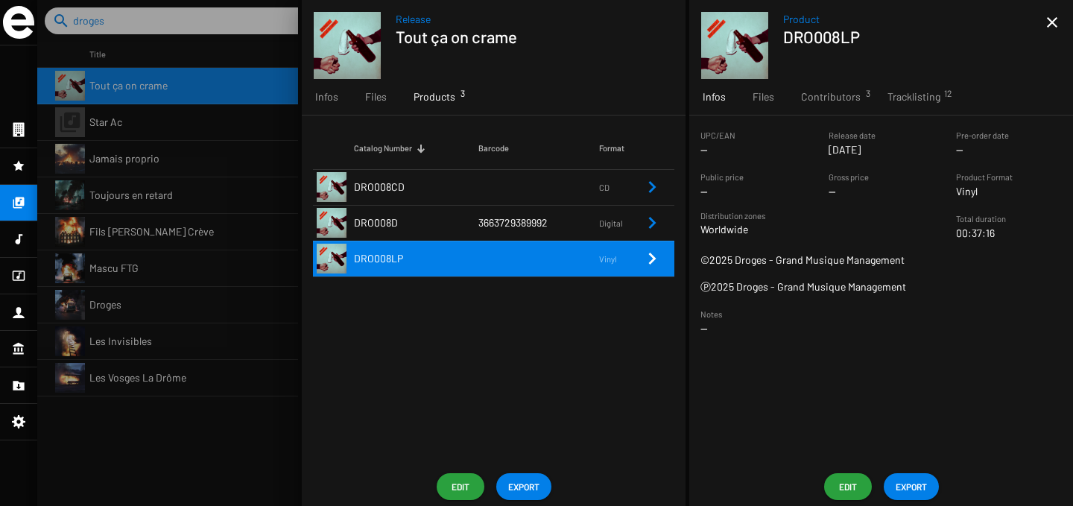
click at [418, 95] on span "Products 3" at bounding box center [434, 96] width 42 height 15
click at [383, 93] on span "Files" at bounding box center [376, 96] width 22 height 15
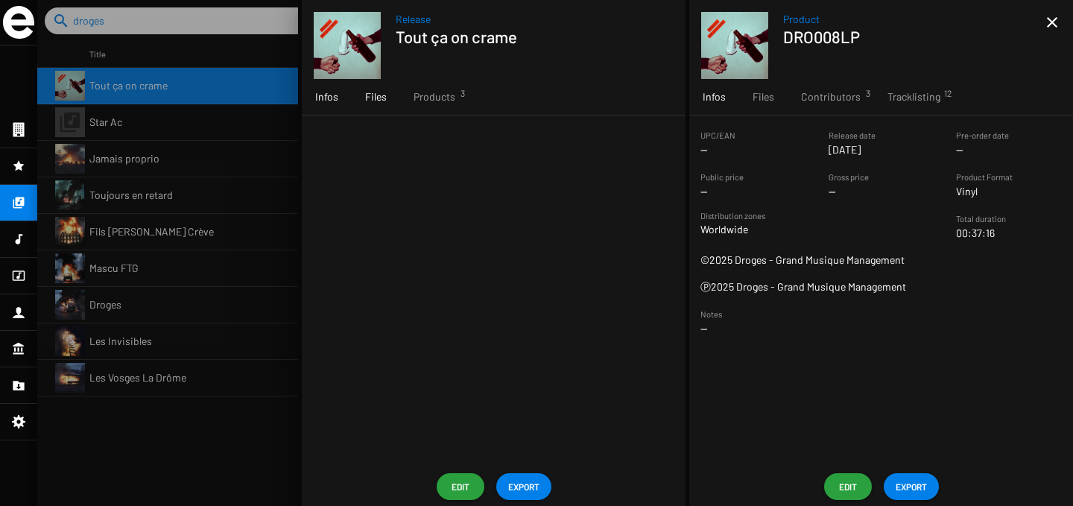
click at [334, 98] on span "Infos" at bounding box center [326, 96] width 23 height 15
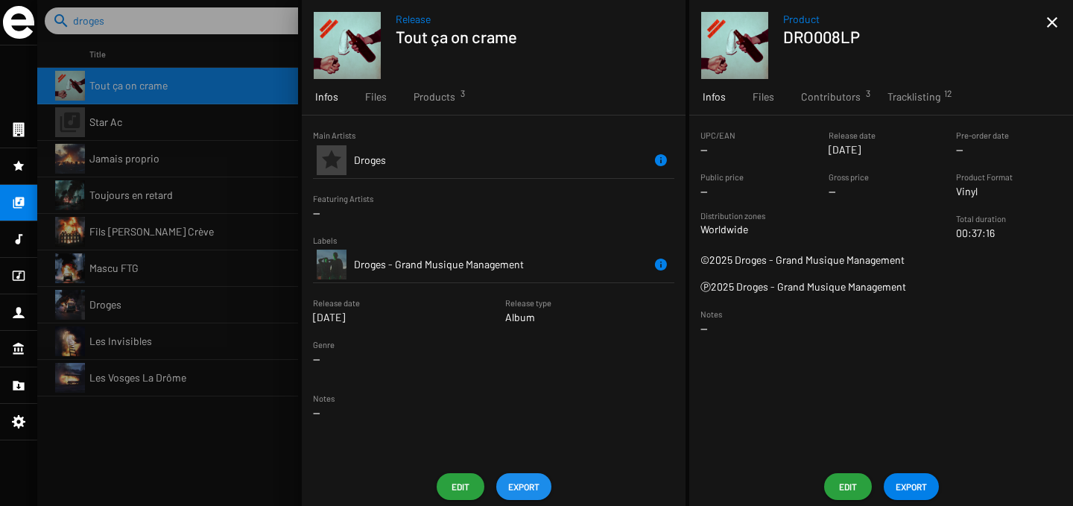
click at [533, 492] on span "EXPORT" at bounding box center [523, 486] width 31 height 27
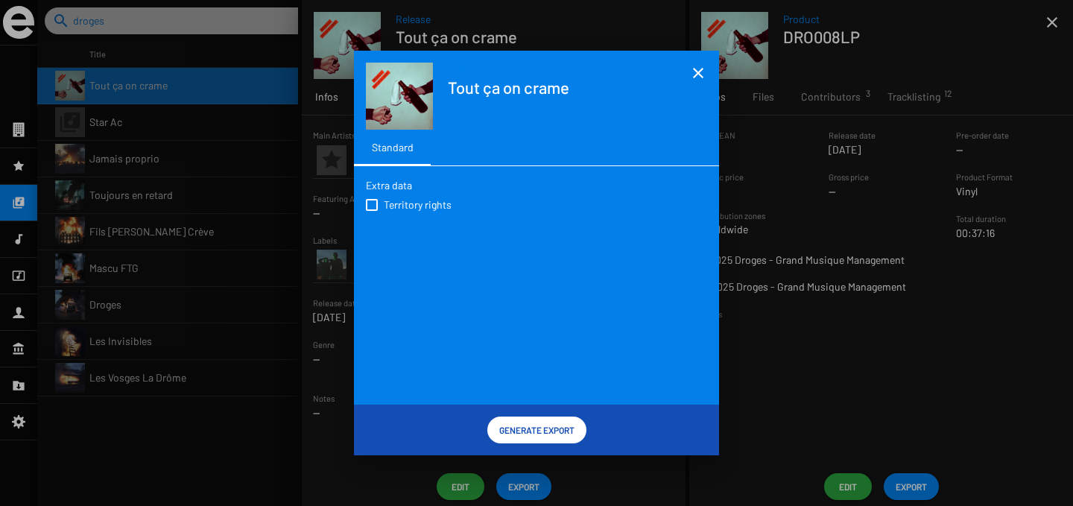
click at [696, 80] on mat-icon "close" at bounding box center [698, 73] width 18 height 18
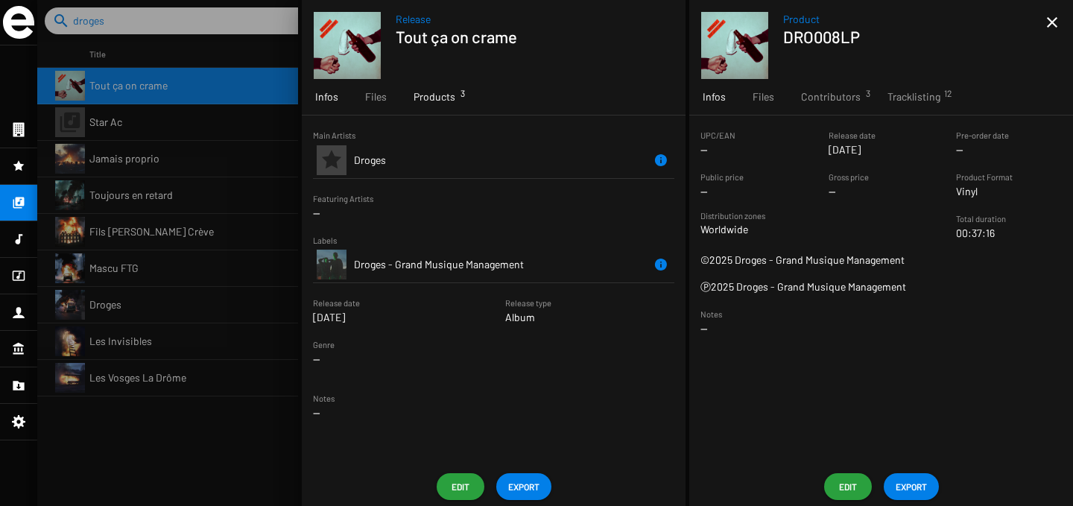
click at [422, 102] on span "Products 3" at bounding box center [434, 96] width 42 height 15
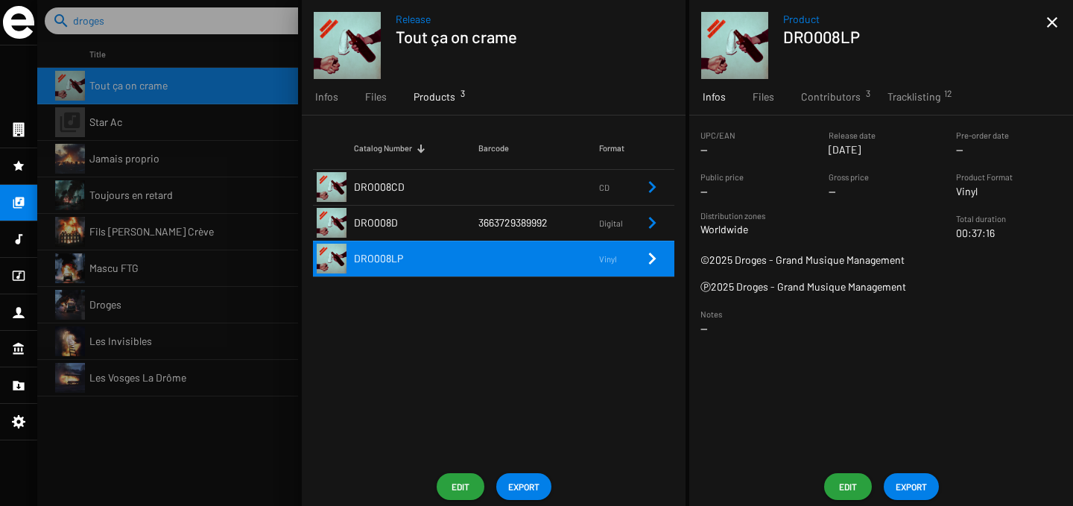
click at [437, 179] on td "DRO008CD" at bounding box center [416, 187] width 124 height 36
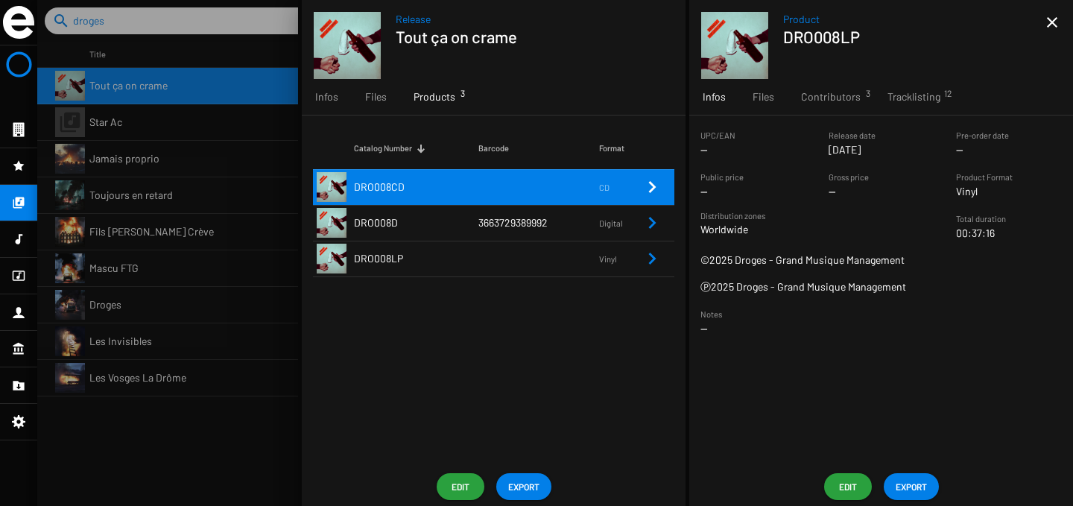
click at [437, 235] on td "DRO008D" at bounding box center [416, 223] width 124 height 36
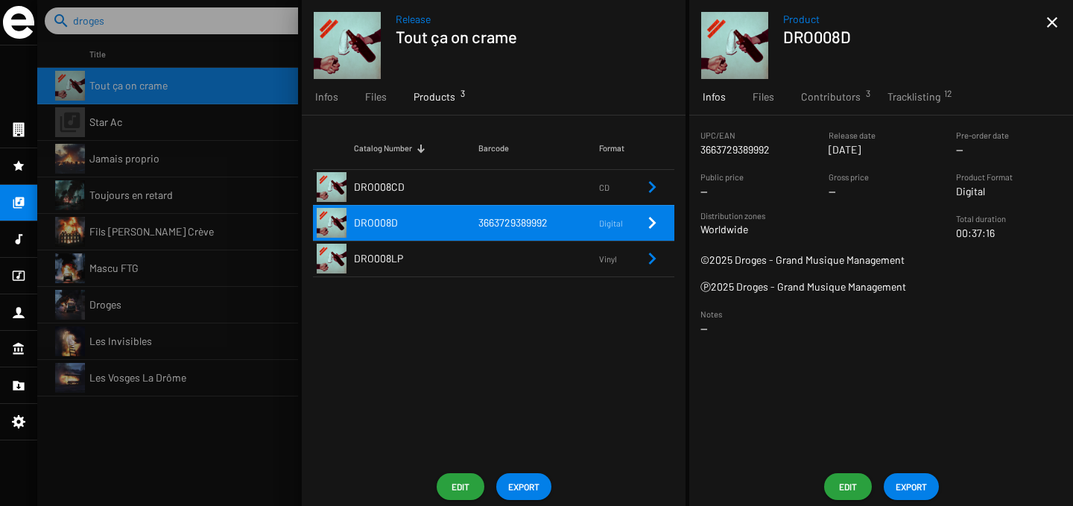
click at [415, 251] on td "DRO008LP" at bounding box center [416, 259] width 124 height 36
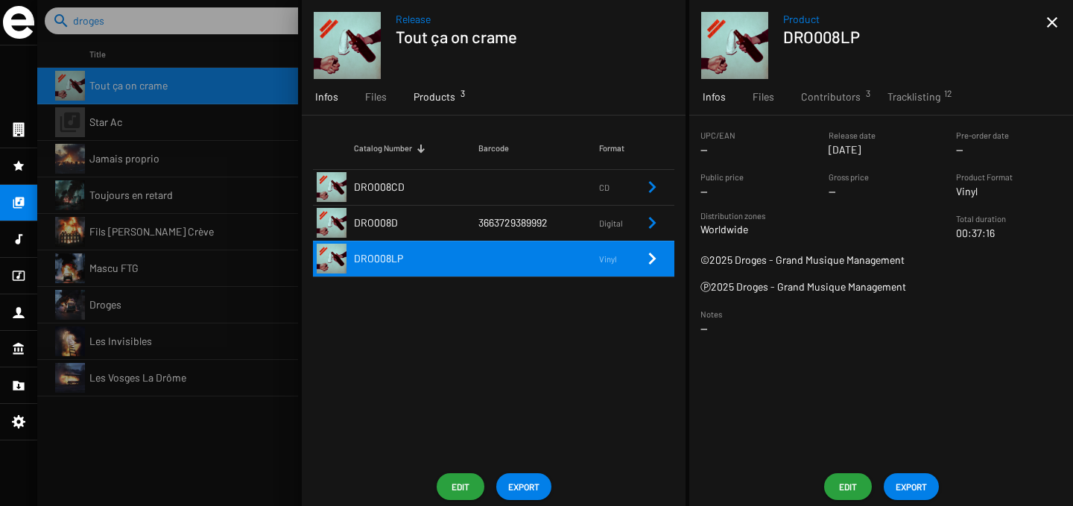
click at [326, 94] on span "Infos" at bounding box center [326, 96] width 23 height 15
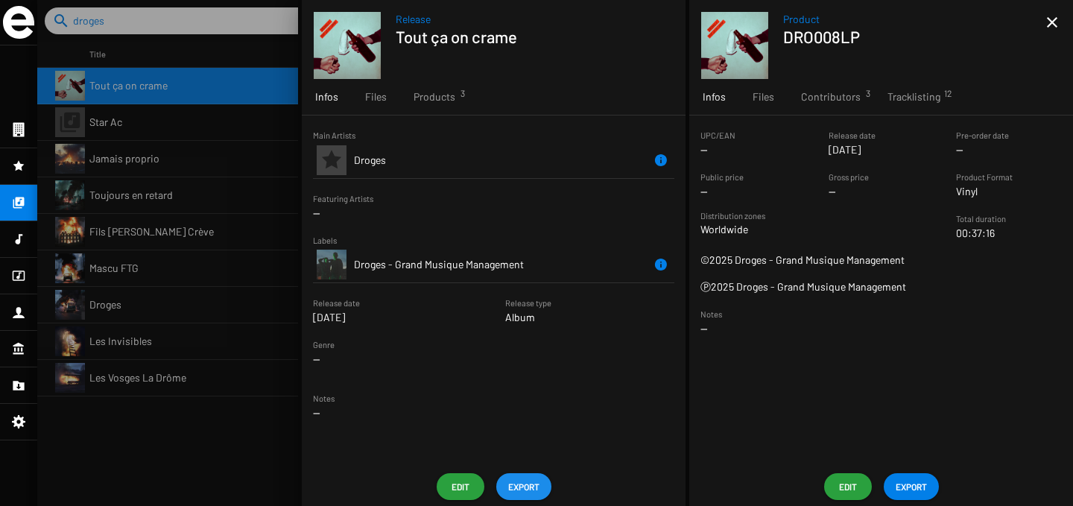
click at [519, 479] on span "EXPORT" at bounding box center [523, 486] width 31 height 27
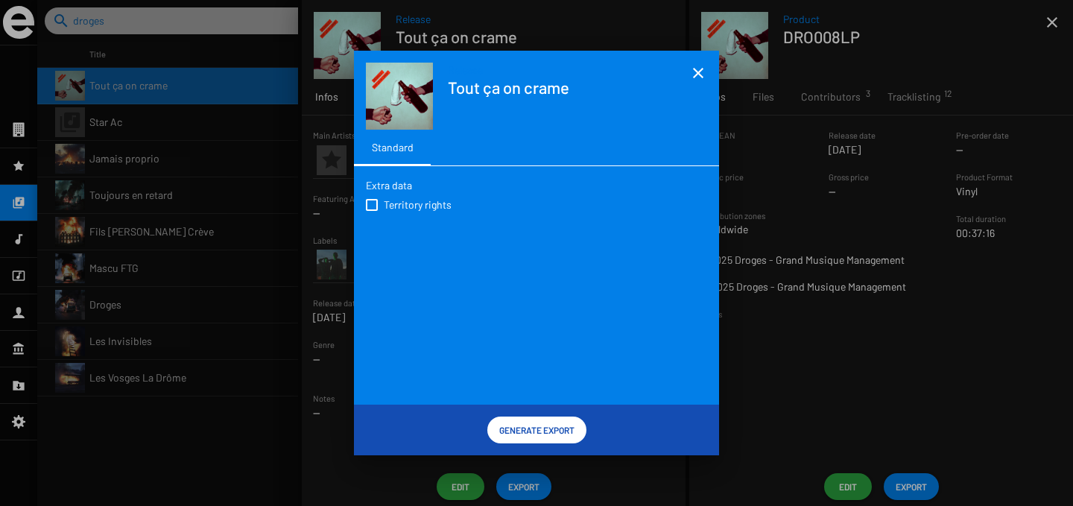
click at [422, 206] on span "Territory rights" at bounding box center [418, 204] width 68 height 15
click at [372, 211] on input "Territory rights" at bounding box center [371, 211] width 1 height 1
checkbox input "true"
click at [571, 428] on span "Generate Export" at bounding box center [536, 429] width 75 height 27
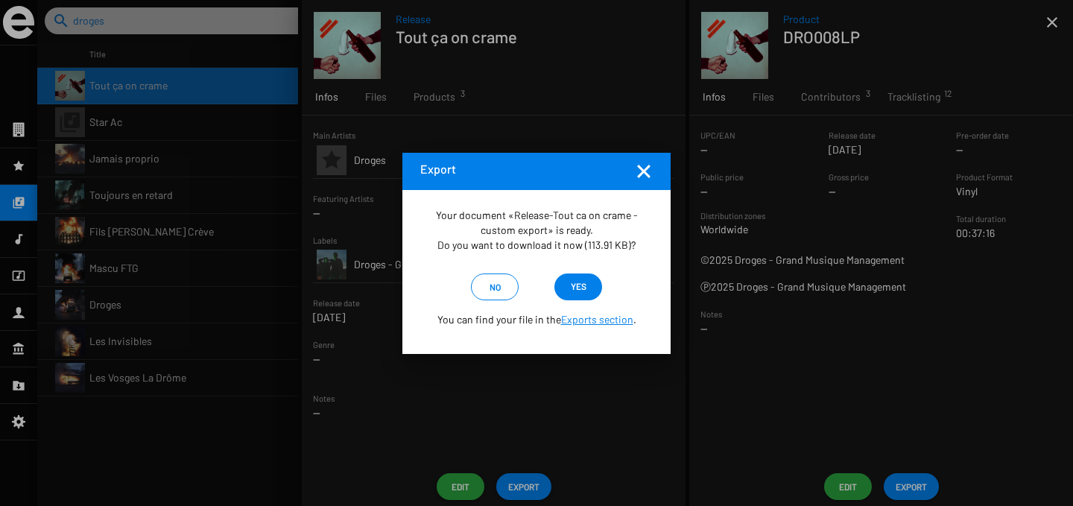
click at [575, 292] on span "yes" at bounding box center [579, 286] width 16 height 27
click at [643, 163] on mat-icon "Fermer la fenêtre" at bounding box center [644, 171] width 18 height 18
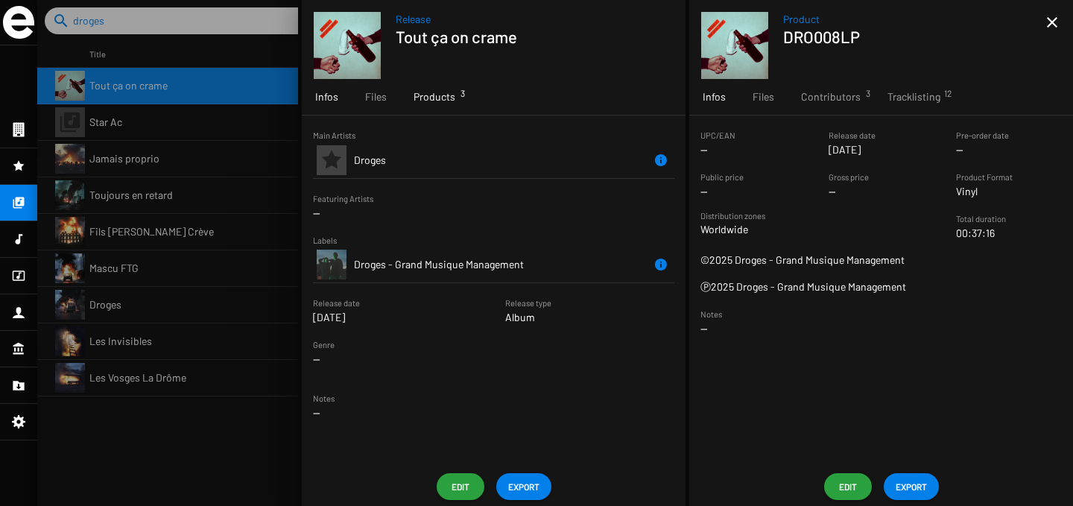
click at [430, 95] on span "Products 3" at bounding box center [434, 96] width 42 height 15
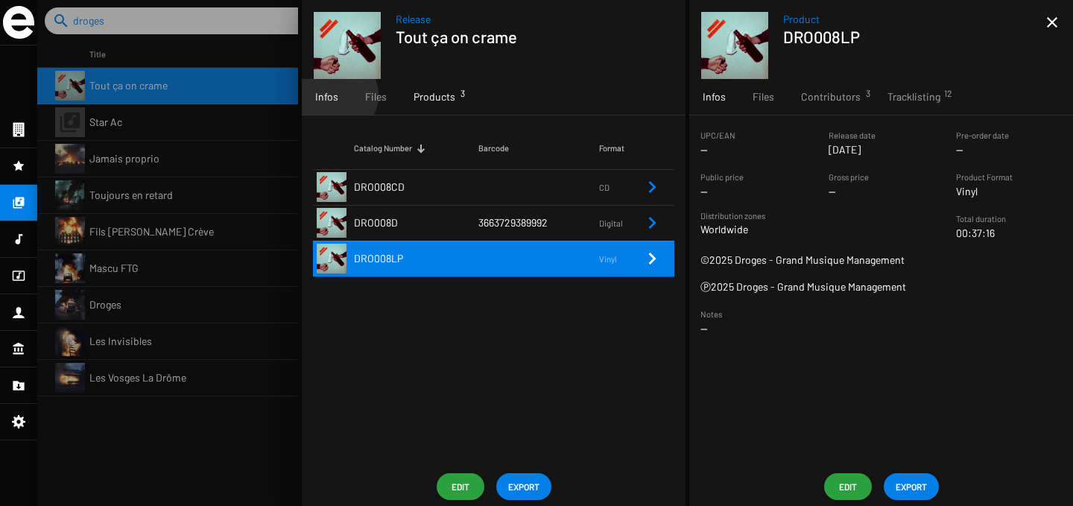
click at [337, 95] on div "Infos" at bounding box center [327, 97] width 50 height 36
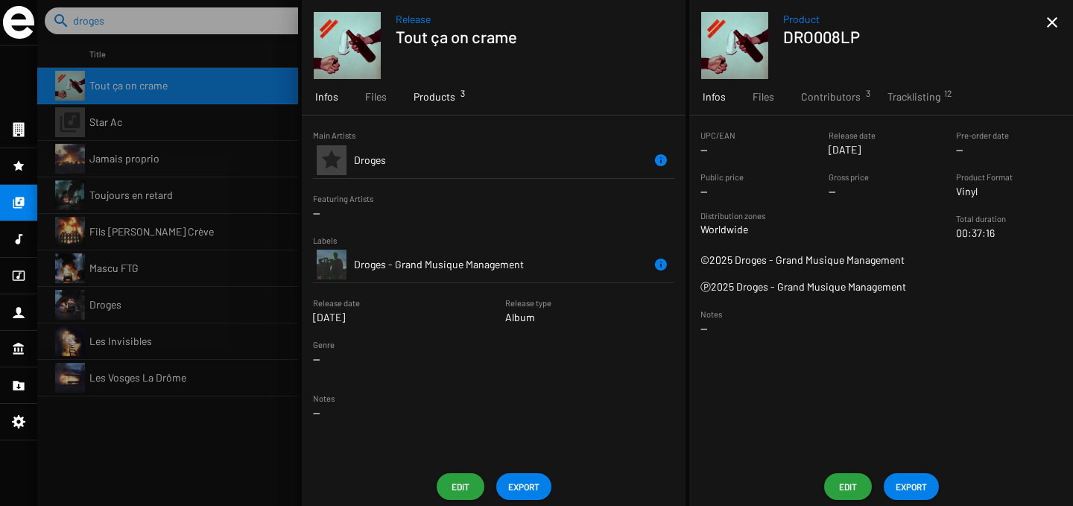
click at [436, 98] on span "Products 3" at bounding box center [434, 96] width 42 height 15
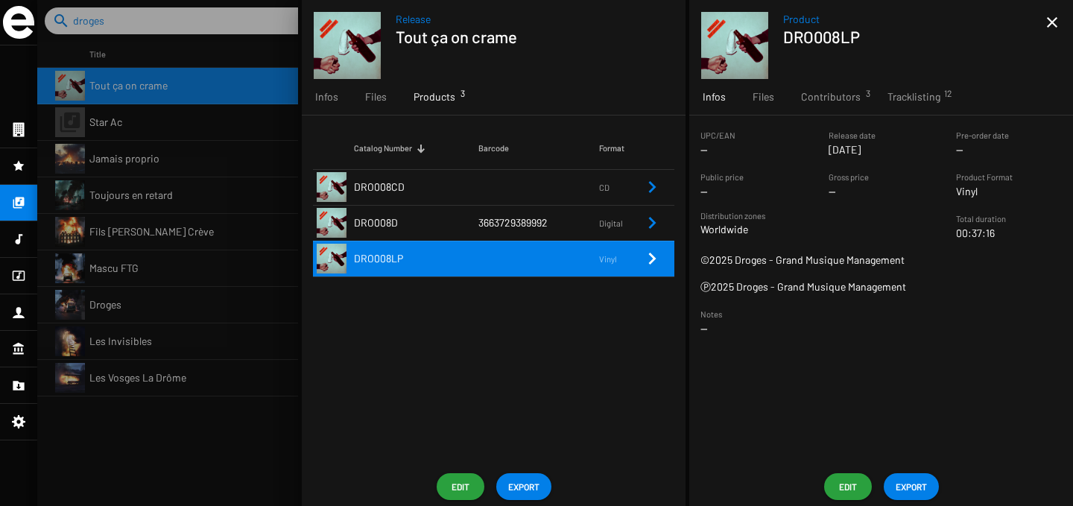
click at [402, 270] on td "DRO008LP" at bounding box center [416, 259] width 124 height 36
click at [469, 270] on td "DRO008LP" at bounding box center [416, 259] width 124 height 36
click at [463, 492] on span "Edit" at bounding box center [461, 486] width 24 height 27
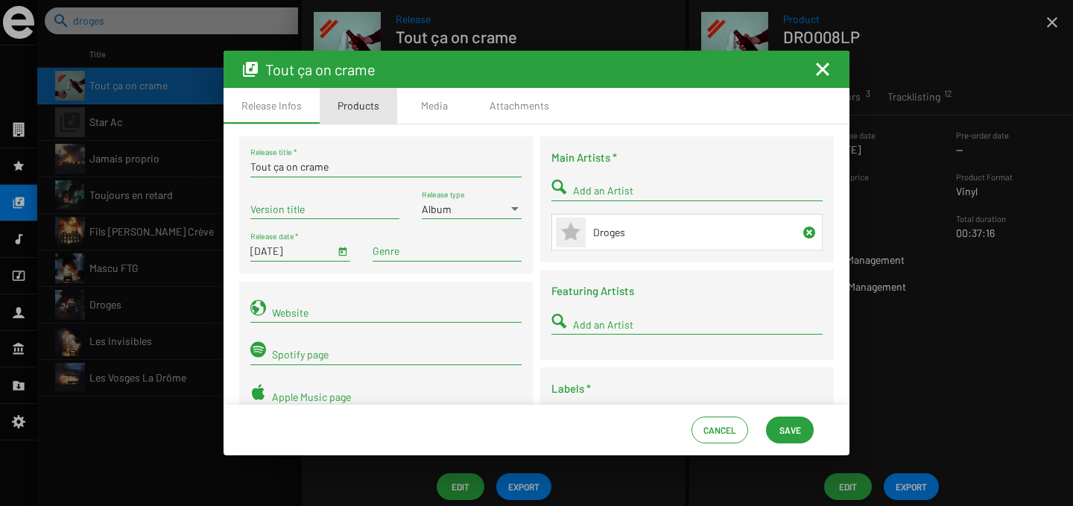
click at [355, 110] on div "Products" at bounding box center [358, 105] width 42 height 15
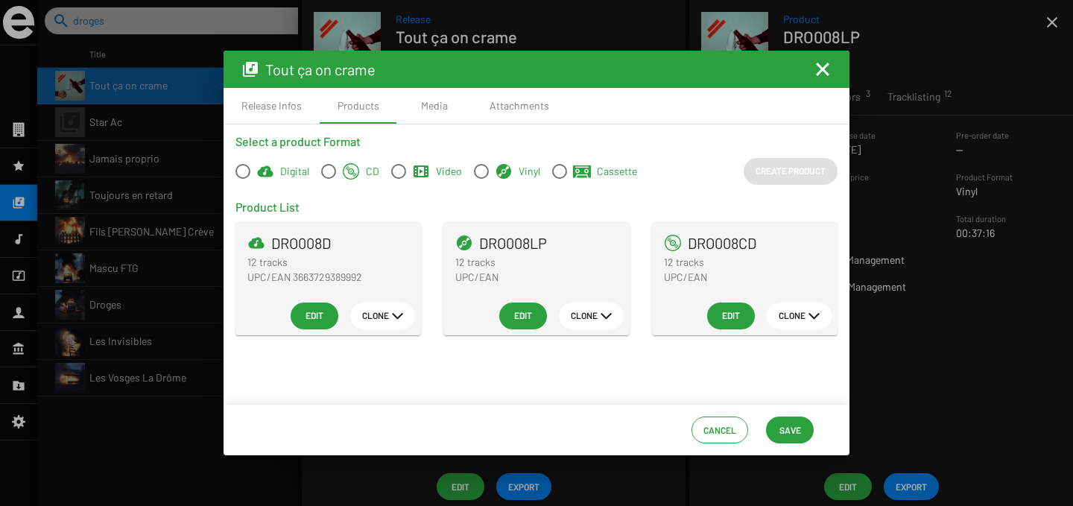
click at [534, 310] on button "Edit" at bounding box center [523, 315] width 48 height 27
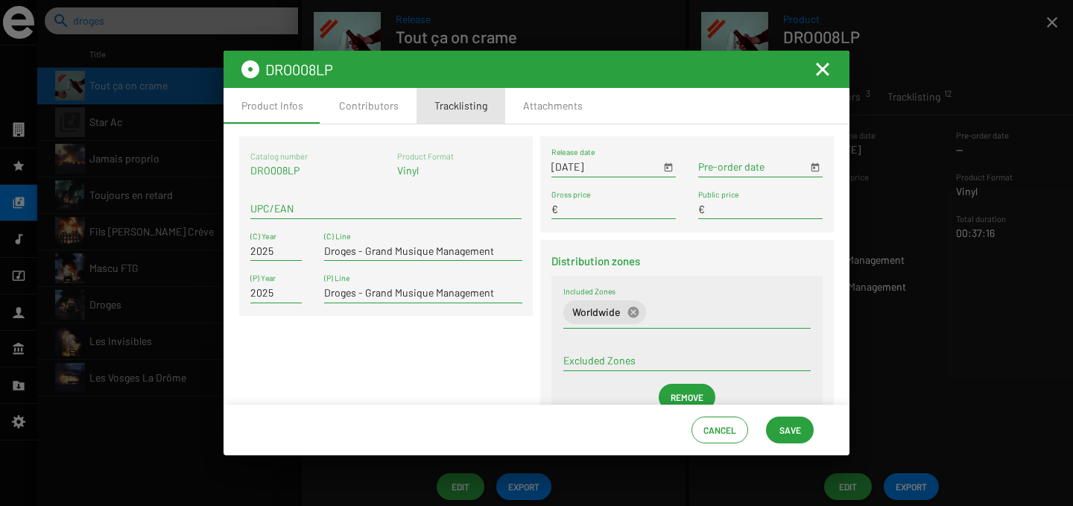
click at [457, 112] on div "Tracklisting" at bounding box center [460, 105] width 53 height 15
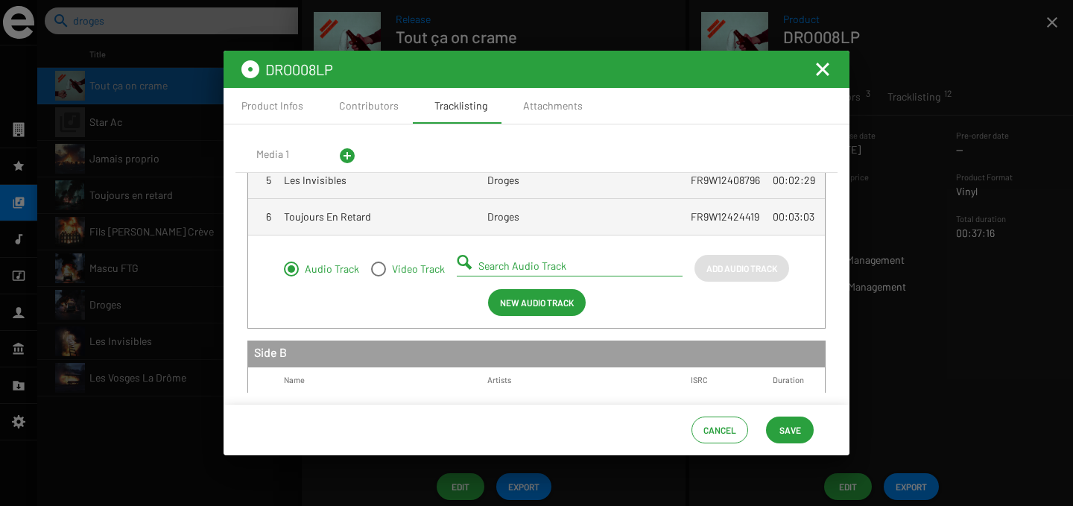
scroll to position [228, 0]
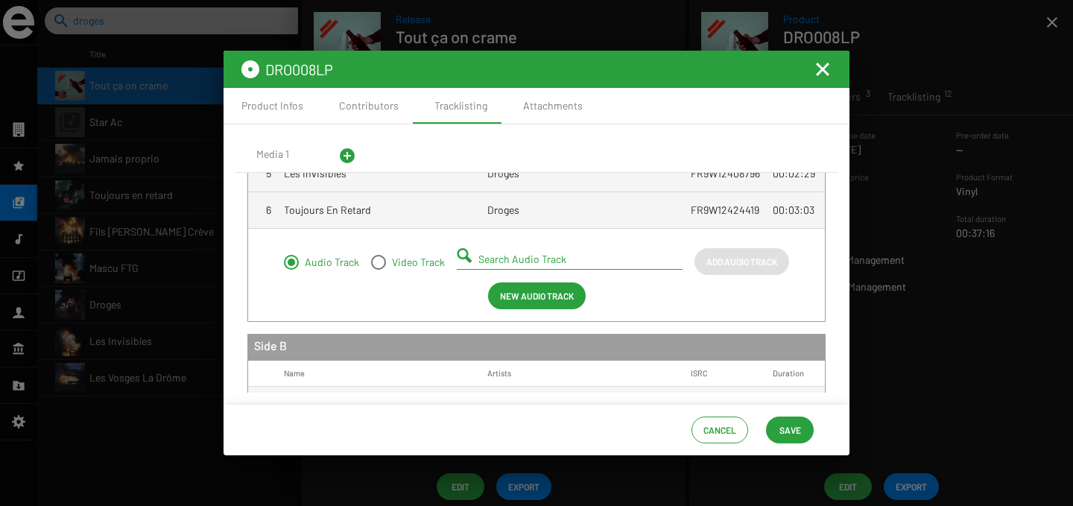
click at [821, 69] on mat-icon "Fermer la fenêtre" at bounding box center [823, 69] width 18 height 18
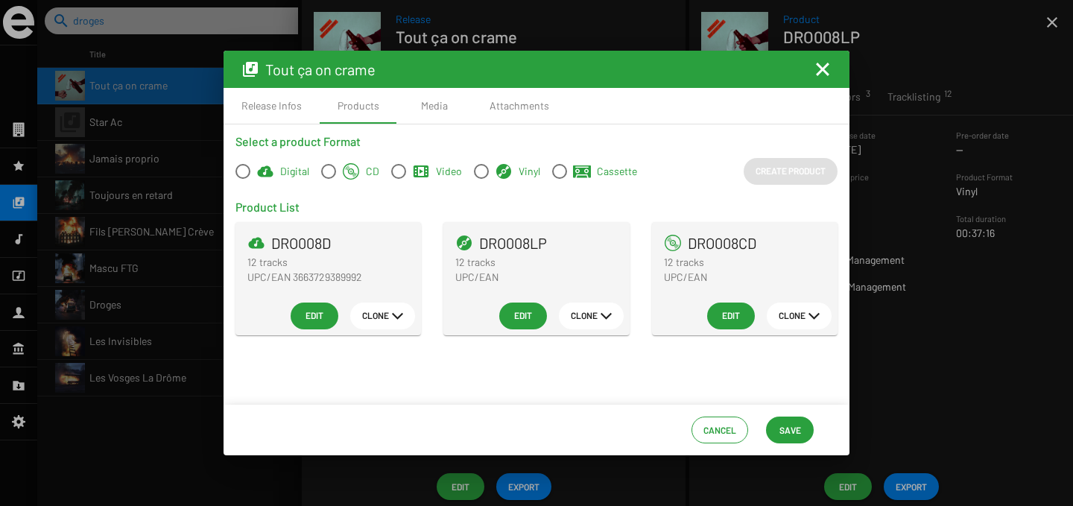
click at [519, 311] on span "Edit" at bounding box center [523, 315] width 24 height 27
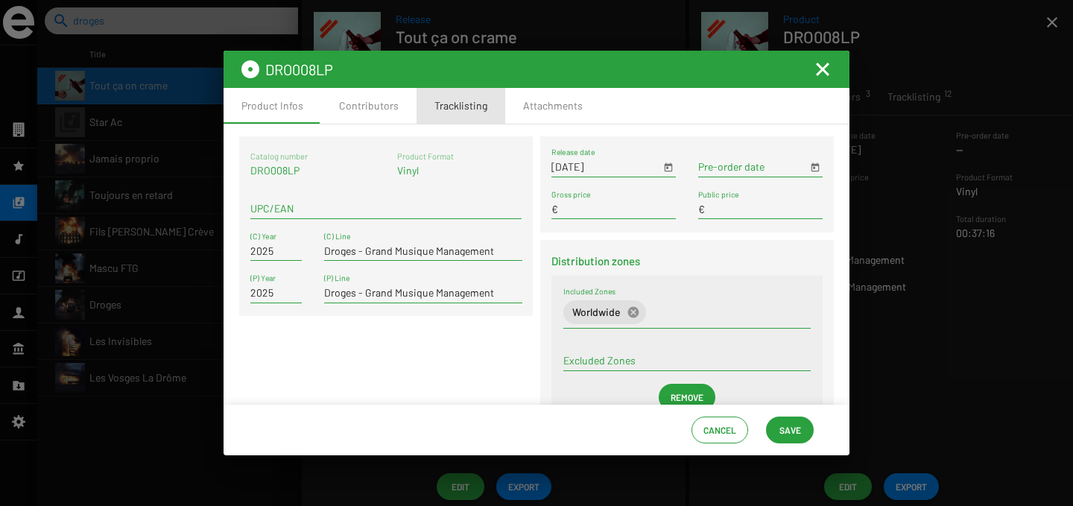
click at [445, 116] on div "Tracklisting" at bounding box center [460, 106] width 89 height 36
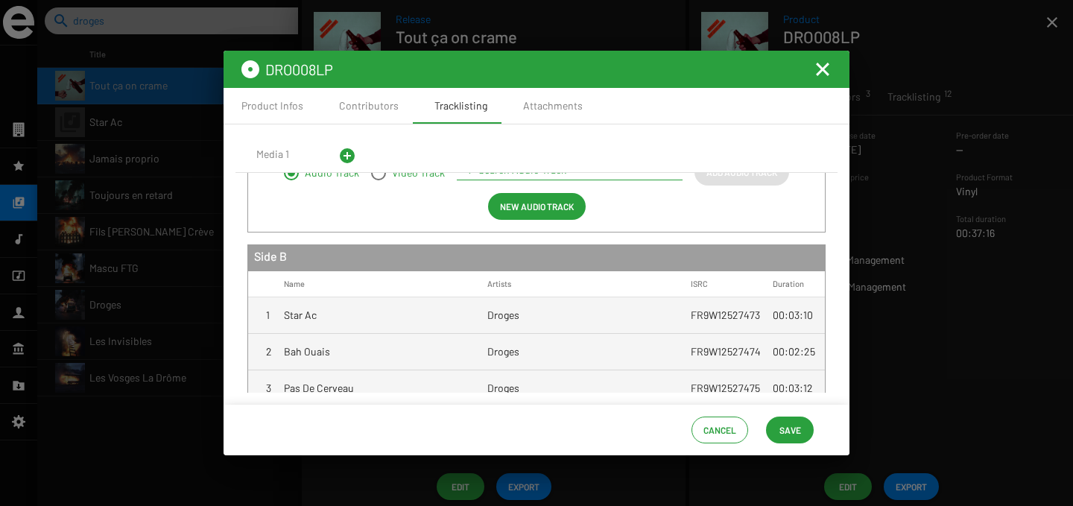
scroll to position [238, 0]
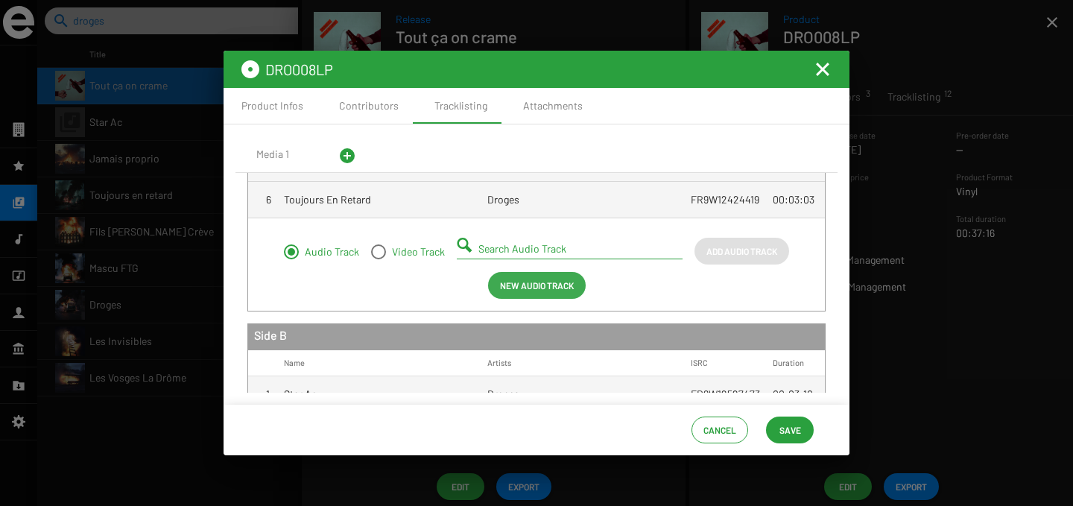
click at [536, 288] on span "New Audio Track" at bounding box center [537, 285] width 74 height 27
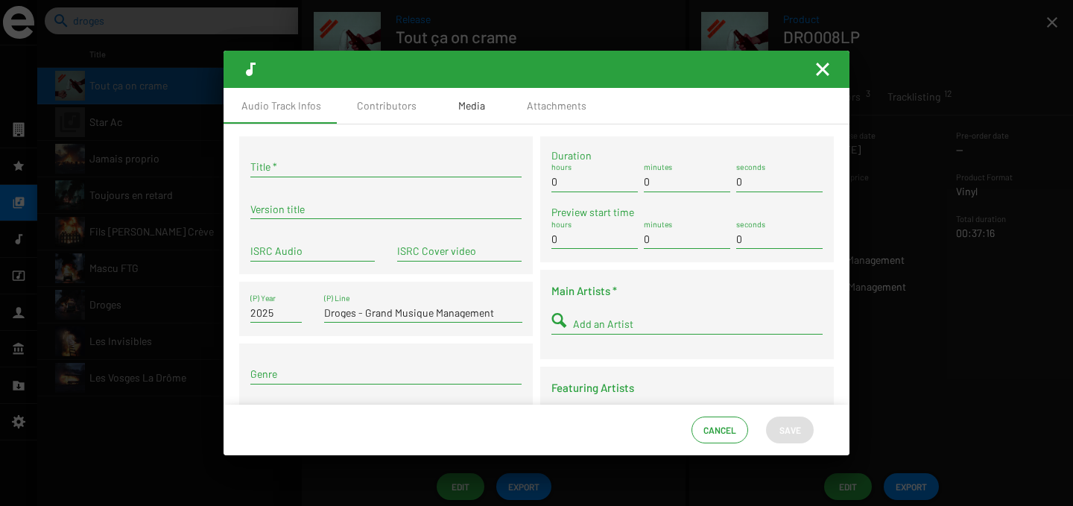
click at [466, 109] on div "Media" at bounding box center [471, 105] width 27 height 15
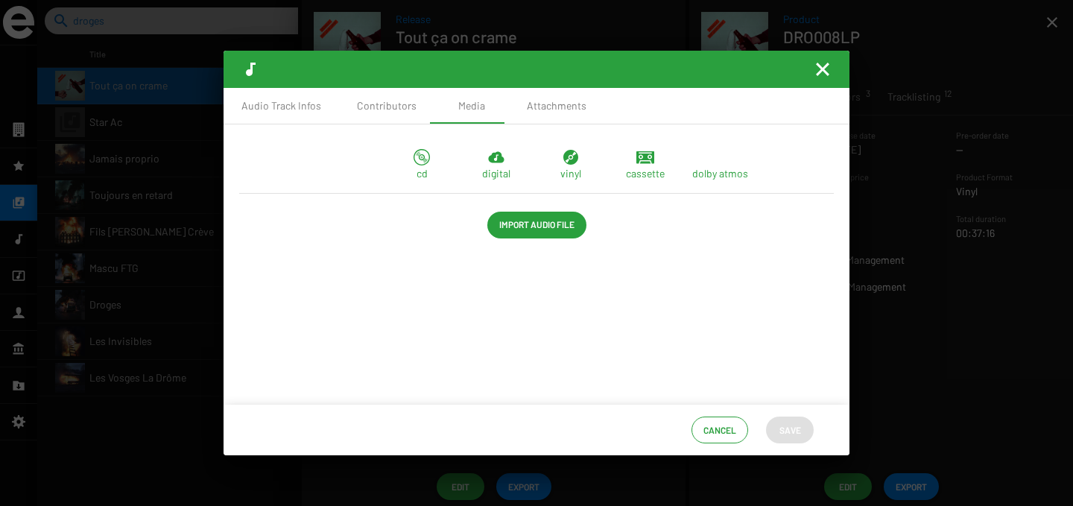
click at [825, 71] on mat-icon "Fermer la fenêtre" at bounding box center [823, 69] width 18 height 18
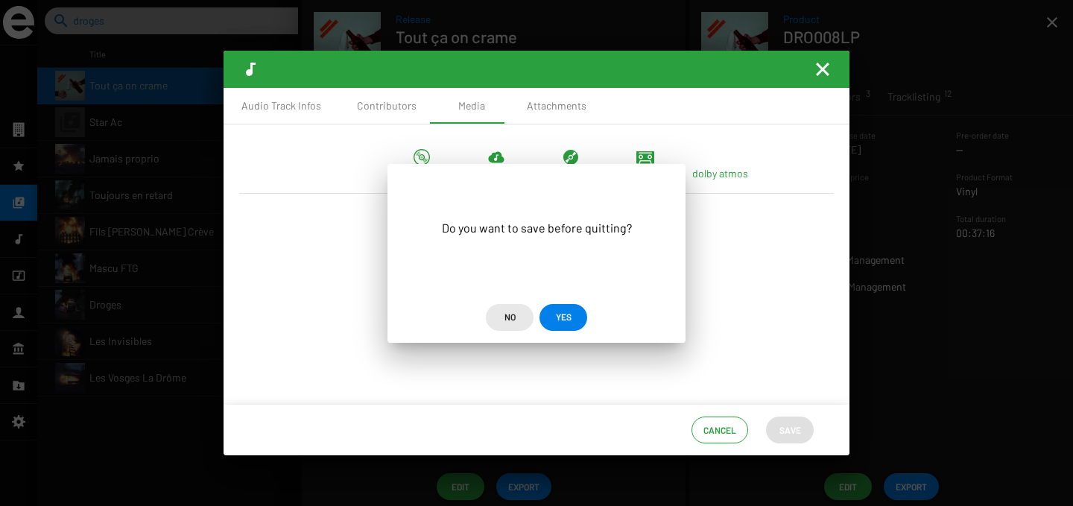
click at [507, 312] on span "No" at bounding box center [509, 316] width 11 height 27
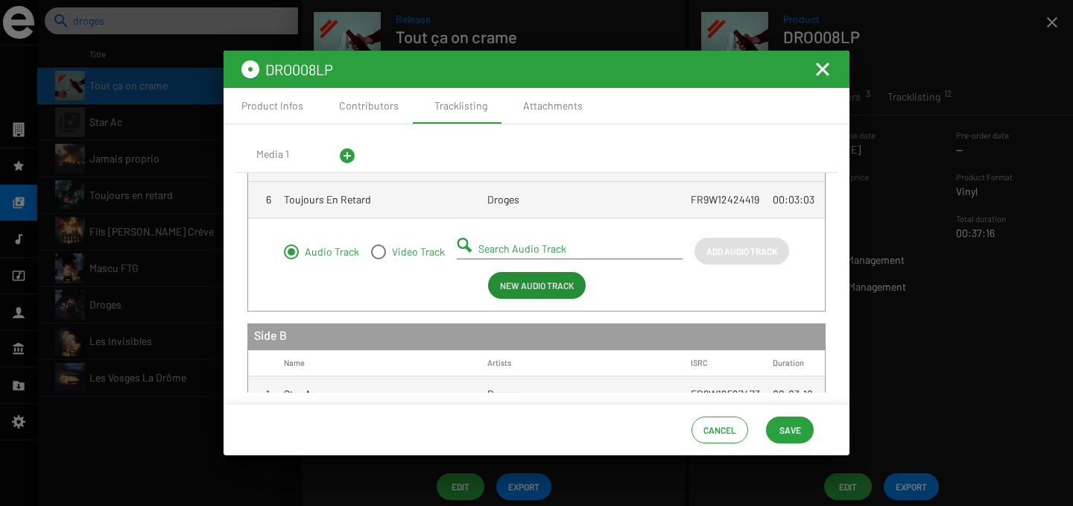
click at [823, 69] on mat-icon "Fermer la fenêtre" at bounding box center [823, 69] width 18 height 18
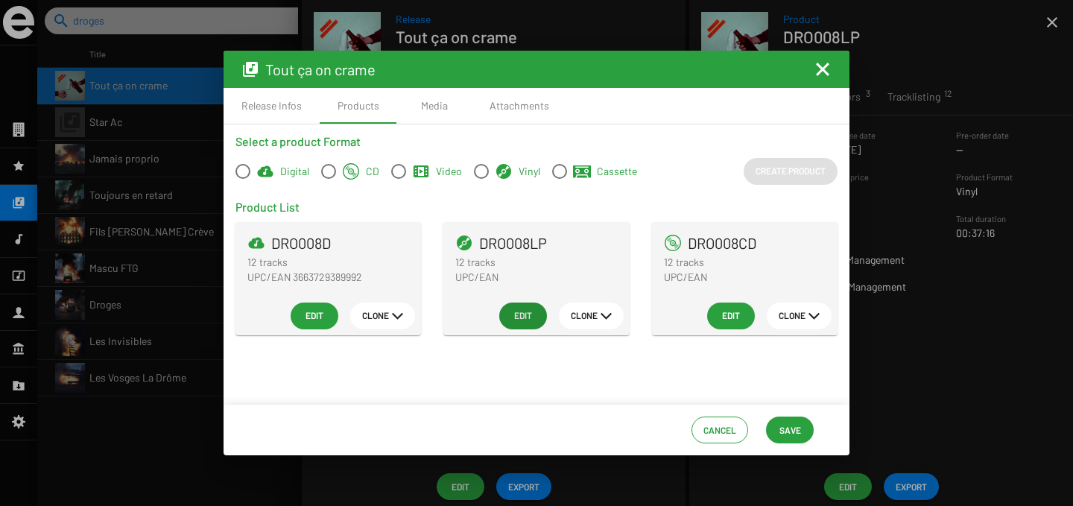
click at [823, 69] on mat-icon "Fermer la fenêtre" at bounding box center [823, 69] width 18 height 18
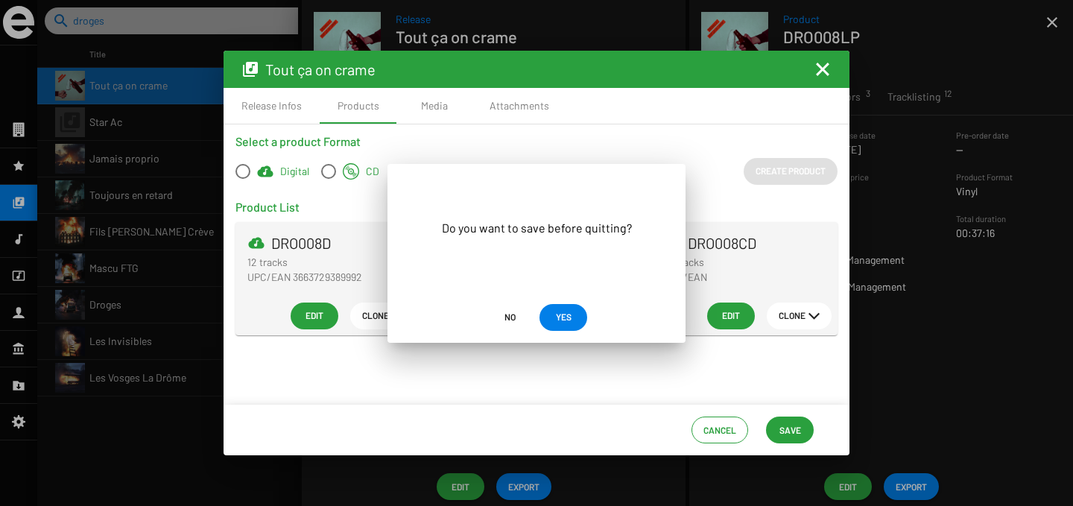
click at [509, 317] on span "No" at bounding box center [509, 316] width 11 height 27
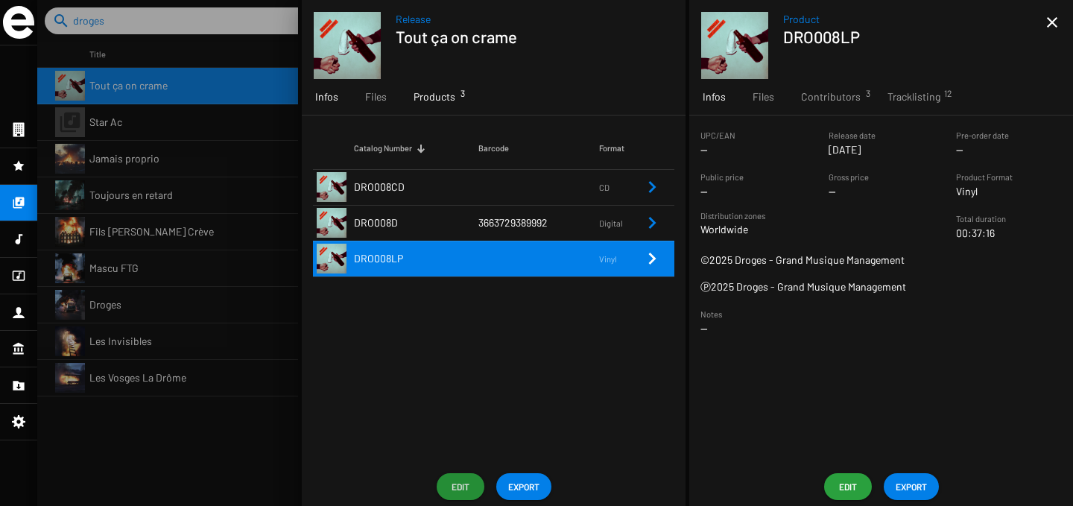
click at [335, 104] on span "Infos" at bounding box center [326, 96] width 23 height 15
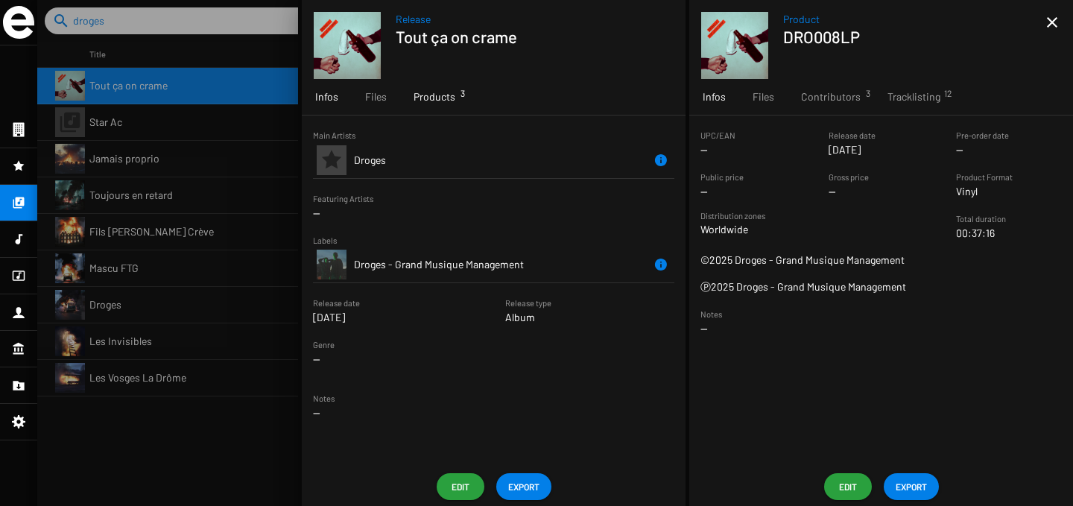
click at [446, 96] on span "Products 3" at bounding box center [434, 96] width 42 height 15
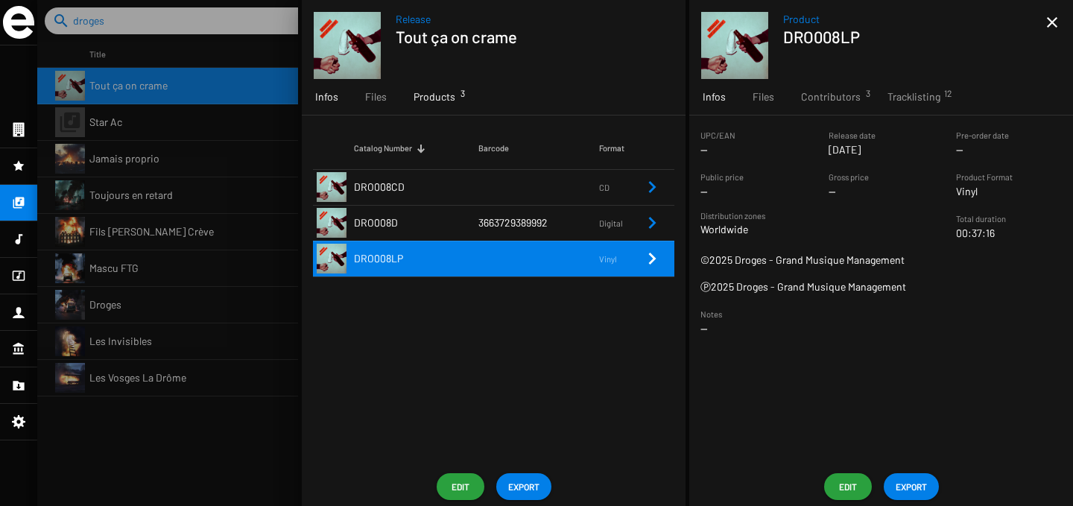
click at [334, 97] on span "Infos" at bounding box center [326, 96] width 23 height 15
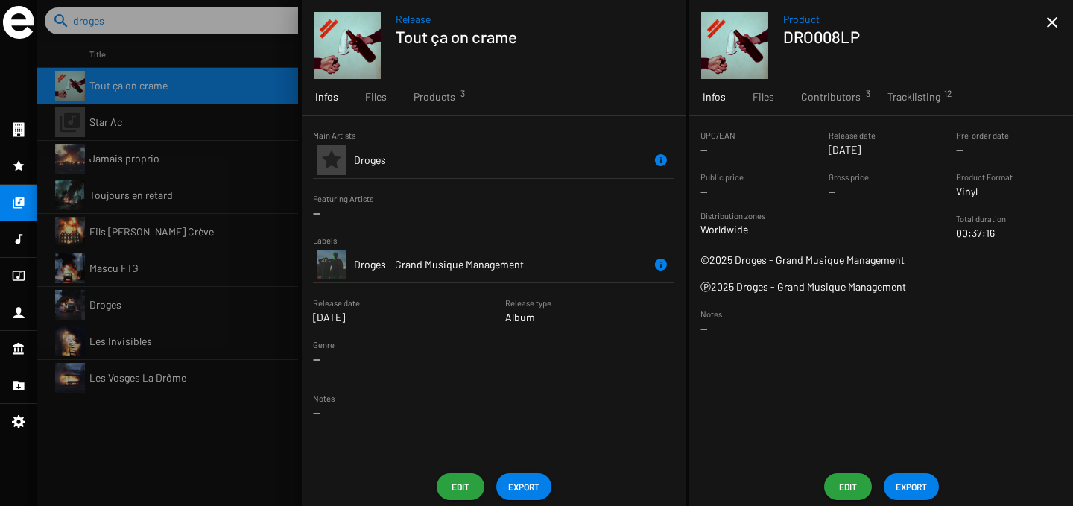
click at [539, 487] on span "EXPORT" at bounding box center [523, 486] width 31 height 27
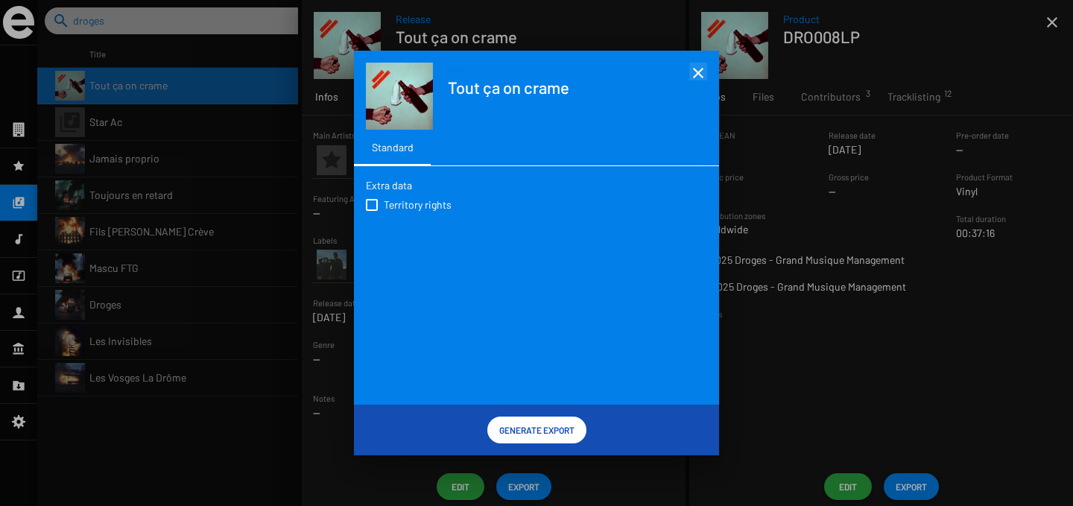
click at [700, 69] on mat-icon "close" at bounding box center [698, 73] width 18 height 18
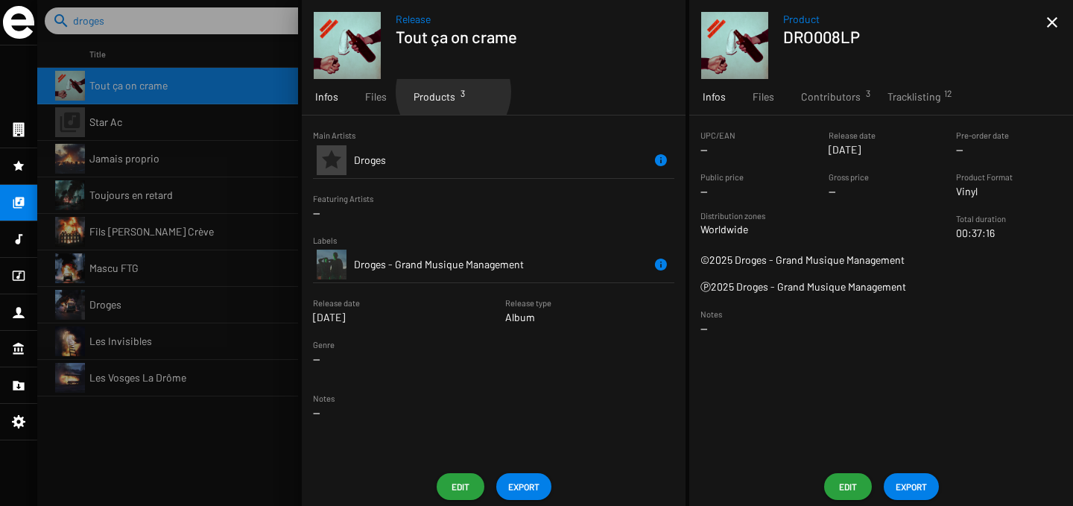
click at [452, 92] on span "Products 3" at bounding box center [434, 96] width 42 height 15
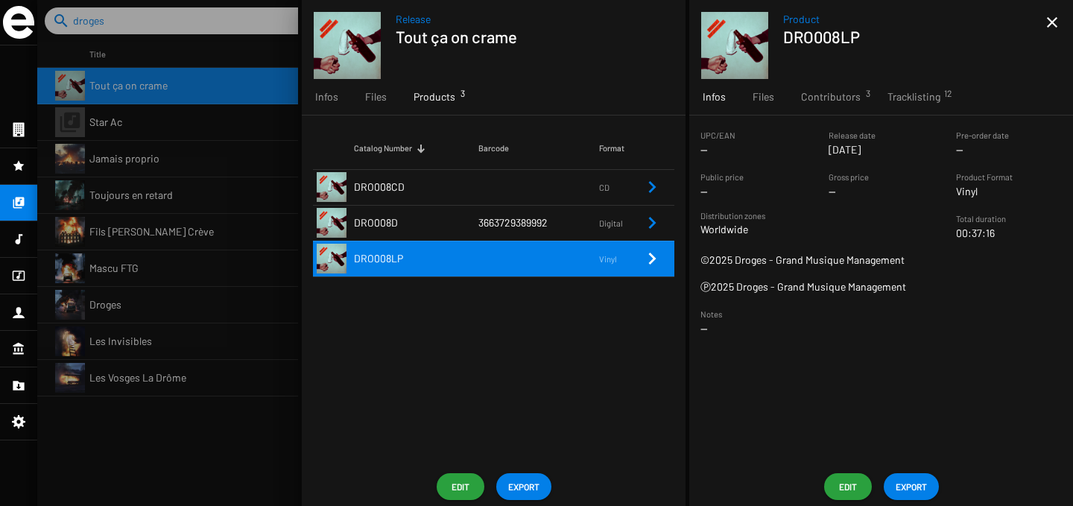
click at [440, 223] on td "DRO008D" at bounding box center [416, 223] width 124 height 36
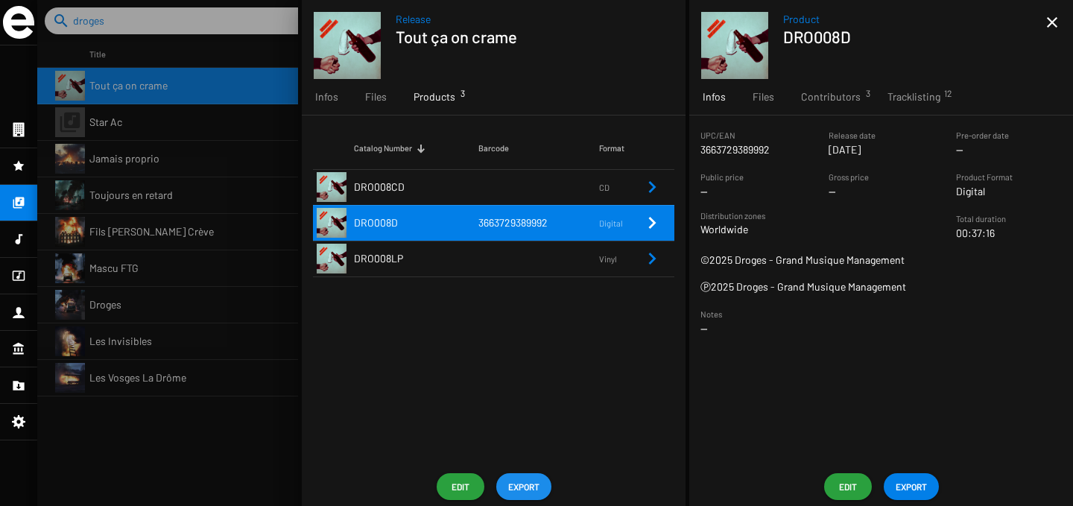
click at [510, 494] on span "EXPORT" at bounding box center [523, 486] width 31 height 27
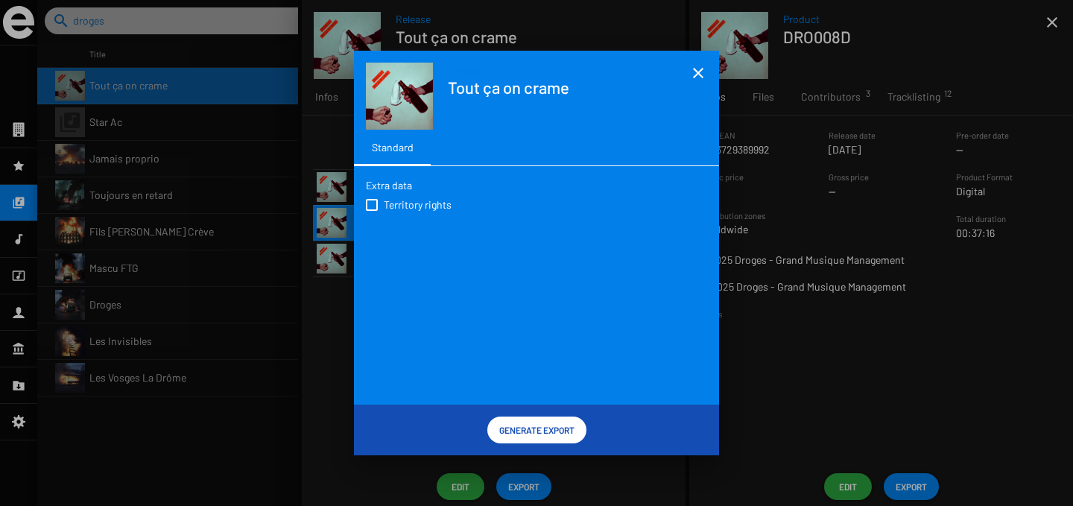
click at [440, 205] on span "Territory rights" at bounding box center [418, 204] width 68 height 15
click at [372, 211] on input "Territory rights" at bounding box center [371, 211] width 1 height 1
checkbox input "true"
click at [539, 425] on span "Generate Export" at bounding box center [536, 429] width 75 height 27
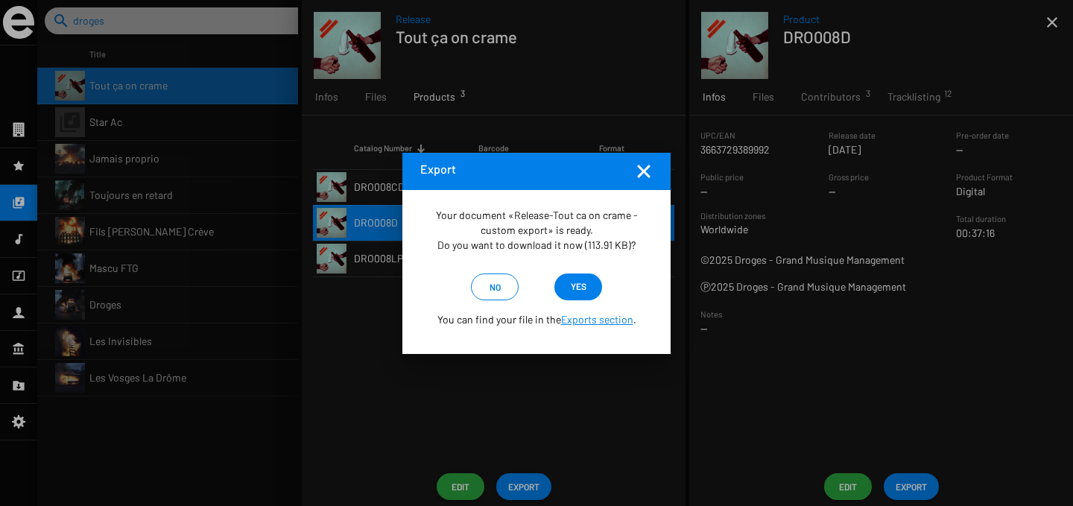
click at [648, 167] on mat-icon "Fermer la fenêtre" at bounding box center [644, 171] width 18 height 18
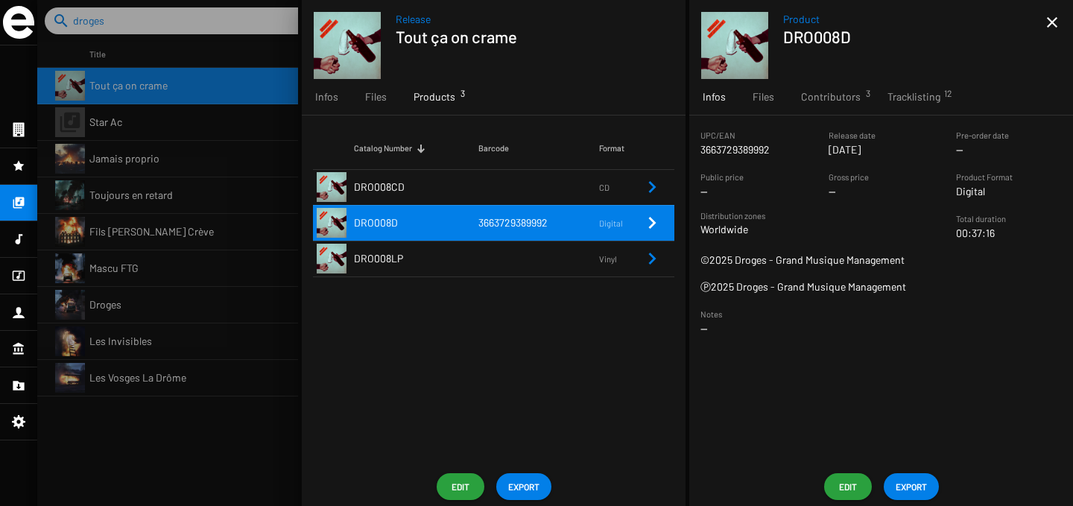
click at [495, 259] on td at bounding box center [538, 259] width 121 height 36
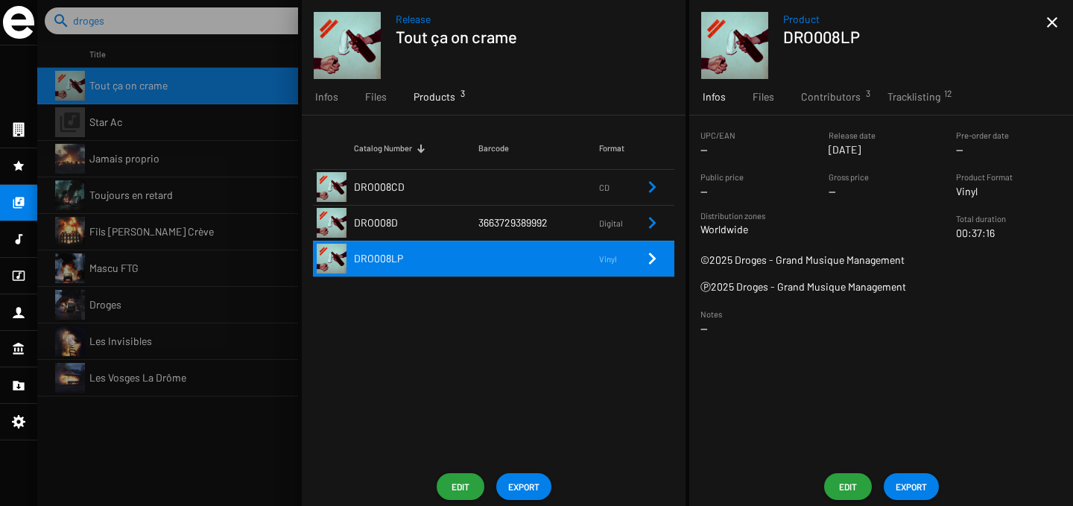
click at [506, 481] on button "EXPORT" at bounding box center [523, 486] width 55 height 27
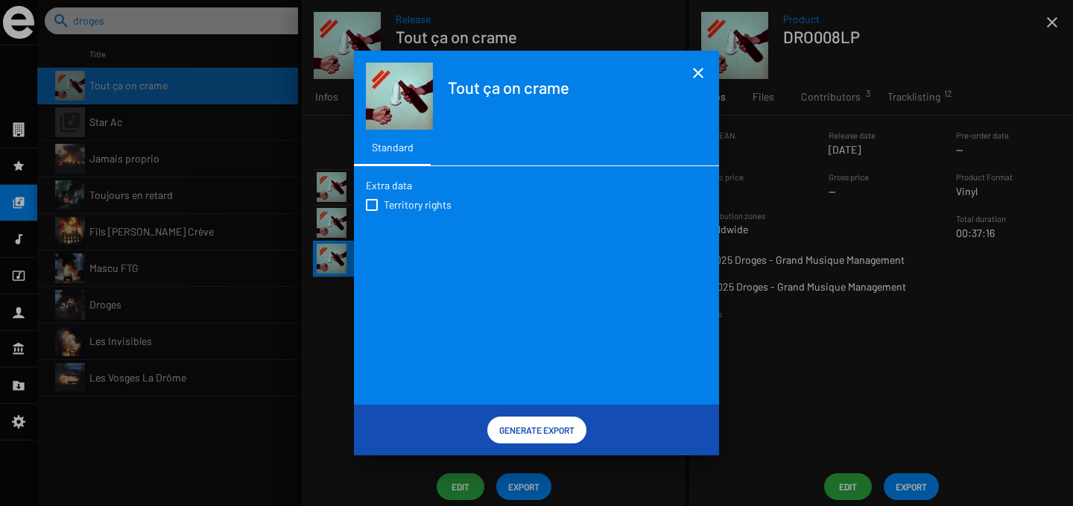
click at [697, 75] on mat-icon "close" at bounding box center [698, 73] width 18 height 18
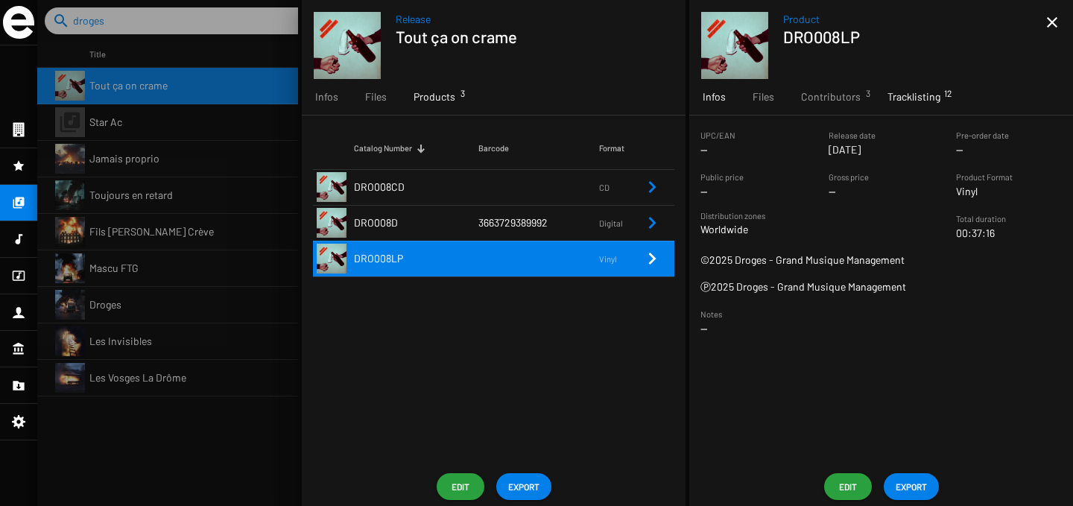
click at [912, 91] on span "Tracklisting 12" at bounding box center [913, 96] width 53 height 15
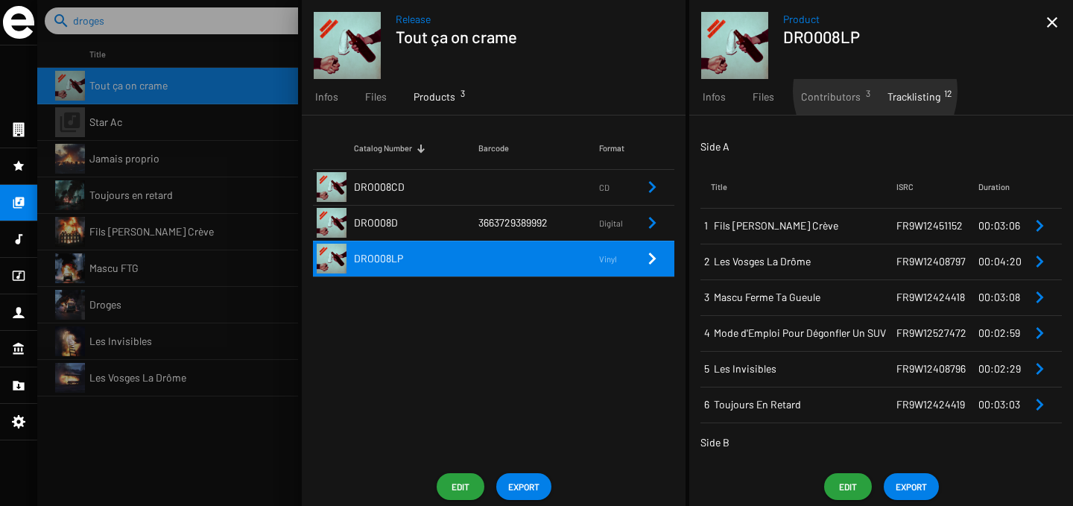
click at [874, 91] on div "Tracklisting 12" at bounding box center [914, 97] width 80 height 36
click at [914, 487] on span "EXPORT" at bounding box center [911, 486] width 31 height 27
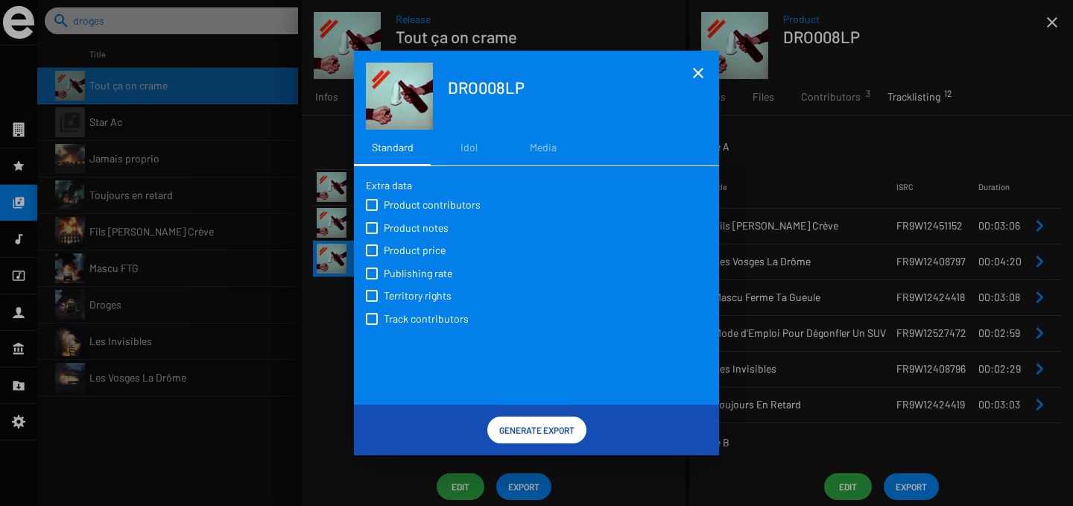
click at [691, 74] on mat-icon "close" at bounding box center [698, 73] width 18 height 18
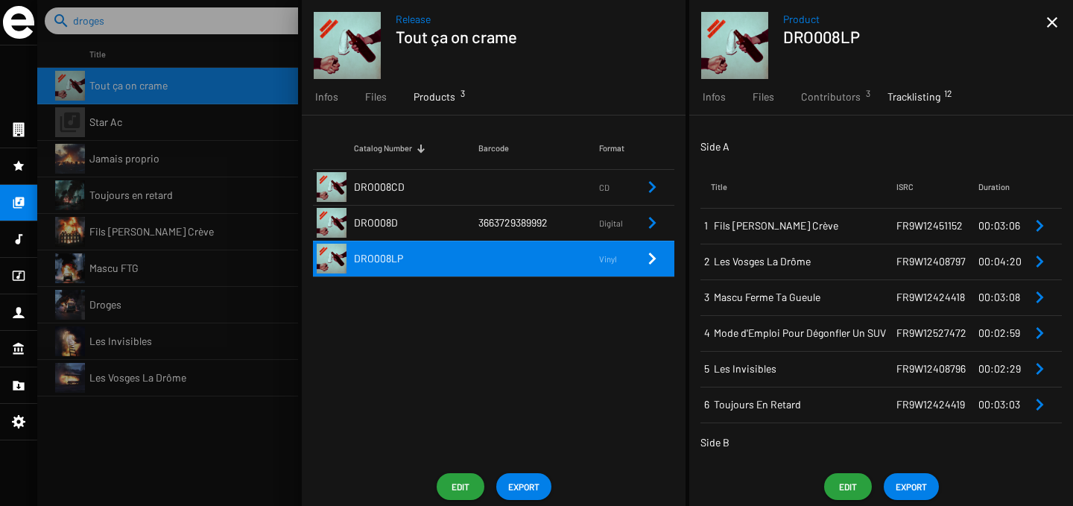
click at [469, 229] on td "DRO008D" at bounding box center [416, 223] width 124 height 36
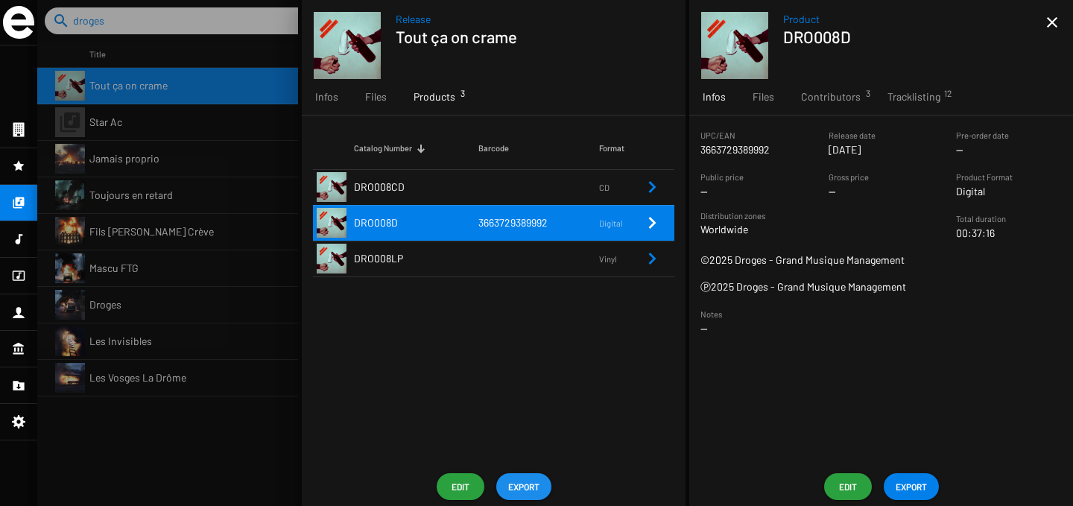
click at [540, 484] on button "EXPORT" at bounding box center [523, 486] width 55 height 27
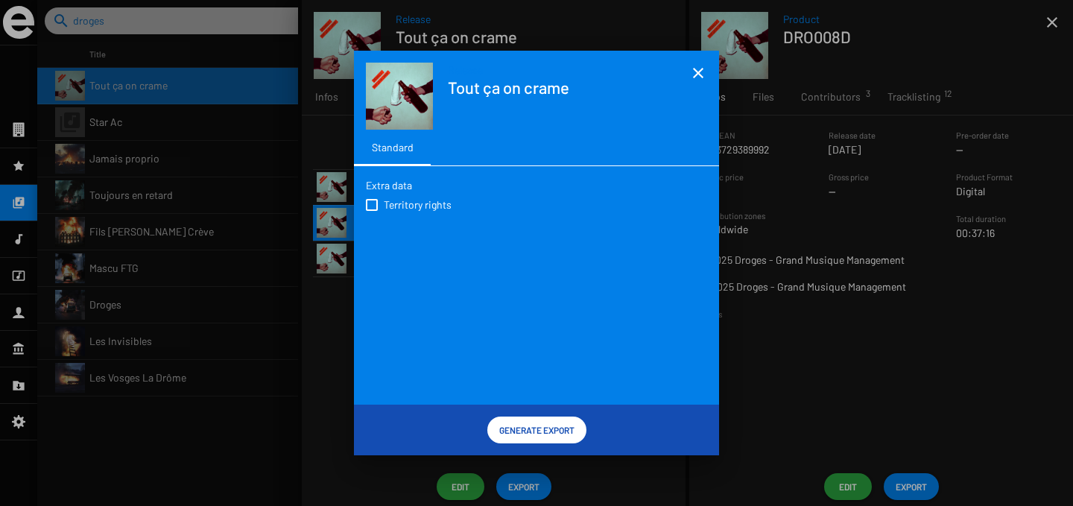
click at [698, 71] on mat-icon "close" at bounding box center [698, 73] width 18 height 18
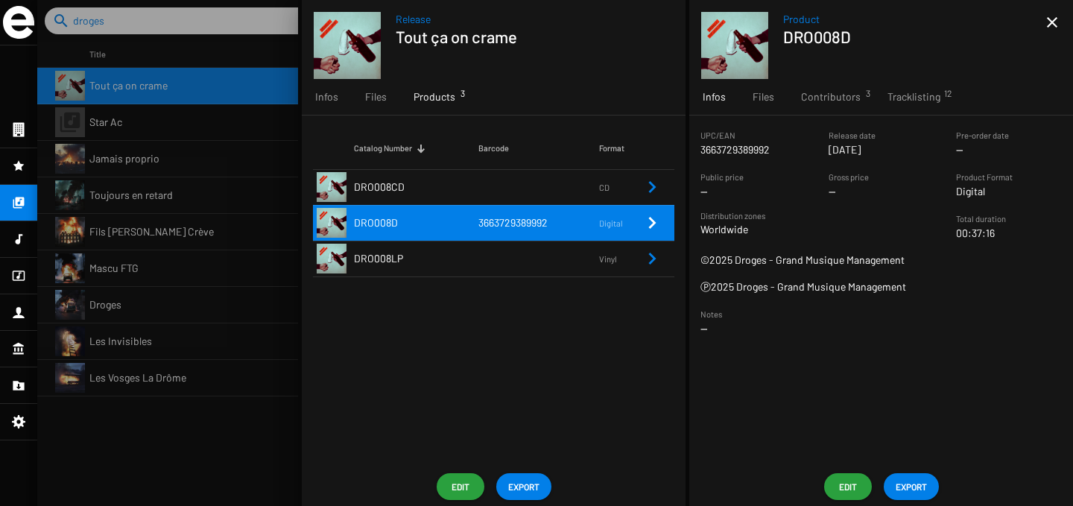
click at [510, 489] on span "EXPORT" at bounding box center [523, 486] width 31 height 27
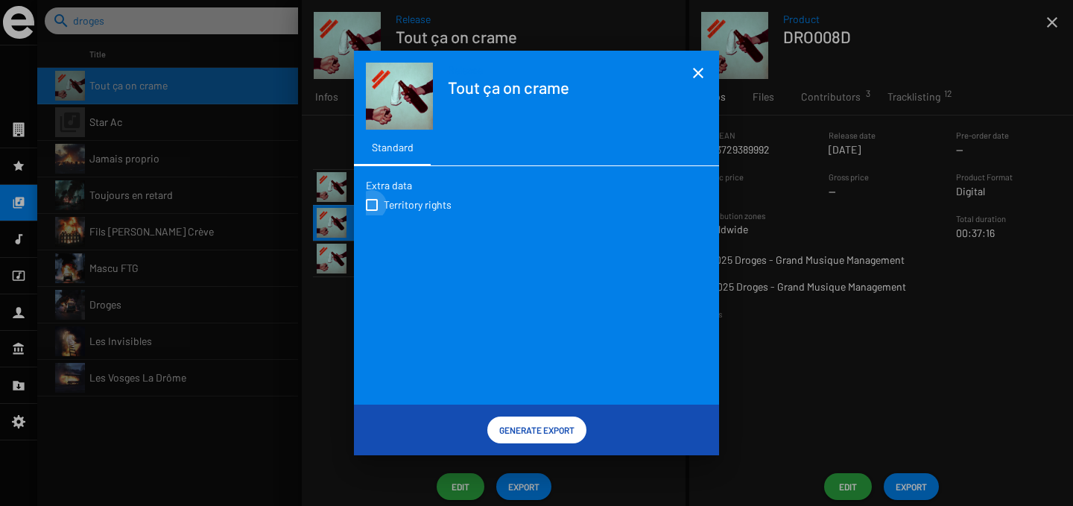
click at [446, 207] on span "Territory rights" at bounding box center [418, 204] width 68 height 15
click at [372, 211] on input "Territory rights" at bounding box center [371, 211] width 1 height 1
checkbox input "true"
click at [528, 440] on span "Generate Export" at bounding box center [536, 429] width 75 height 27
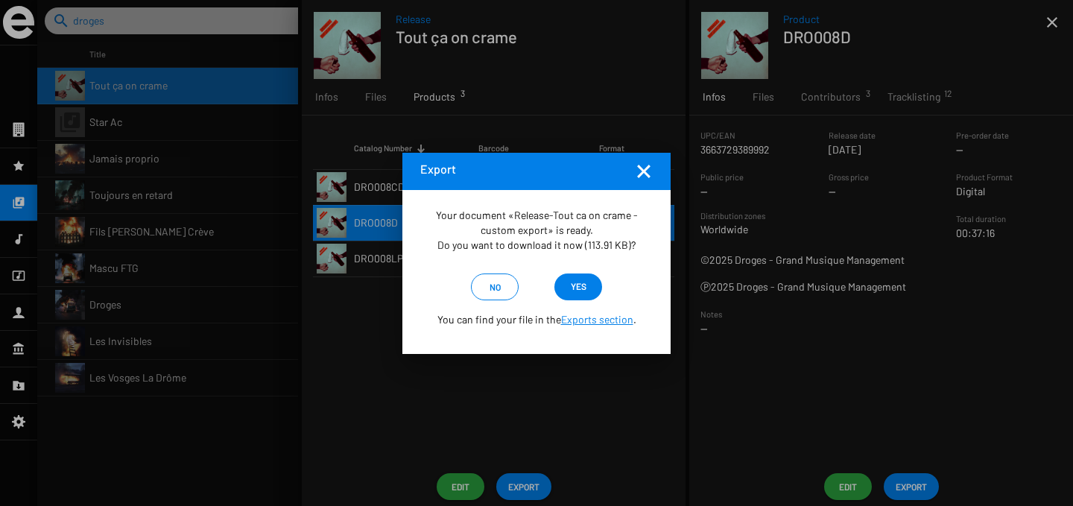
click at [586, 283] on span "yes" at bounding box center [579, 286] width 16 height 27
click at [641, 174] on mat-icon "Fermer la fenêtre" at bounding box center [644, 171] width 18 height 18
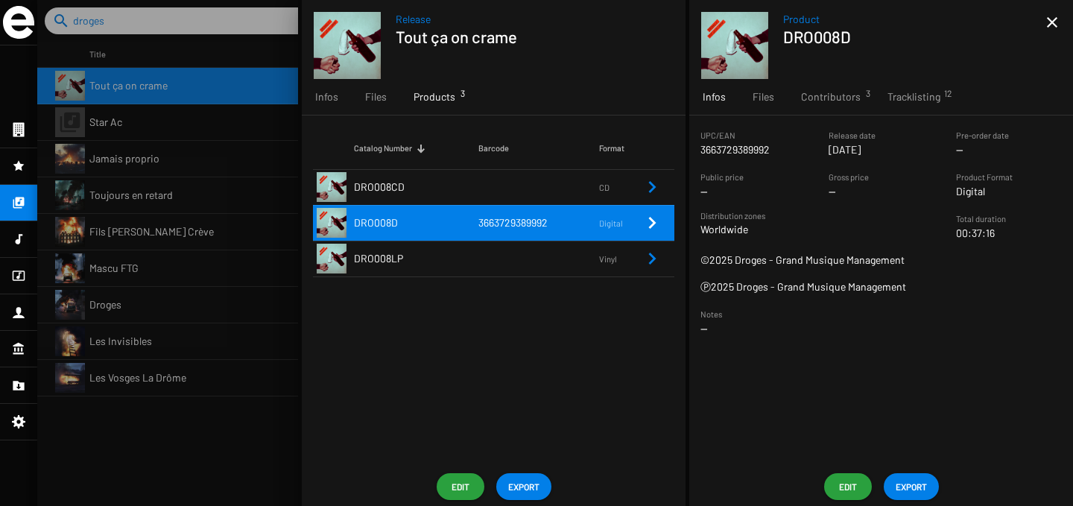
click at [904, 482] on span "EXPORT" at bounding box center [911, 486] width 31 height 27
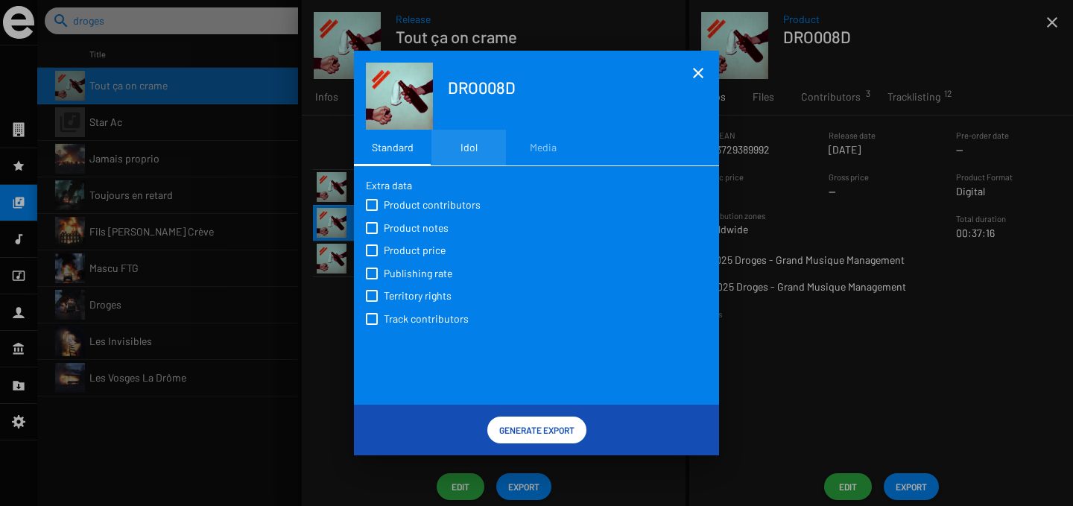
click at [476, 148] on div "Idol" at bounding box center [468, 148] width 75 height 36
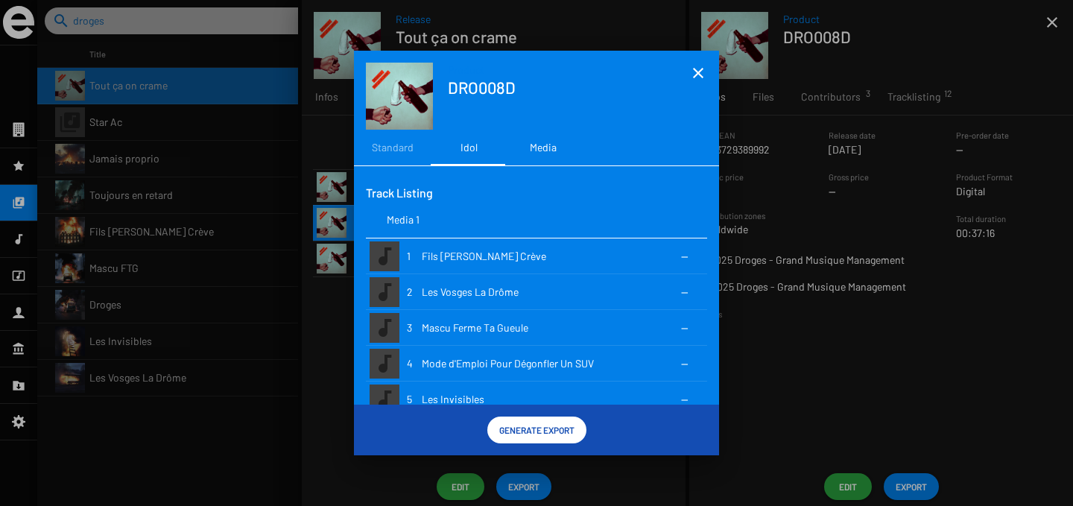
click at [536, 150] on div "Media" at bounding box center [543, 147] width 27 height 15
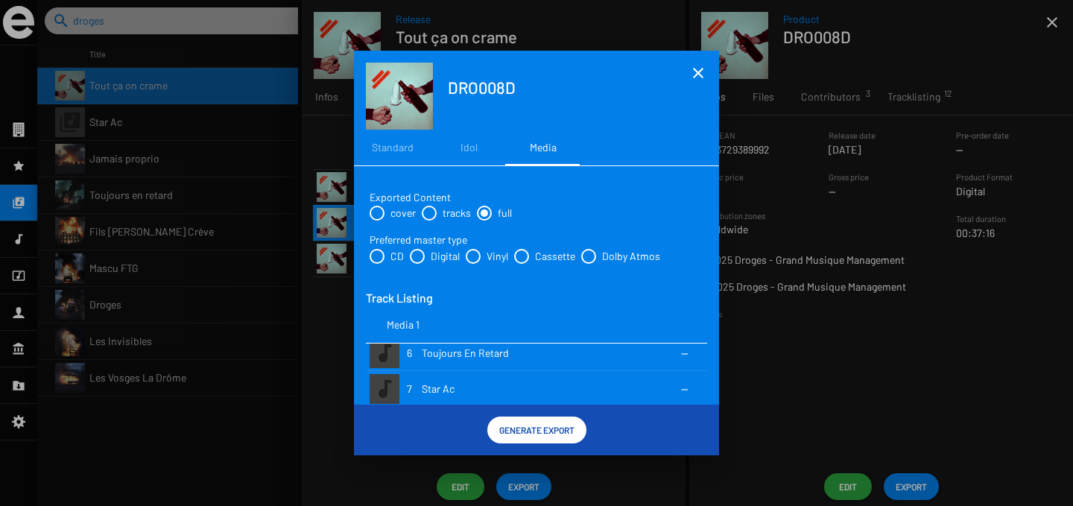
scroll to position [369, 0]
click at [463, 145] on div "Idol" at bounding box center [468, 147] width 17 height 15
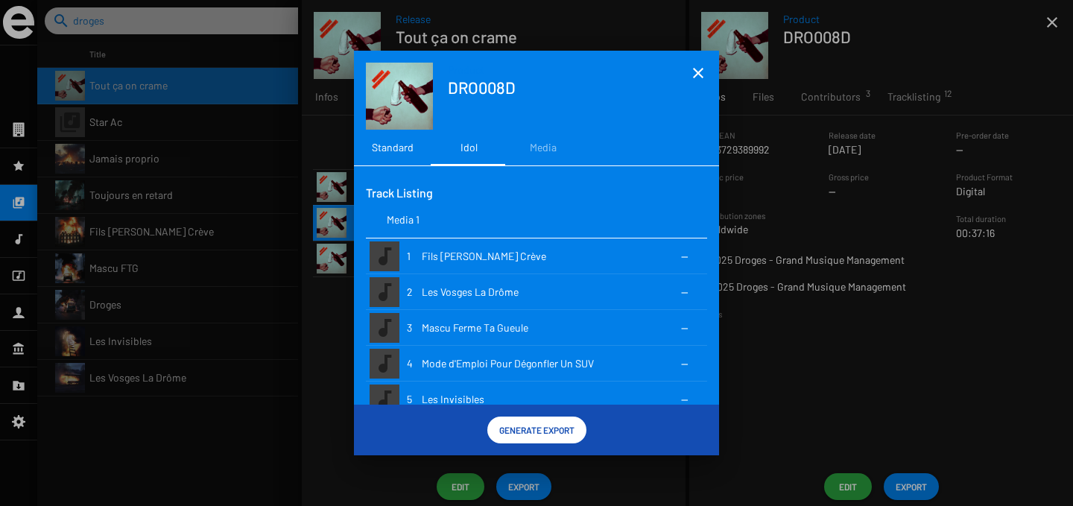
click at [396, 160] on div "Standard" at bounding box center [392, 148] width 77 height 36
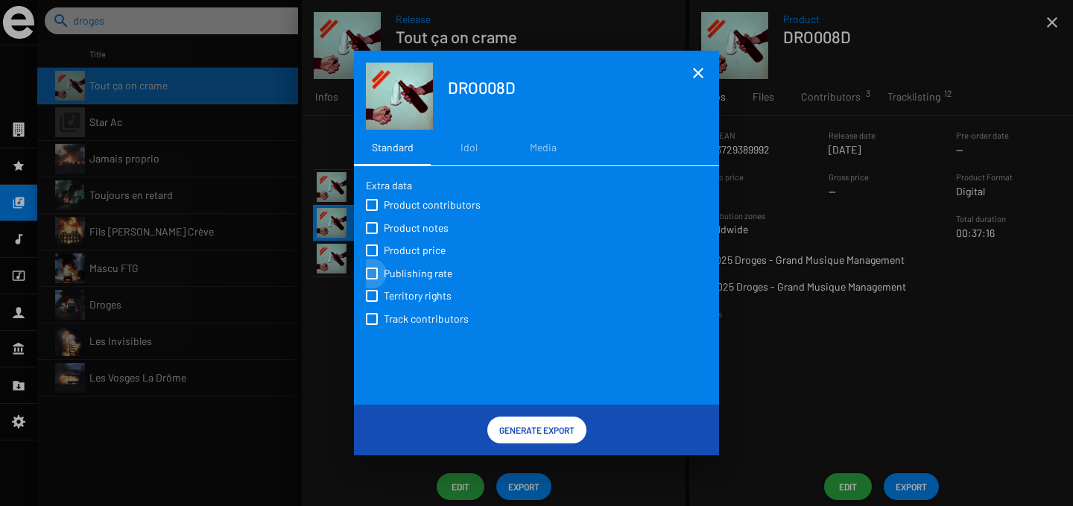
click at [375, 273] on span at bounding box center [372, 273] width 12 height 12
click at [372, 279] on input "Publishing rate" at bounding box center [371, 279] width 1 height 1
click at [375, 276] on span at bounding box center [372, 273] width 12 height 12
click at [372, 279] on input "Publishing rate" at bounding box center [371, 279] width 1 height 1
checkbox input "false"
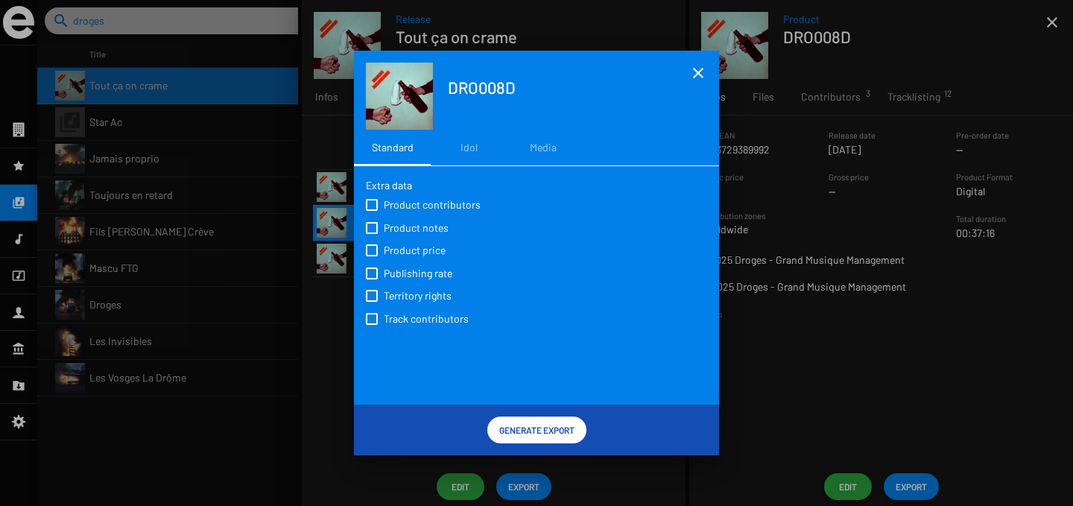
click at [698, 72] on mat-icon "close" at bounding box center [698, 73] width 18 height 18
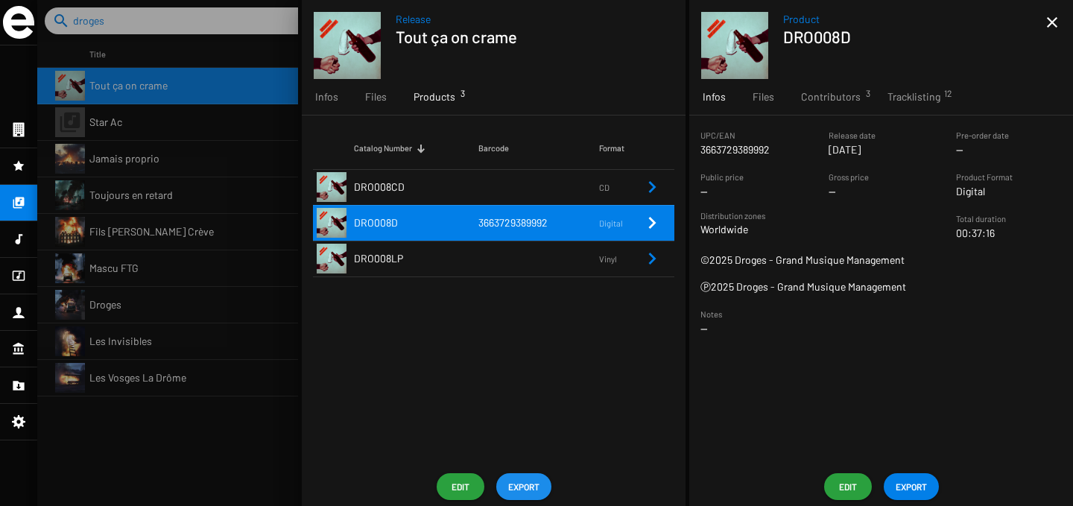
click at [508, 485] on span "EXPORT" at bounding box center [523, 486] width 31 height 27
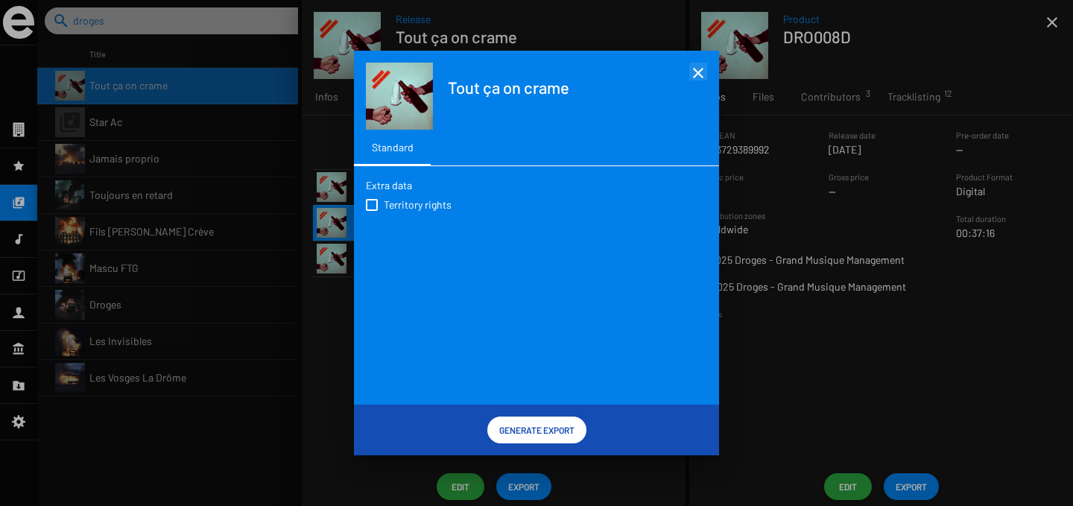
click at [702, 75] on mat-icon "close" at bounding box center [698, 73] width 18 height 18
